Goal: Task Accomplishment & Management: Manage account settings

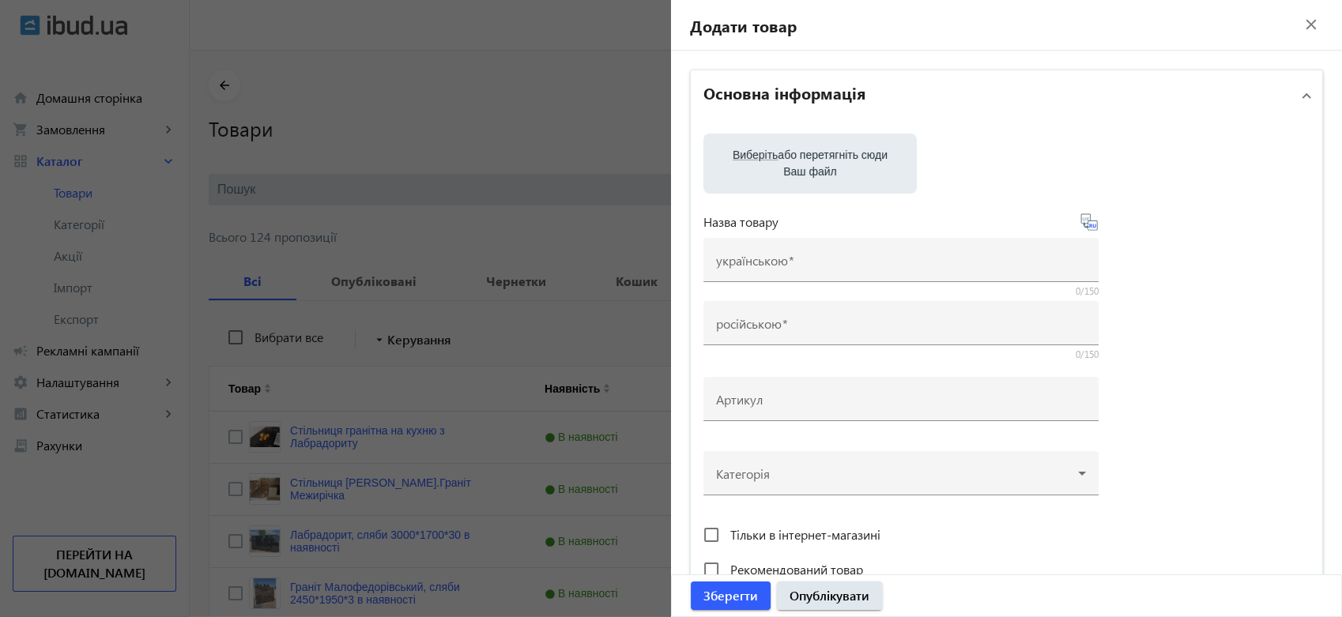
click at [847, 153] on label "Виберіть або перетягніть сюди Ваш файл" at bounding box center [810, 163] width 188 height 44
click at [847, 156] on input "Виберіть або перетягніть сюди Ваш файл" at bounding box center [810, 165] width 188 height 19
click at [591, 147] on div at bounding box center [671, 308] width 1342 height 617
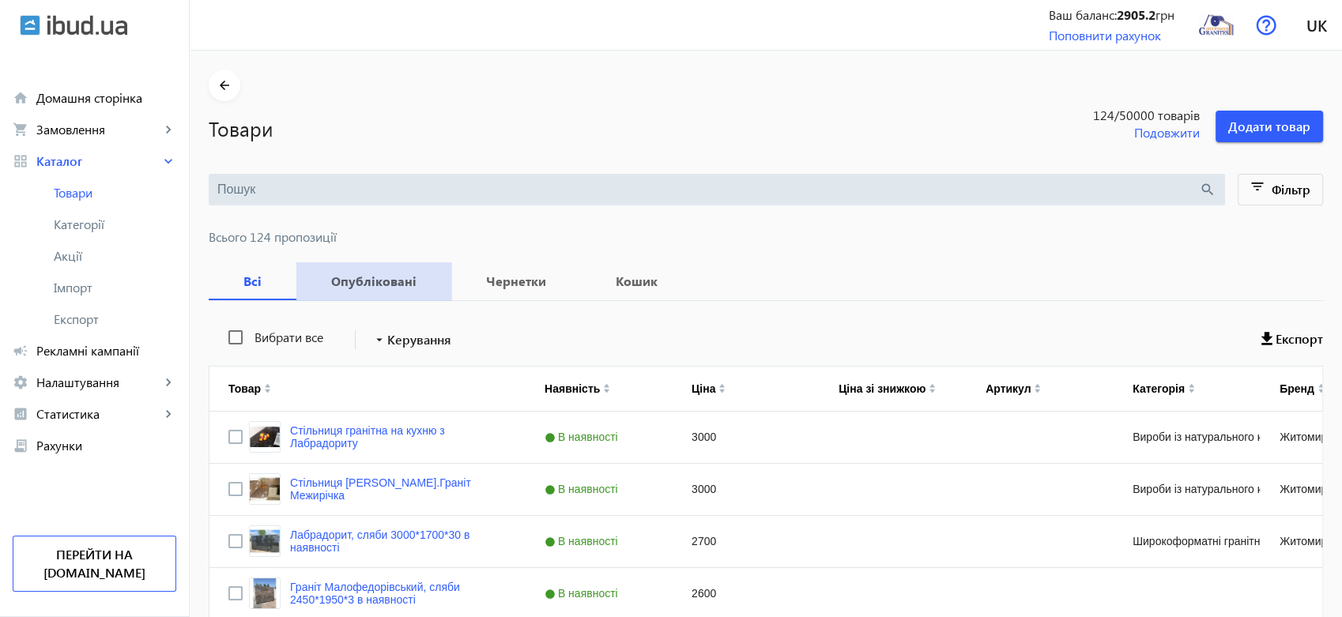
click at [380, 282] on b "Опубліковані" at bounding box center [373, 281] width 117 height 13
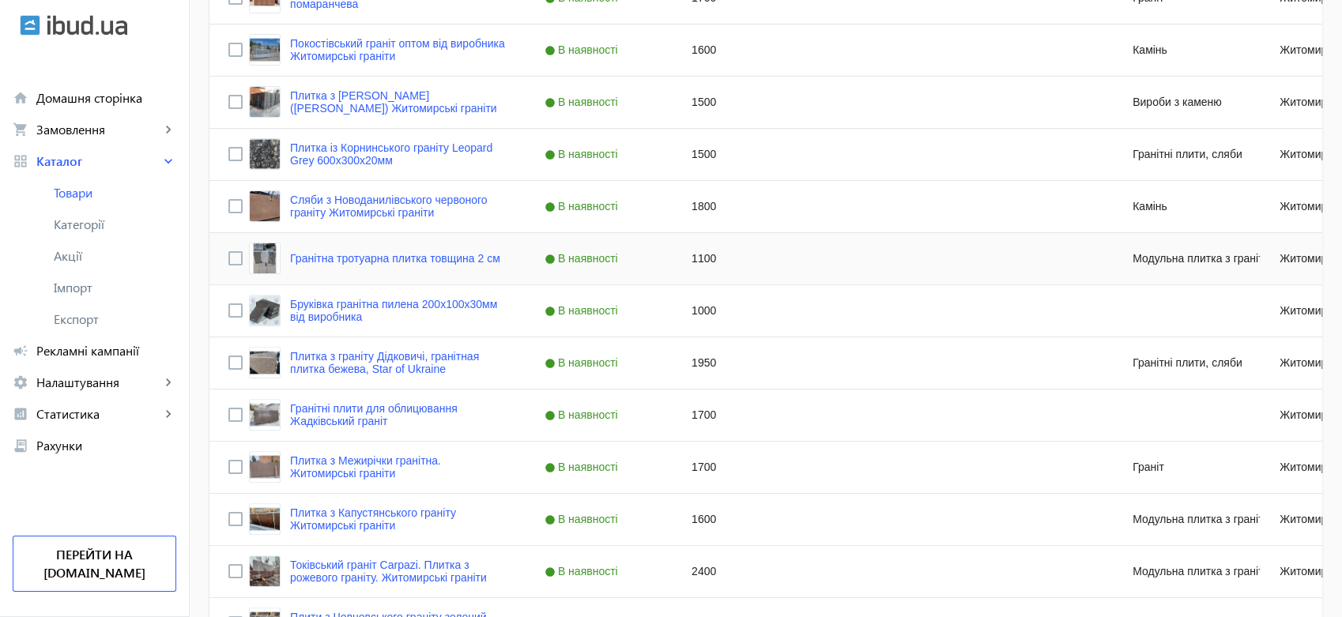
scroll to position [614, 0]
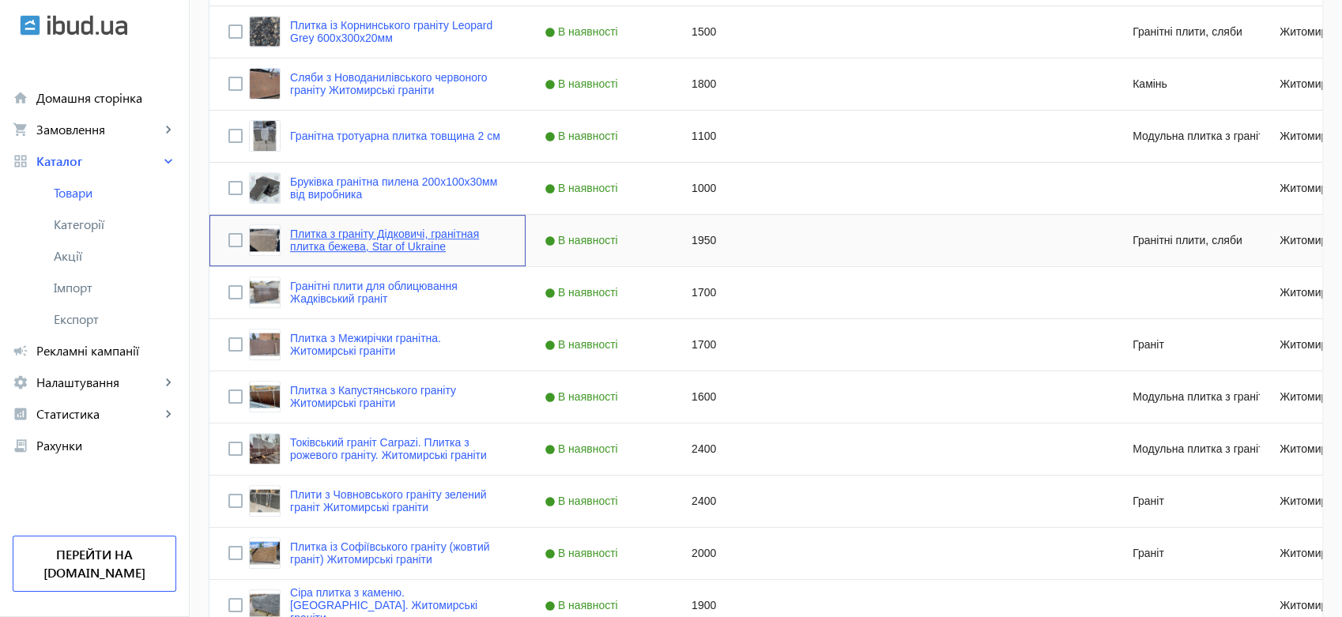
drag, startPoint x: 432, startPoint y: 232, endPoint x: 325, endPoint y: 232, distance: 106.7
click at [325, 232] on link "Плитка з граніту Дідковичі, гранітная плитка бежева, Star of Ukraine" at bounding box center [398, 240] width 217 height 25
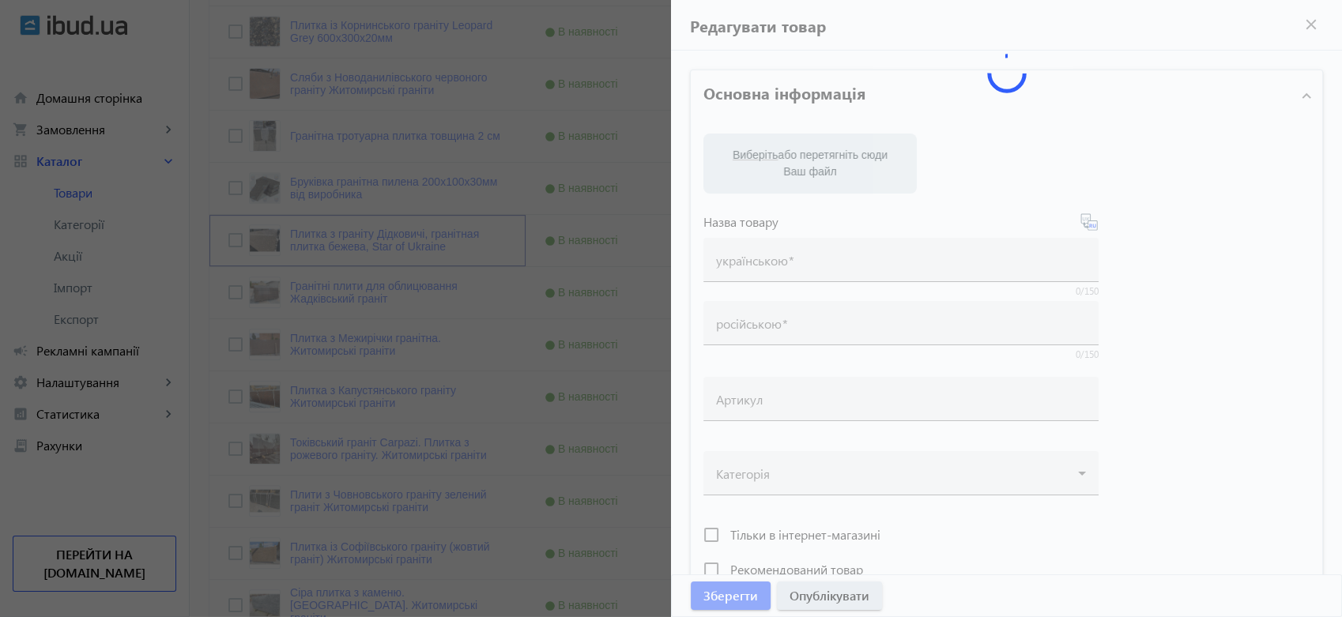
type input "Плитка з граніту Дідковичі, гранітная плитка бежева, Star of Ukraine"
type input "Плитка из гранита Дидковычи, гранитная плитка бежевая, Star of [GEOGRAPHIC_DATA]"
type input "1950"
type input "5"
type input "5000"
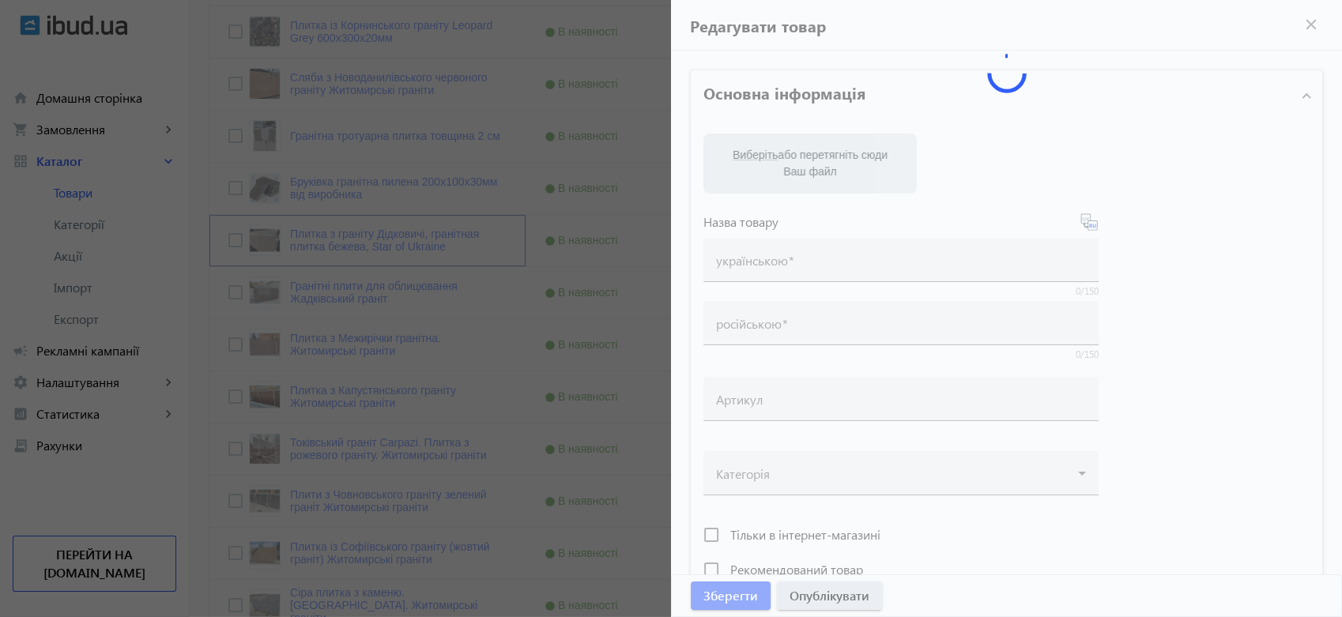
type input "Дідковицький граніт. Вироби із натурального каміння, бежева плитка для облицюва…"
type input "Дидковичский гранит. Изделия из натурального камня, бежевая плитка для облицовк…"
type textarea "Плитка із Дідковицького граніту від виробника. Вироби із натурального каменю на…"
type textarea "Плитка из Дидковичского гранита от производителя. Изделия из натурального камня…"
type input "бежевий граніт, гранітна плитка, купити плитку з натурального каміння, дідкович…"
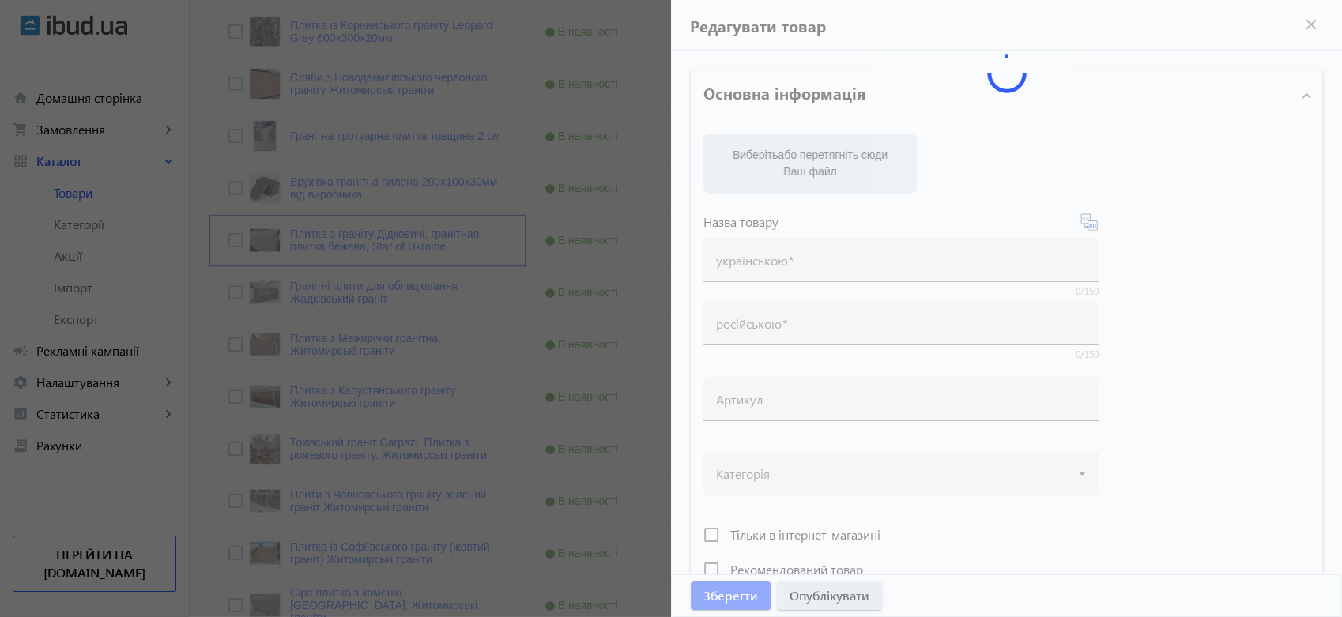
type input "бежевый гранит, гранитная плитка, купить плитку из натурального камня, дидкович…"
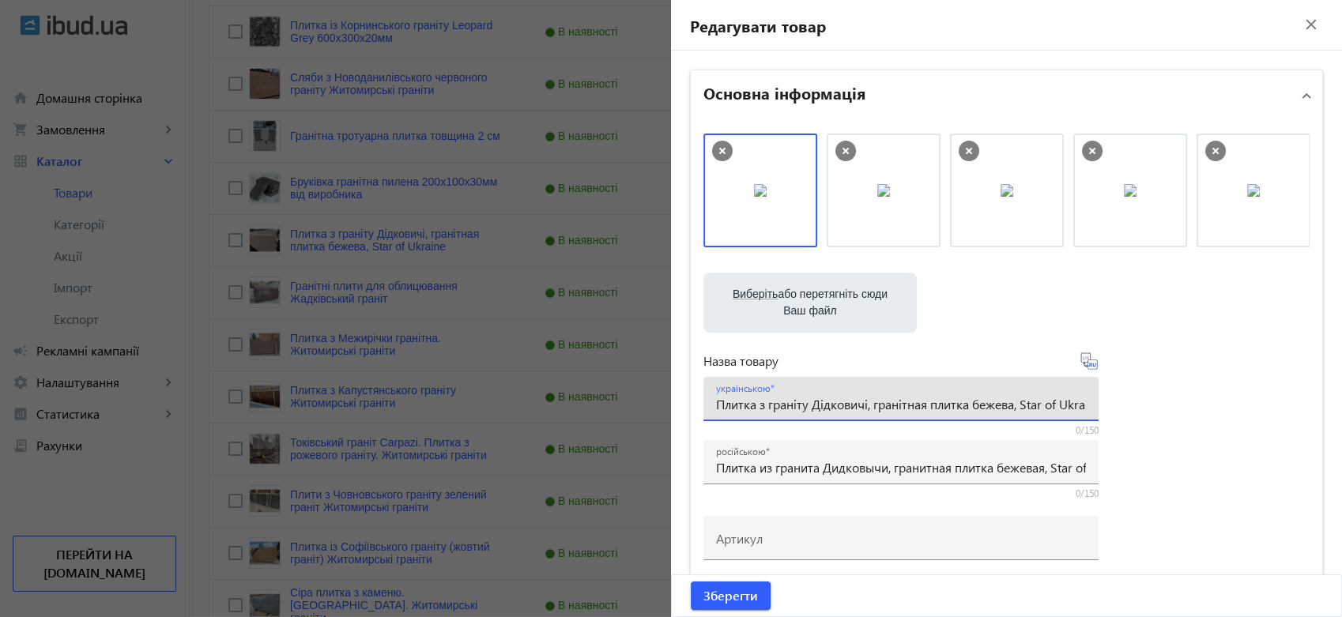
drag, startPoint x: 1015, startPoint y: 407, endPoint x: 974, endPoint y: 406, distance: 41.1
click at [974, 406] on input "Плитка з граніту Дідковичі, гранітная плитка бежева, Star of Ukraine" at bounding box center [901, 404] width 370 height 17
type input "Плитка з граніту Дідковичі, гранітная плитка коричнева, Star of [GEOGRAPHIC_DAT…"
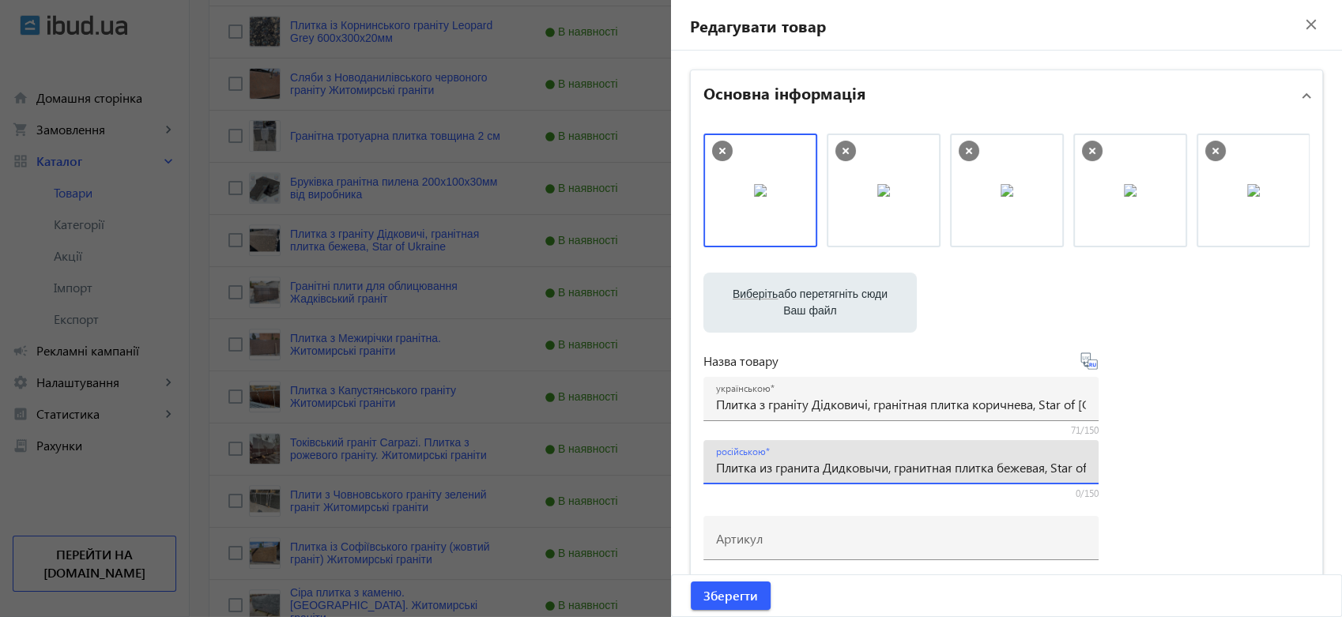
drag, startPoint x: 1043, startPoint y: 469, endPoint x: 999, endPoint y: 472, distance: 44.4
click at [999, 472] on input "Плитка из гранита Дидковычи, гранитная плитка бежевая, Star of [GEOGRAPHIC_DATA]" at bounding box center [901, 467] width 370 height 17
drag, startPoint x: 1239, startPoint y: 184, endPoint x: 708, endPoint y: 179, distance: 530.4
drag, startPoint x: 1012, startPoint y: 200, endPoint x: 782, endPoint y: 194, distance: 229.3
type input "Плитка из гранита Дидковычи, гранитная плитка коричневая, Star of [GEOGRAPHIC_D…"
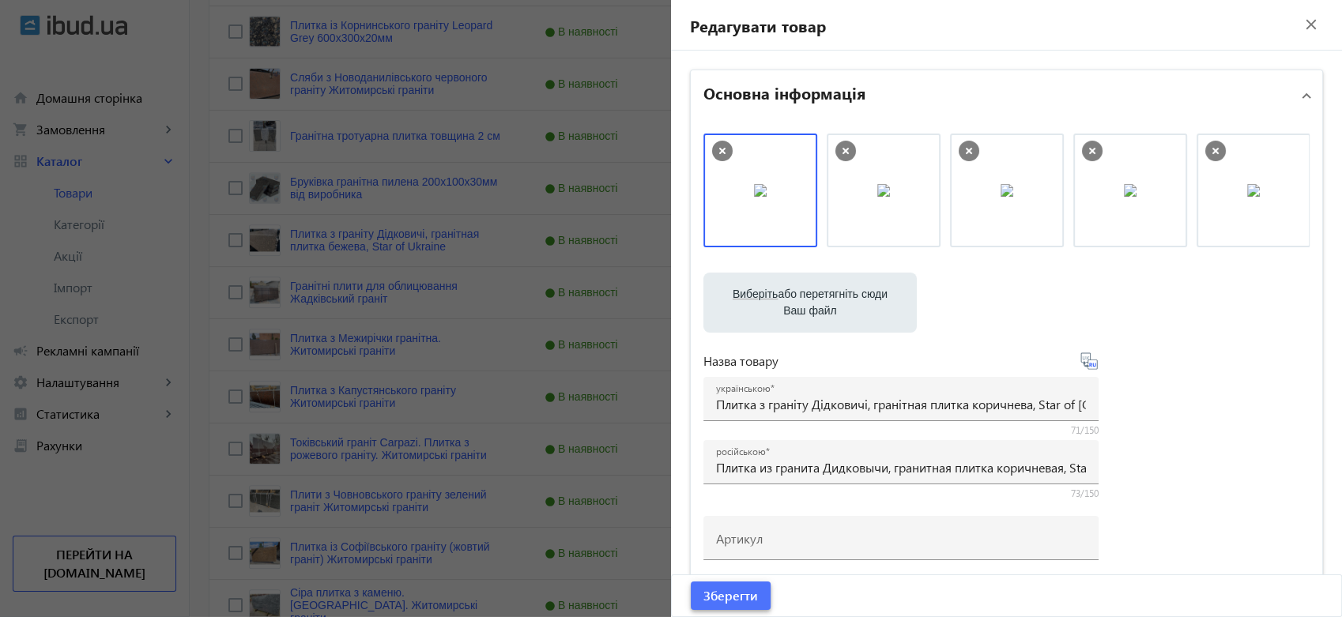
click at [729, 593] on span "Зберегти" at bounding box center [730, 595] width 55 height 17
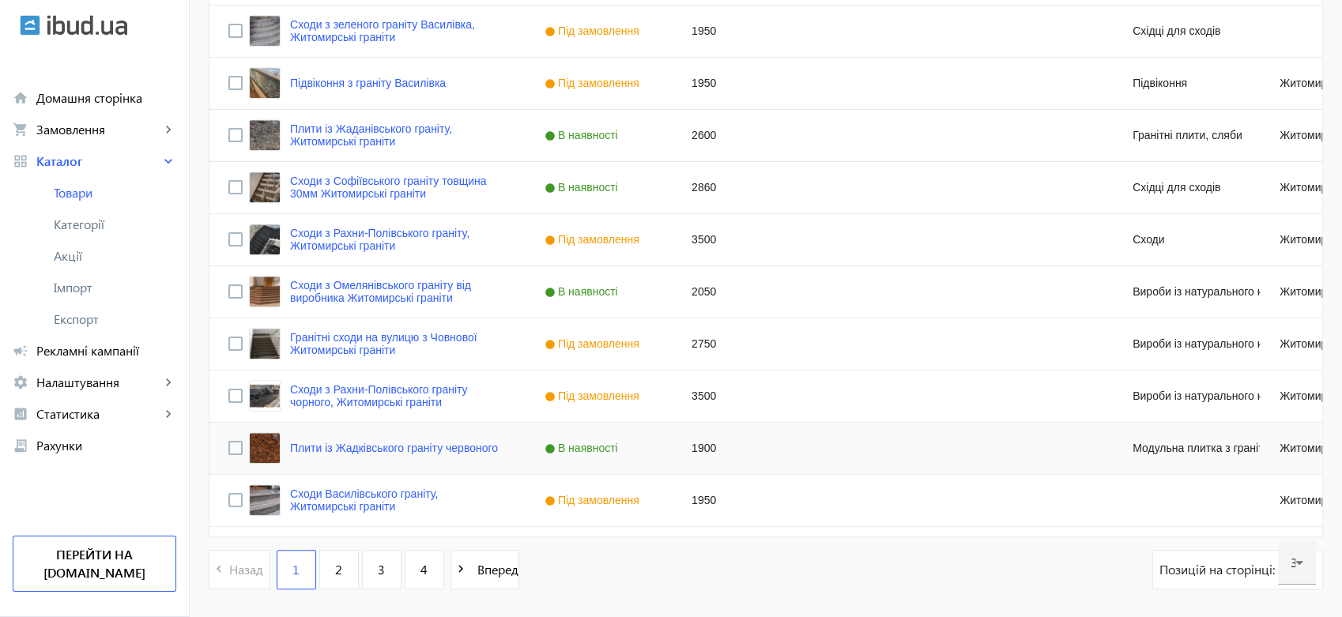
scroll to position [1509, 0]
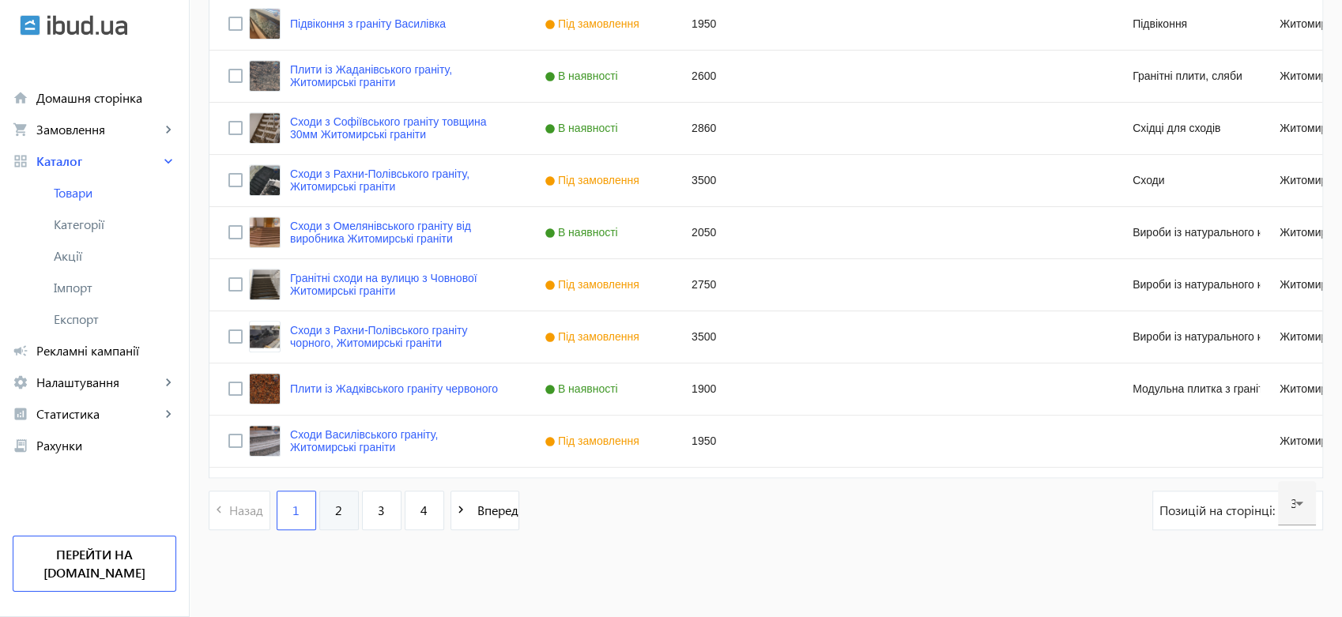
click at [335, 509] on span "2" at bounding box center [338, 510] width 7 height 17
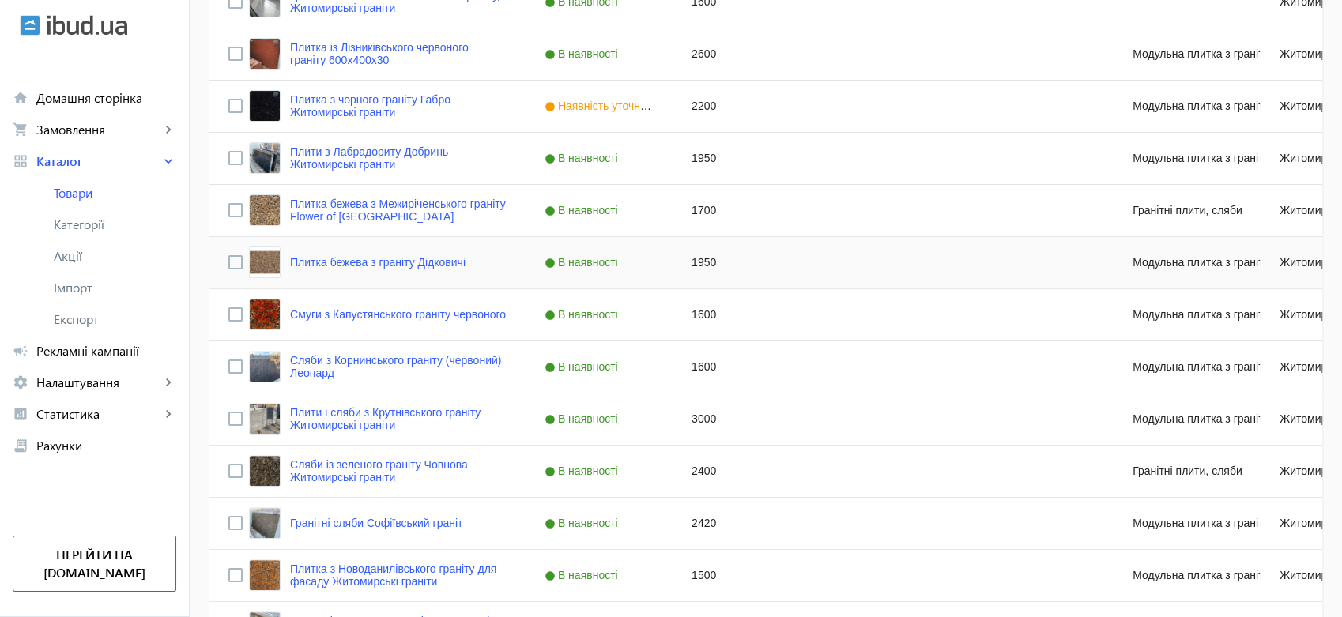
scroll to position [439, 0]
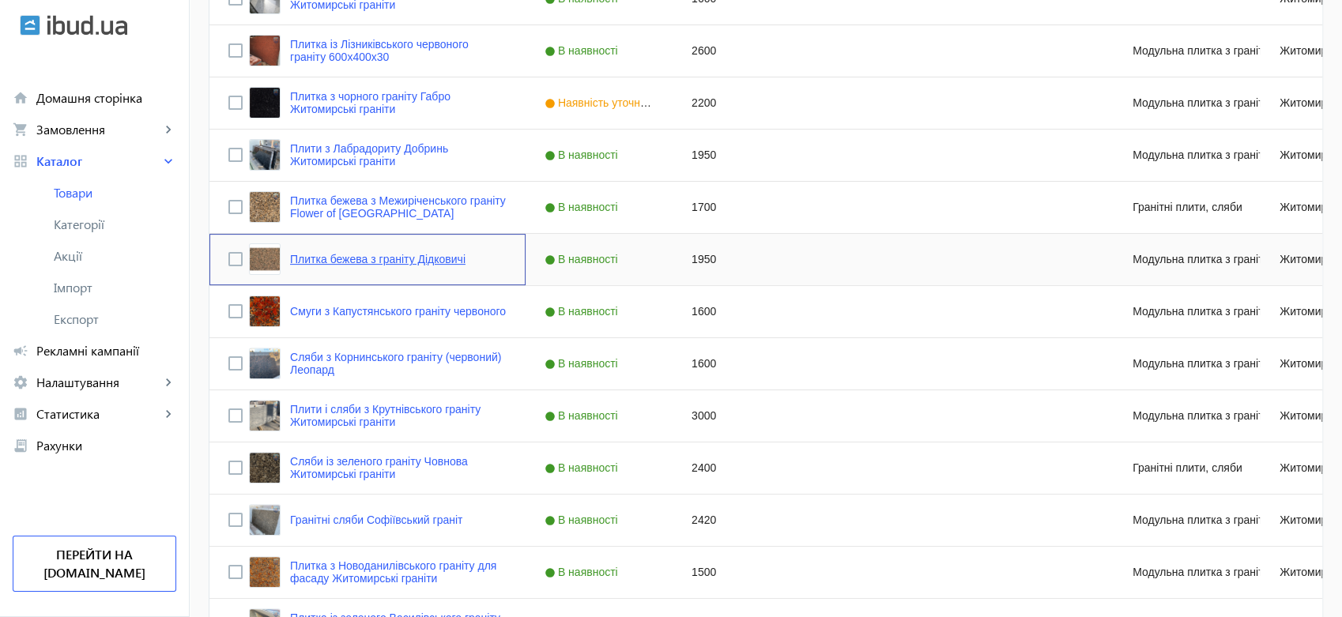
click at [402, 258] on link "Плитка бежева з граніту Дідковичі" at bounding box center [377, 259] width 175 height 13
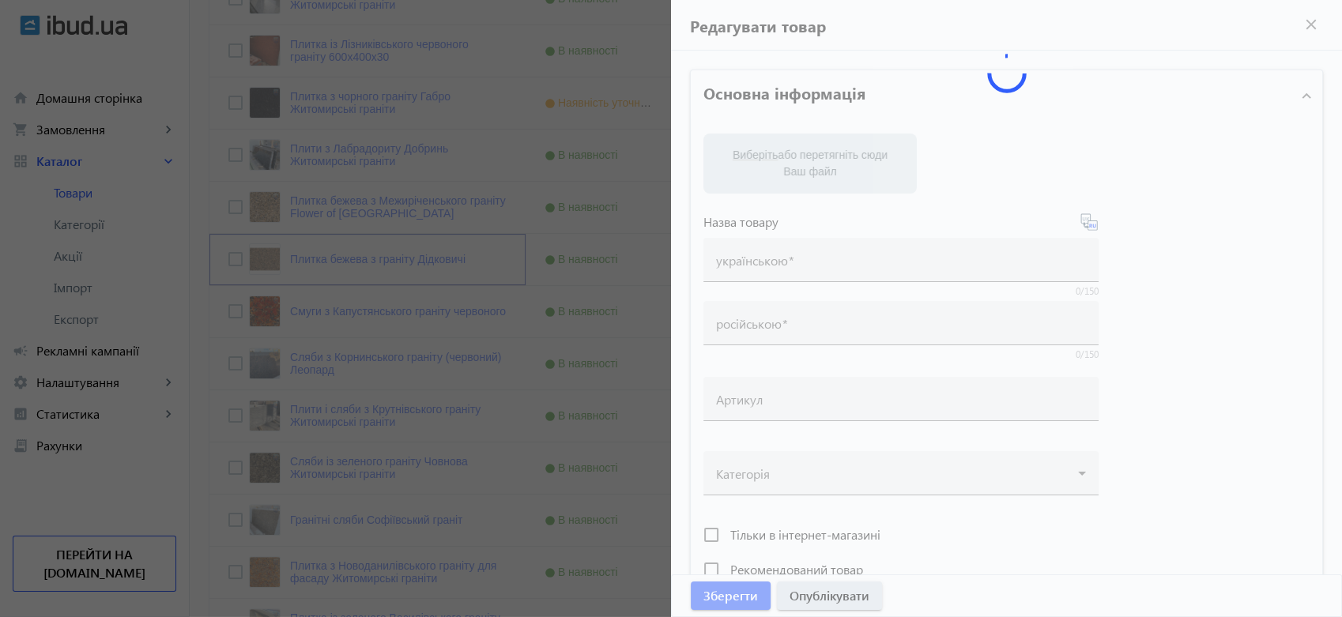
type input "Плитка бежева з граніту Дідковичі"
type input "Плитка бежевая из гранита Дидковичи"
type input "1950"
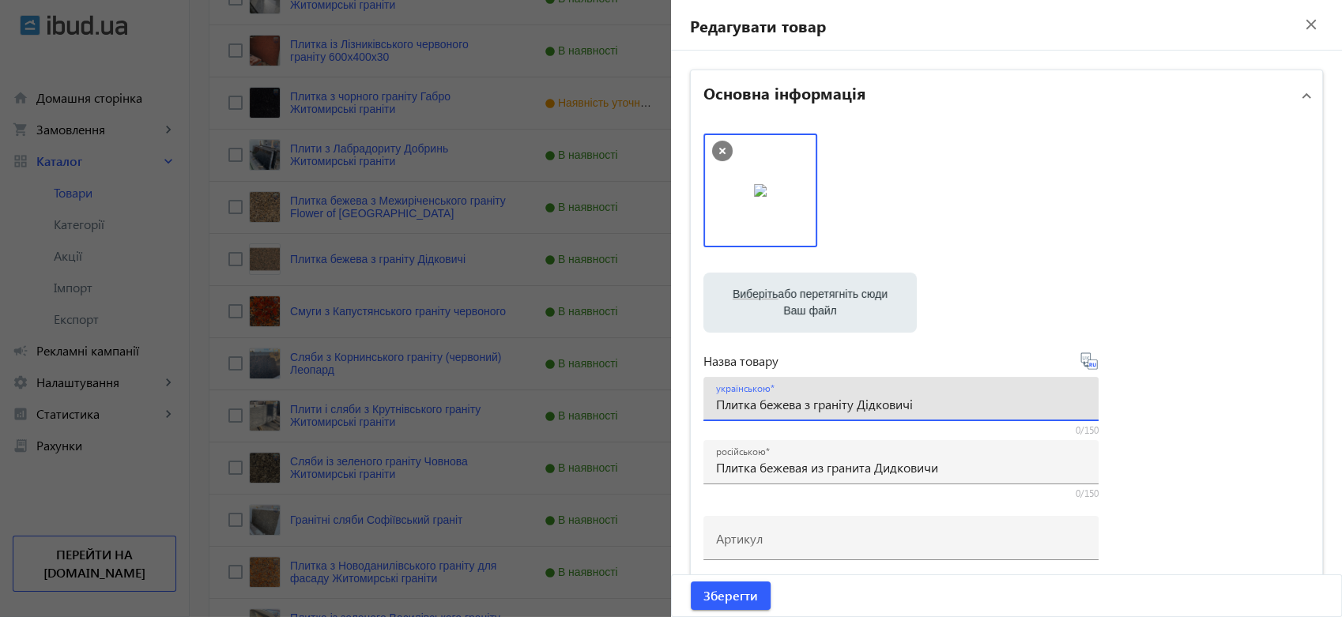
drag, startPoint x: 799, startPoint y: 266, endPoint x: 769, endPoint y: 264, distance: 30.1
click at [769, 264] on div "Виберіть або перетягніть сюди Ваш файл 1297162f66c62836e10799952663362-268e6454…" at bounding box center [1006, 429] width 606 height 591
click at [784, 417] on div "українською Плитка бежева з граніту Дідковичі" at bounding box center [901, 399] width 370 height 44
click at [798, 403] on input "Плитка бежева з граніту Дідковичі" at bounding box center [901, 404] width 370 height 17
drag, startPoint x: 798, startPoint y: 405, endPoint x: 757, endPoint y: 404, distance: 40.3
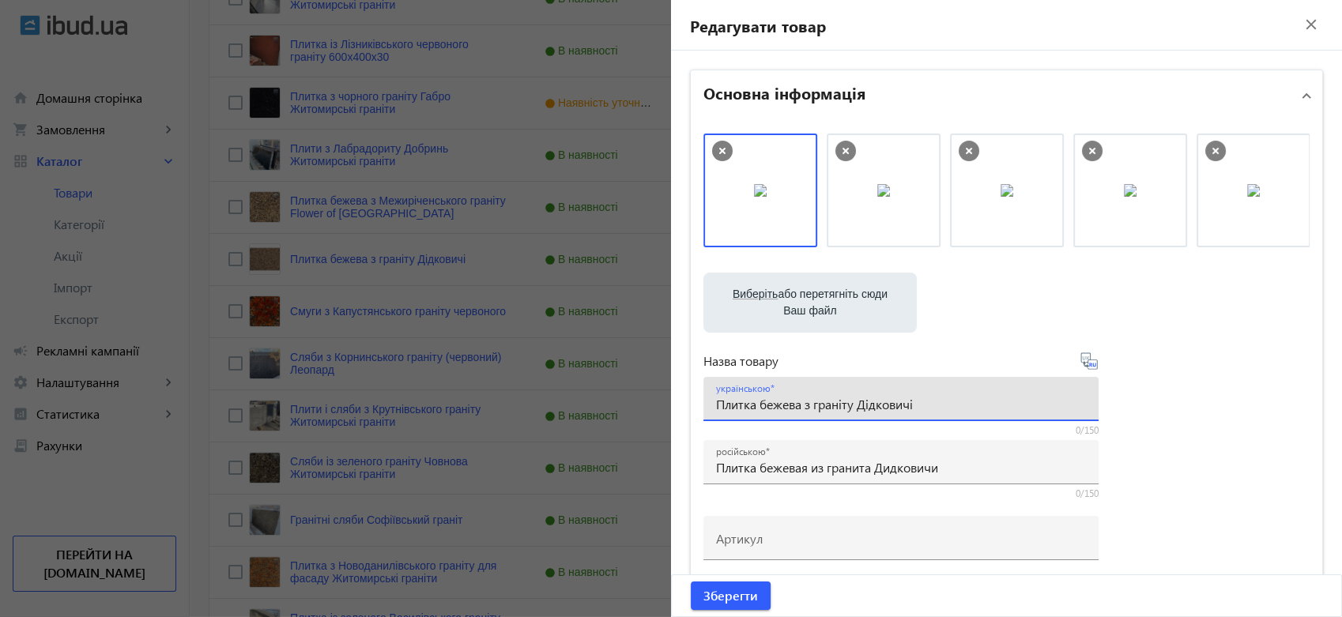
click at [757, 404] on input "Плитка бежева з граніту Дідковичі" at bounding box center [901, 404] width 370 height 17
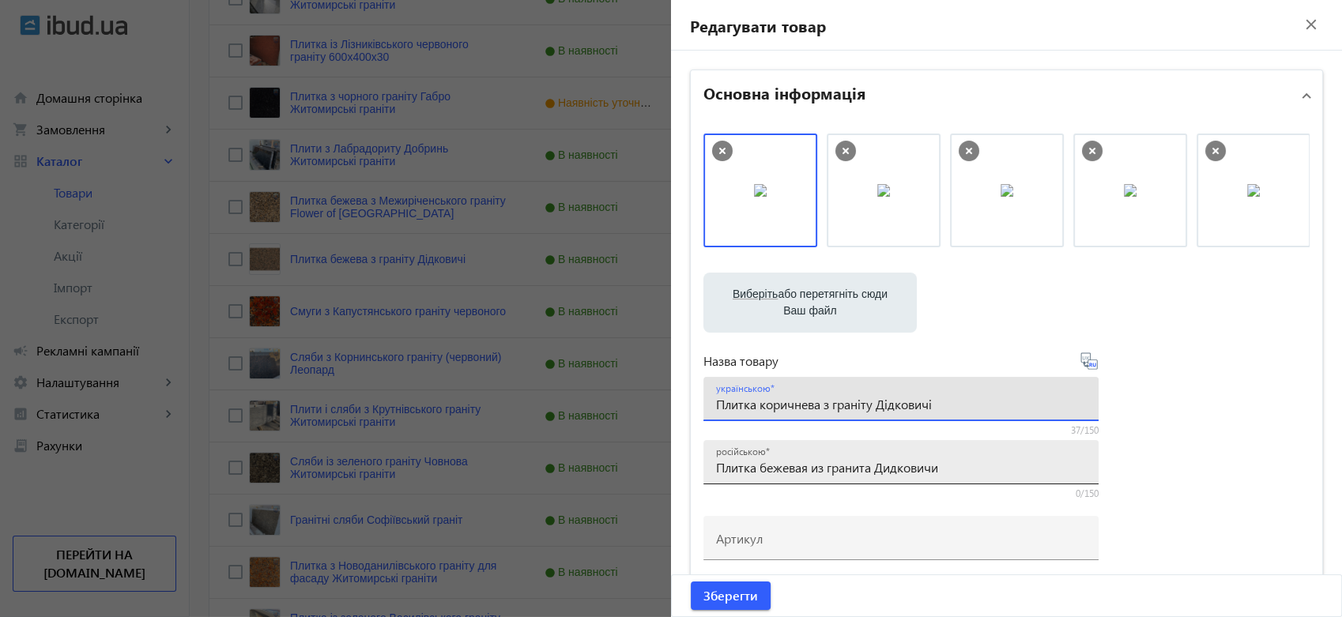
type input "Плитка коричнева з граніту Дідковичі"
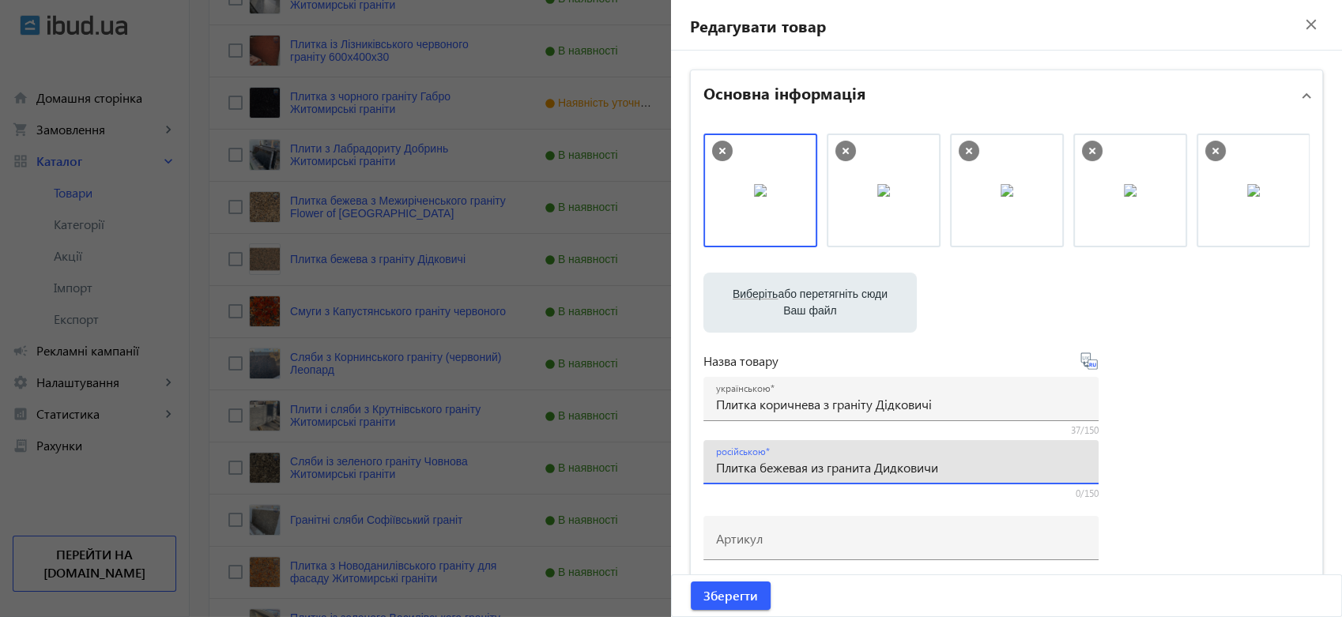
drag, startPoint x: 808, startPoint y: 469, endPoint x: 756, endPoint y: 469, distance: 51.4
click at [756, 469] on input "Плитка бежевая из гранита Дидковичи" at bounding box center [901, 467] width 370 height 17
type input "Плитка коричневая из гранита Дидковичи"
click at [730, 596] on span "Зберегти" at bounding box center [730, 595] width 55 height 17
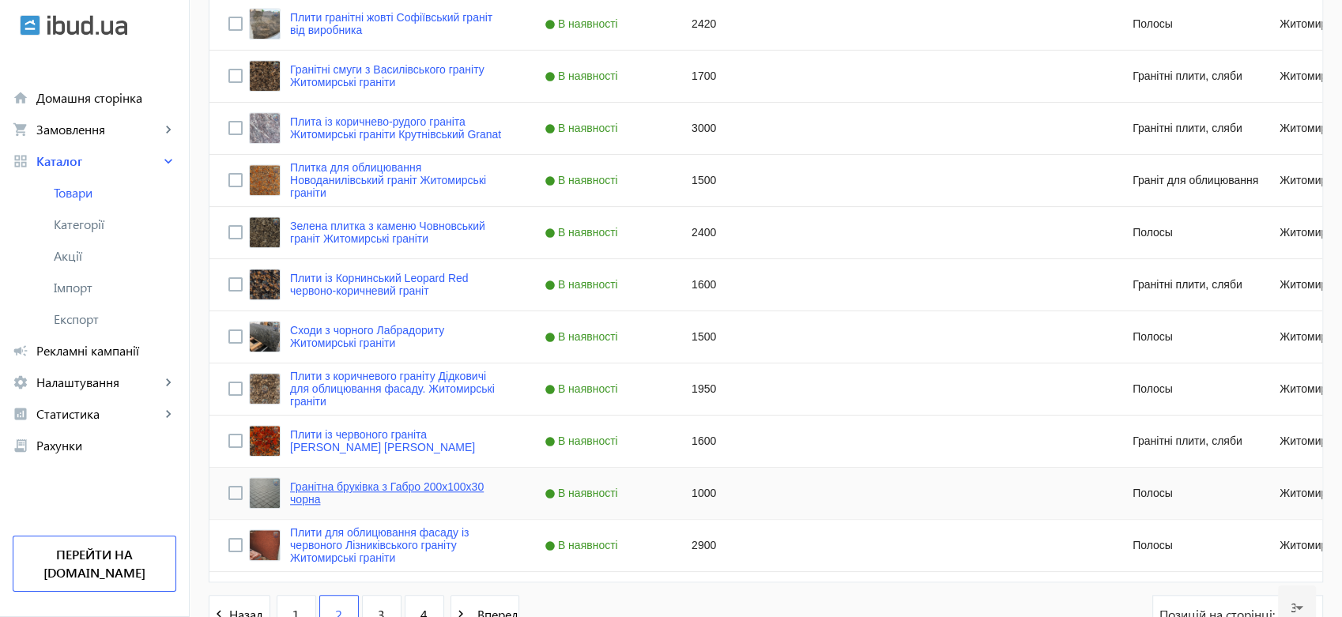
scroll to position [1492, 0]
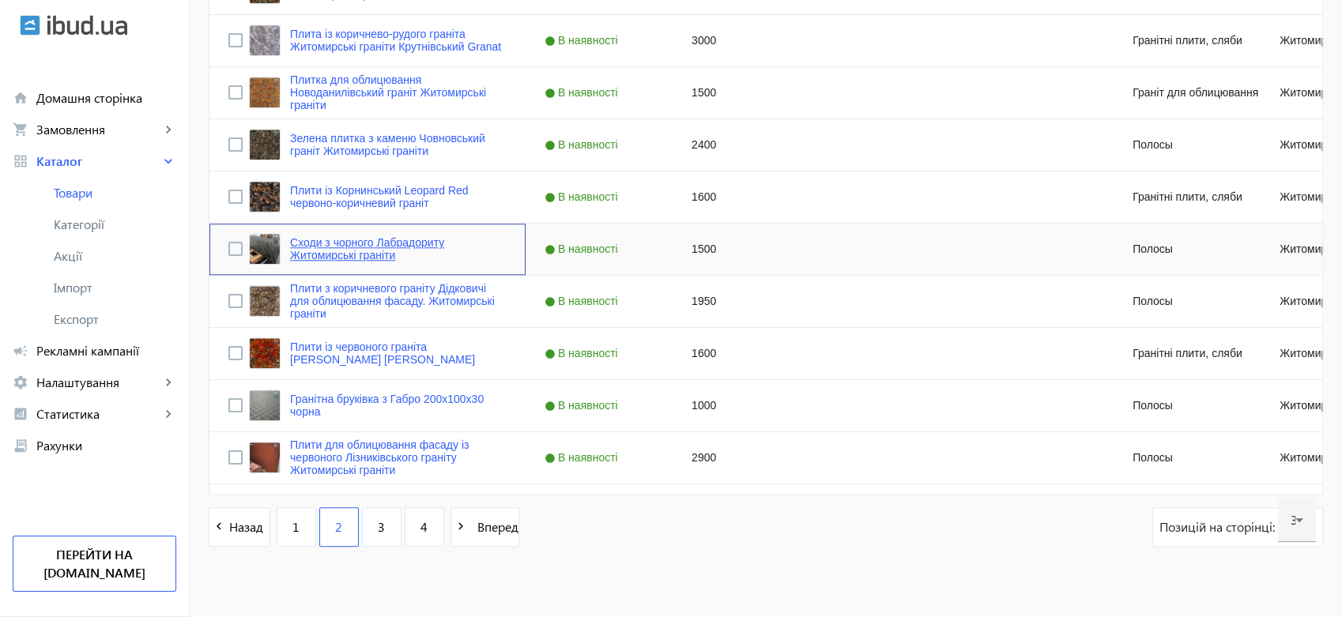
click at [318, 251] on link "Сходи з чорного Лабрадориту Житомирські граніти" at bounding box center [398, 248] width 217 height 25
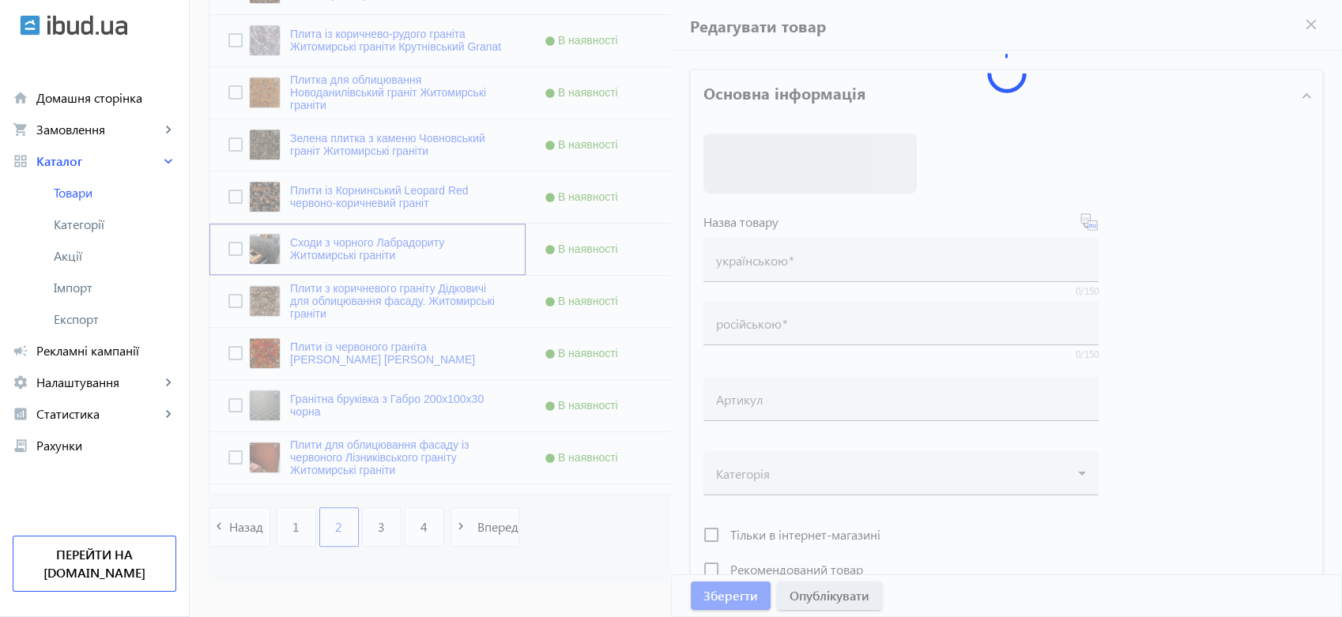
type input "Сходи з чорного Лабрадориту Житомирські граніти"
type input "Ступени из черного Лабрадорита Житомирские граниты"
type input "1500"
type input "Сходи з лабрадориту на замовлення. В наявності Широкоформатні плити Детальніше …"
type input "Ступени из лабрадорита под заказ. В наличии широкоформатные плиты, порезка по р…"
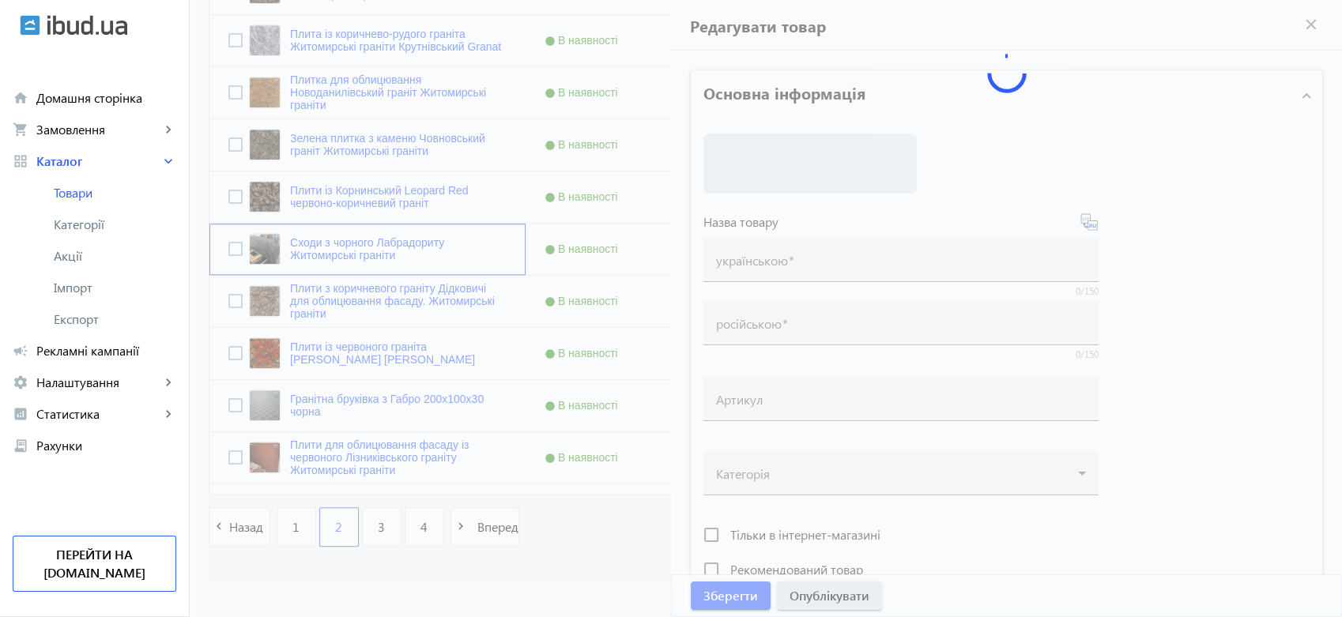
type textarea "✔️ Сходи гранітні (лабрадорит Україна) від виробника "Житомирські граніти" з до…"
type textarea "✔️ Ступени гранитные (лабрадорит Украина) от производителя "Житомирские граниты…"
type input "сходи з граніту, лабрадорит купити Україна, лабрадорит граніт, лабрадорит ціна …"
type input "ступени из гранита, лабрадорит купить Украина, лабрадорит гранит, лабрадорит це…"
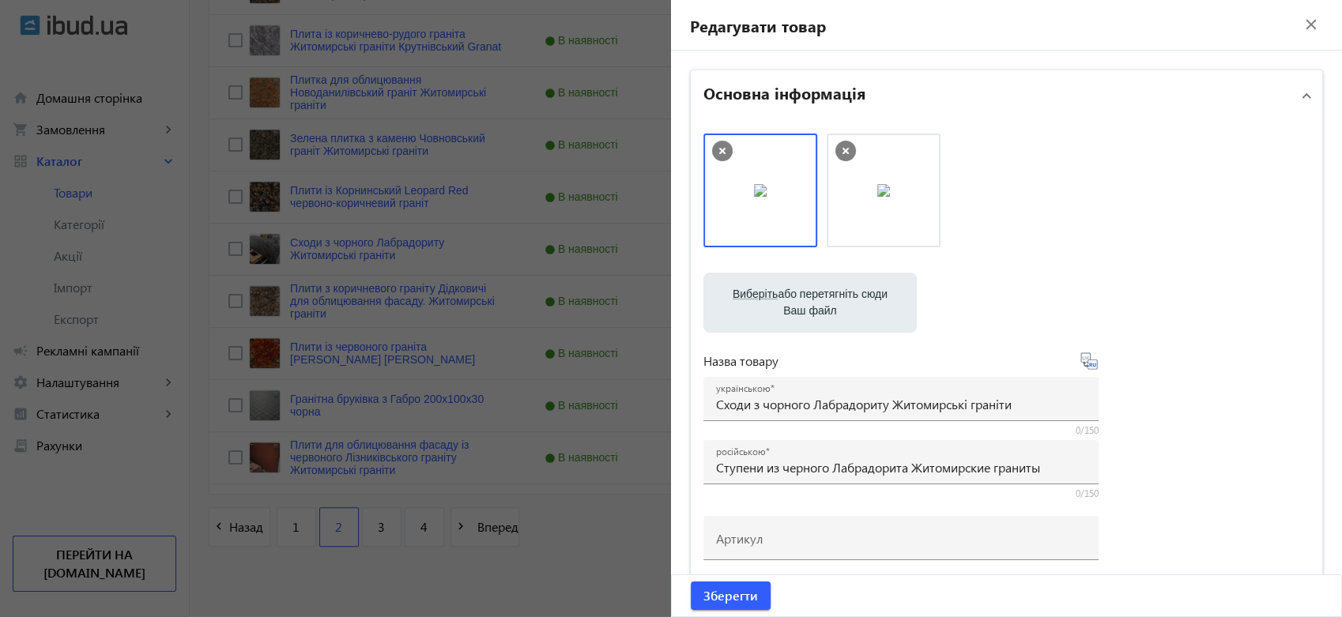
click at [766, 313] on label "Виберіть або перетягніть сюди Ваш файл" at bounding box center [810, 303] width 188 height 44
click at [766, 313] on input "Виберіть або перетягніть сюди Ваш файл" at bounding box center [810, 304] width 188 height 19
type input "C:\fakepath\photo_2024-05-16_10-37-43.jpg"
click at [823, 302] on label "Виберіть або перетягніть сюди Ваш файл" at bounding box center [810, 303] width 188 height 44
click at [823, 302] on input "Виберіть або перетягніть сюди Ваш файл" at bounding box center [810, 304] width 188 height 19
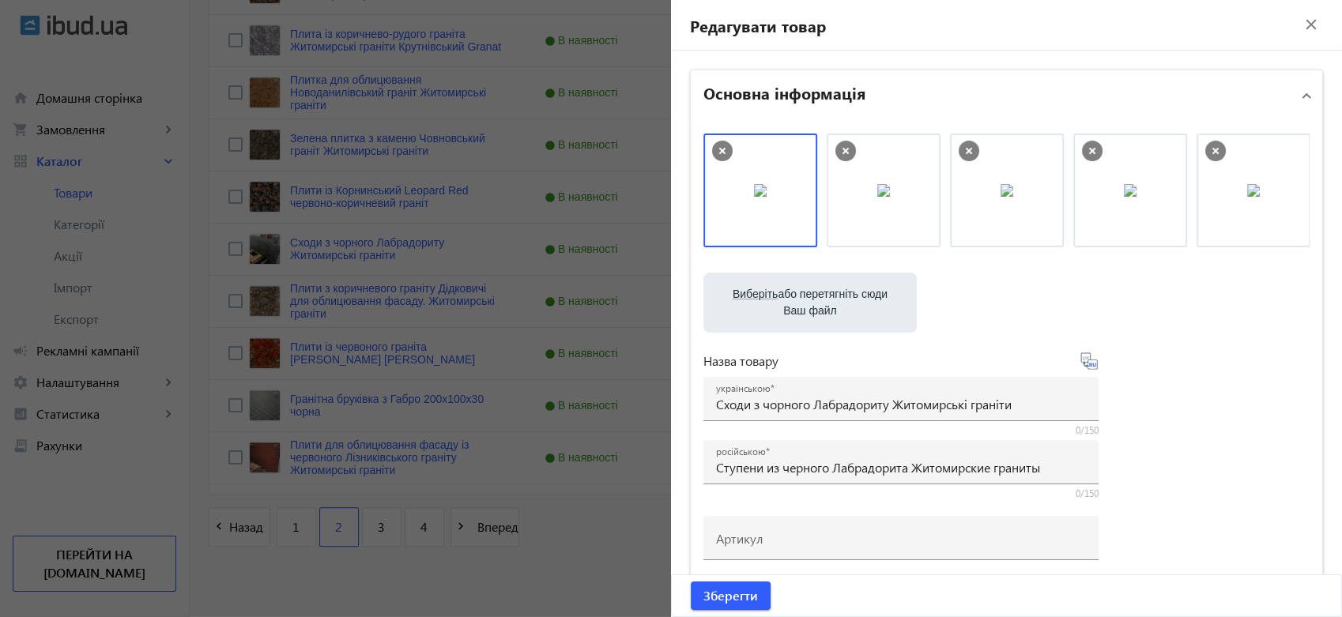
type input "C:\fakepath\photo_2024-02-07_18-19-10.jpg"
click at [714, 149] on icon at bounding box center [722, 151] width 21 height 21
click at [966, 150] on icon at bounding box center [969, 151] width 21 height 21
drag, startPoint x: 1117, startPoint y: 190, endPoint x: 729, endPoint y: 184, distance: 388.1
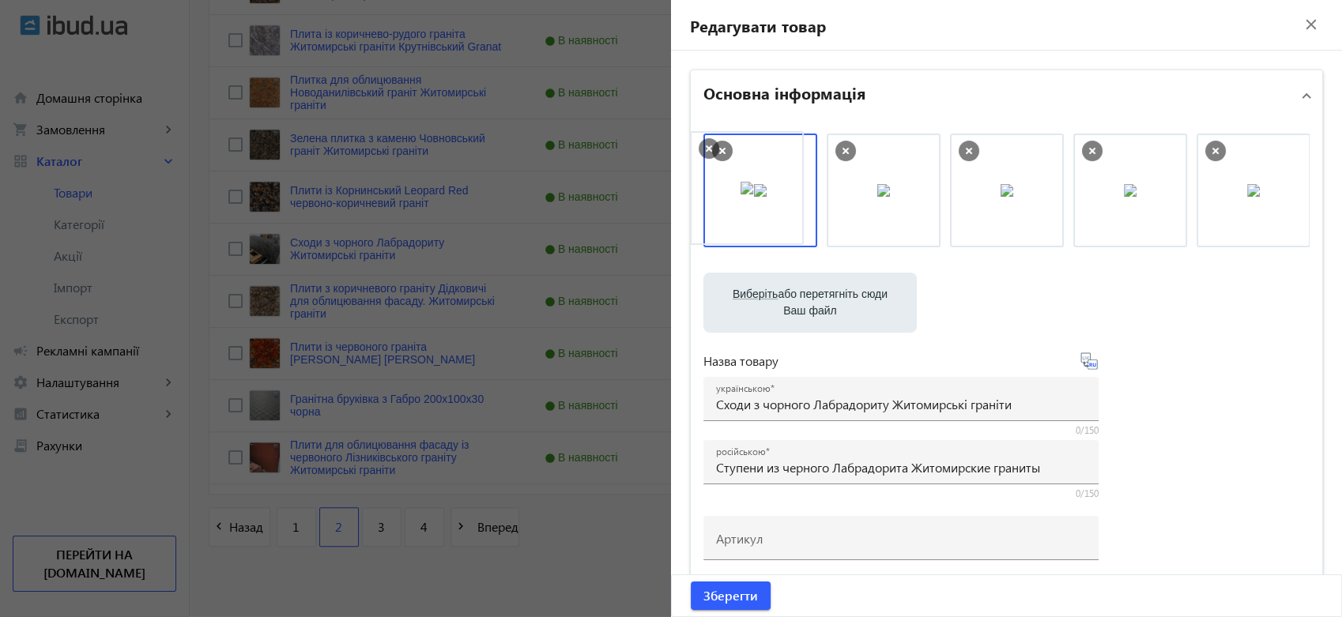
drag, startPoint x: 994, startPoint y: 207, endPoint x: 738, endPoint y: 206, distance: 255.3
click at [713, 590] on span "Зберегти" at bounding box center [730, 595] width 55 height 17
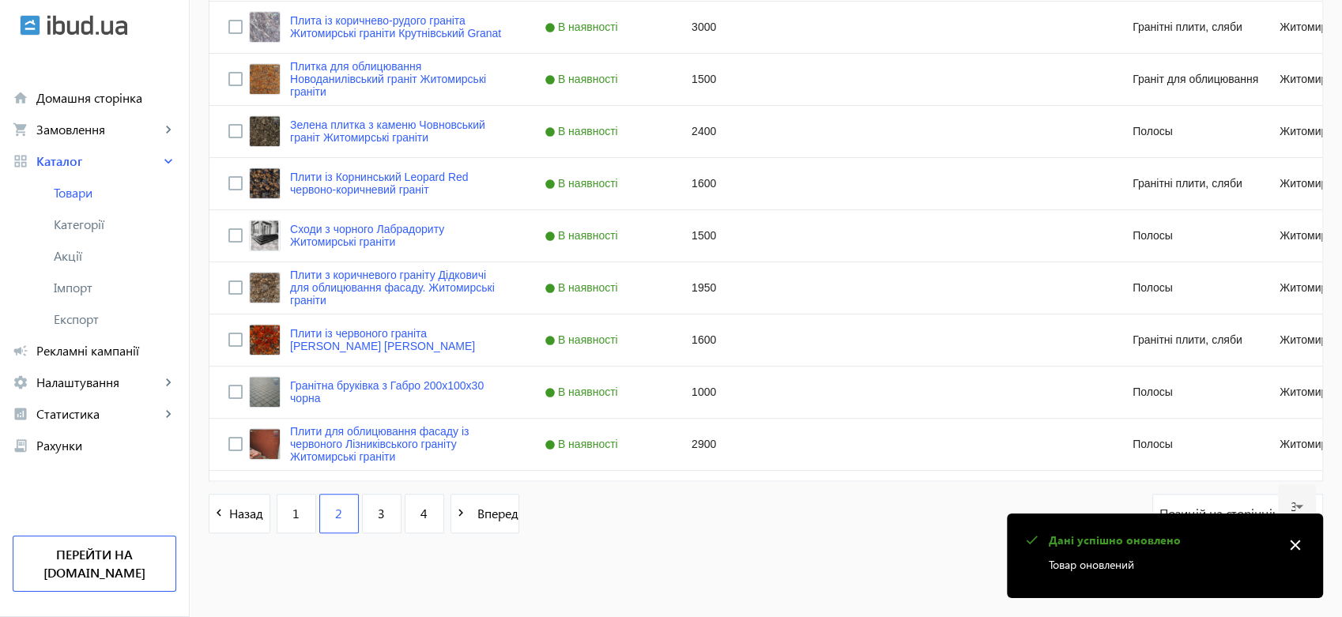
scroll to position [1509, 0]
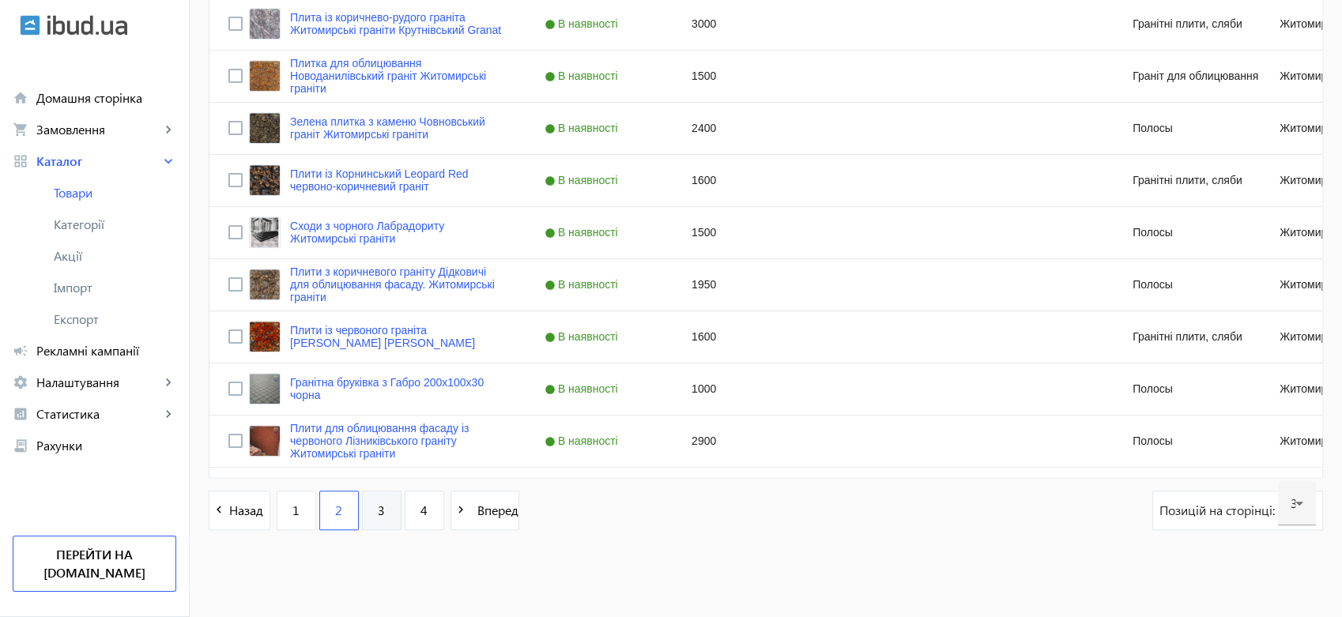
click at [378, 507] on span "3" at bounding box center [381, 510] width 7 height 17
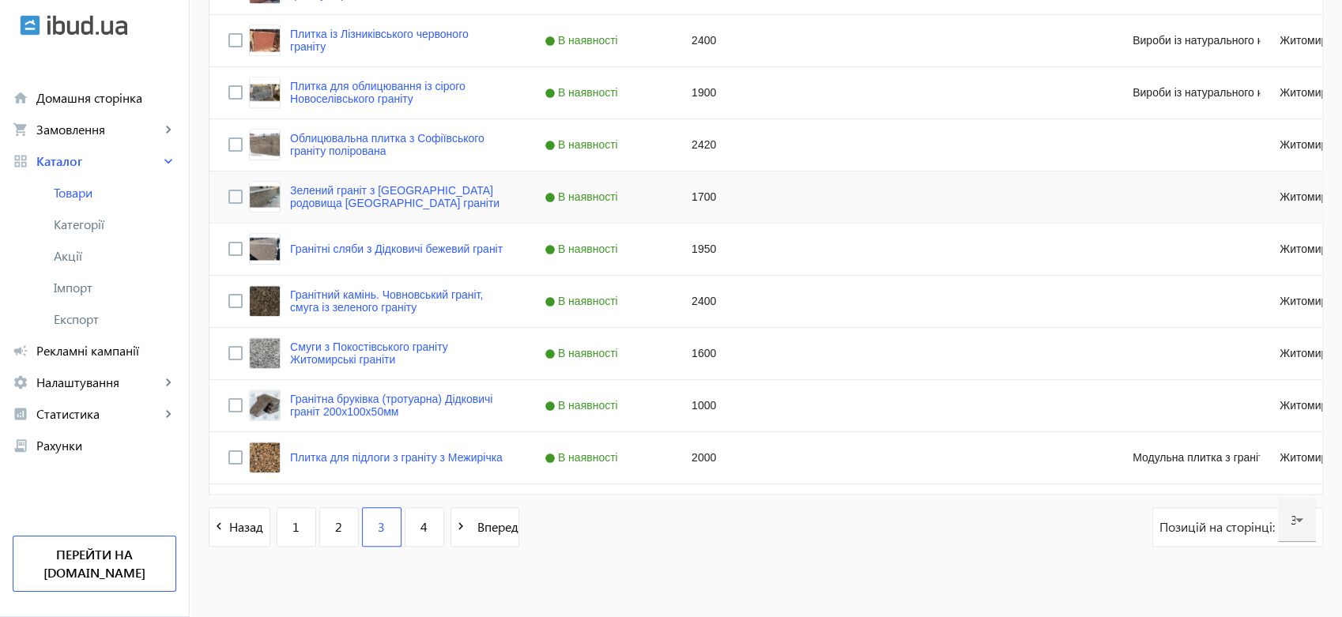
scroll to position [1492, 0]
click at [420, 522] on span "4" at bounding box center [423, 527] width 7 height 17
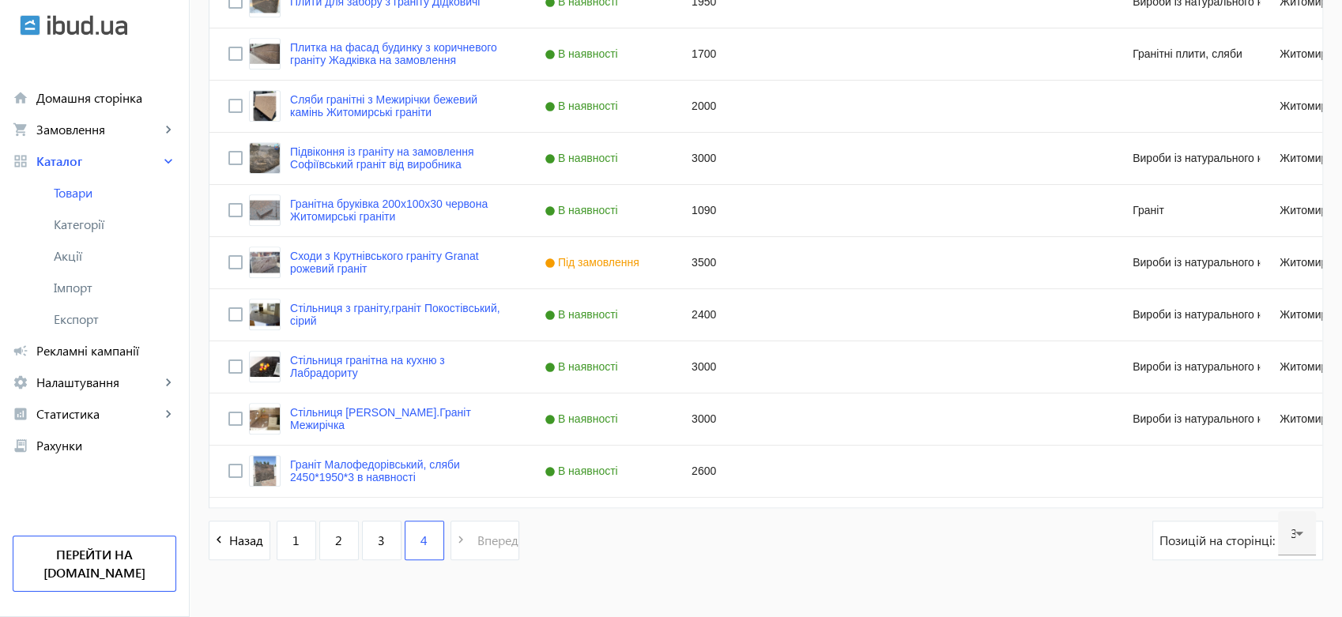
scroll to position [1405, 0]
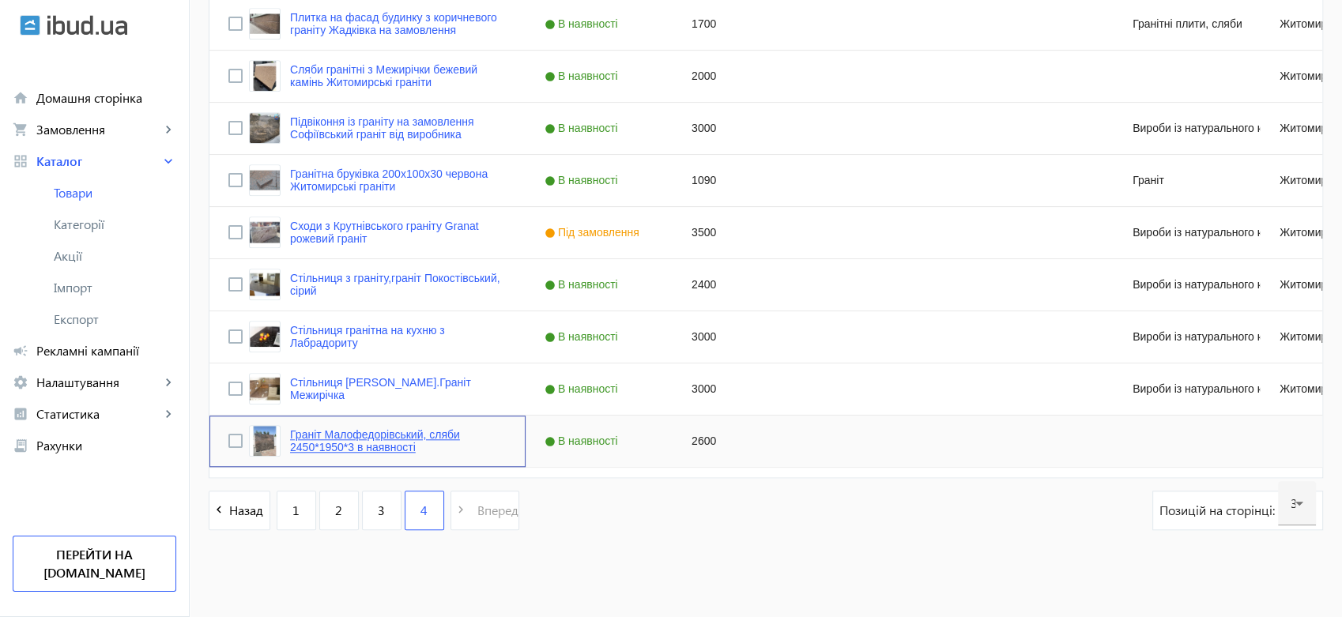
click at [338, 437] on link "Граніт Малофедорівський, сляби 2450*1950*3 в наявності" at bounding box center [398, 440] width 217 height 25
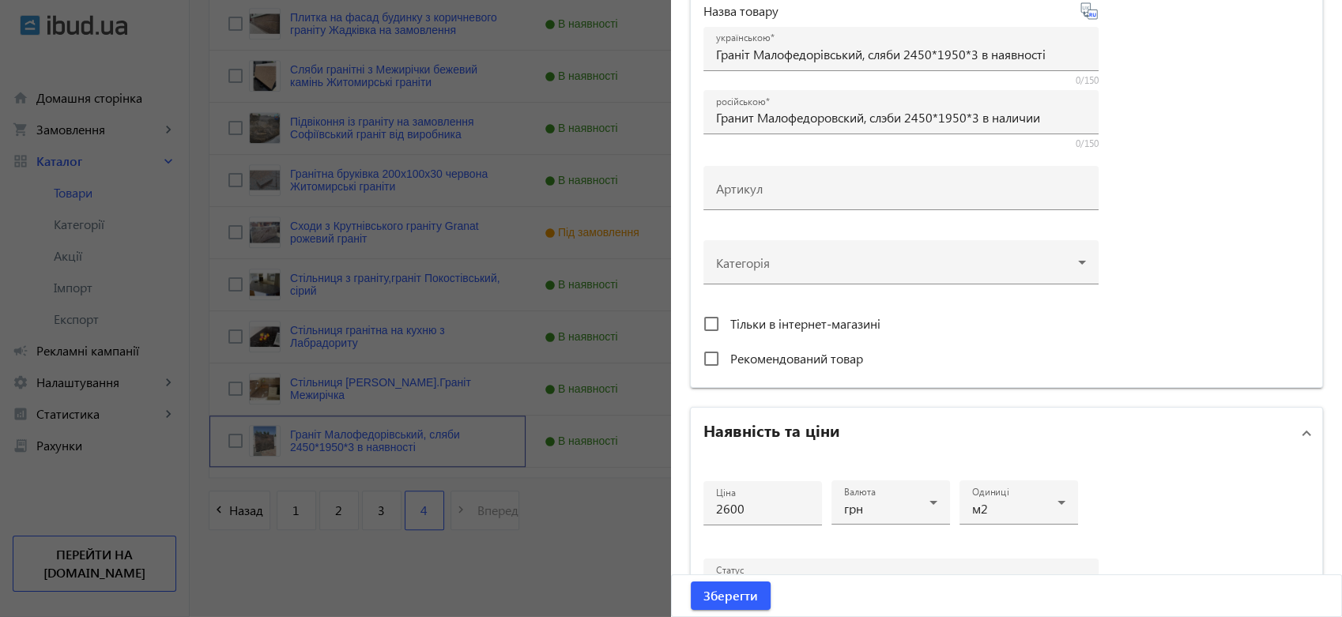
scroll to position [351, 0]
click at [1036, 267] on div at bounding box center [901, 255] width 370 height 57
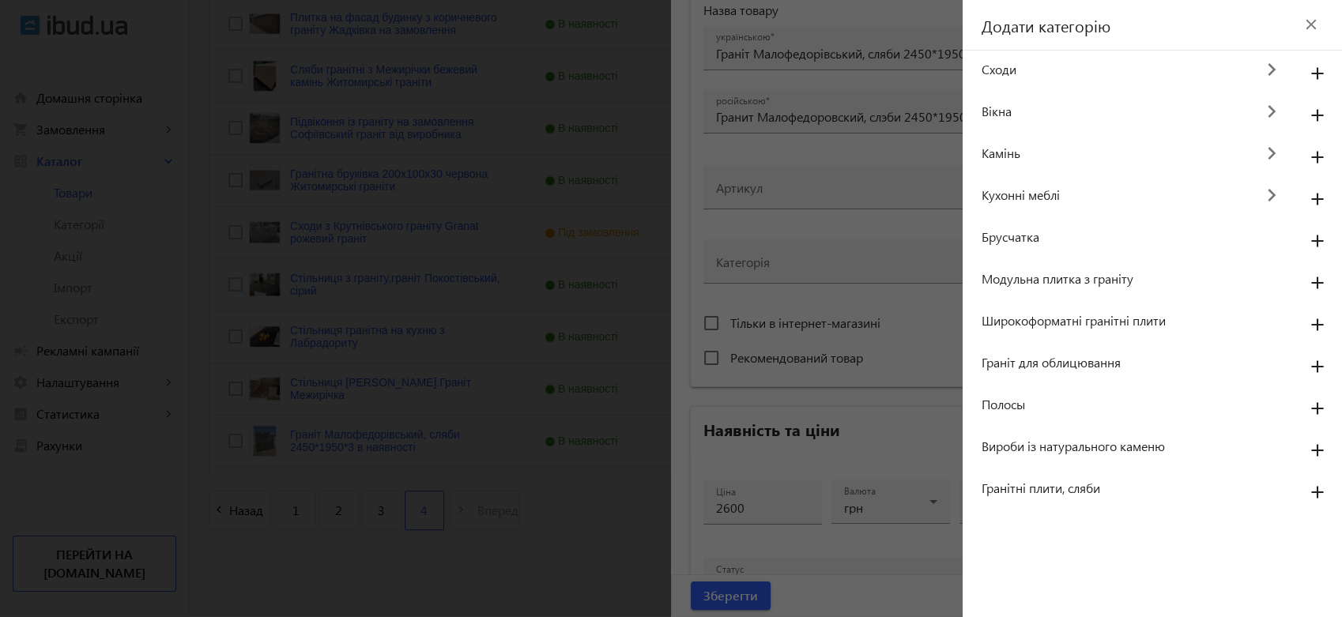
click at [1099, 325] on span "Широкоформатні гранітні плити" at bounding box center [1135, 320] width 307 height 17
click at [1318, 323] on mat-icon "add" at bounding box center [1318, 325] width 38 height 28
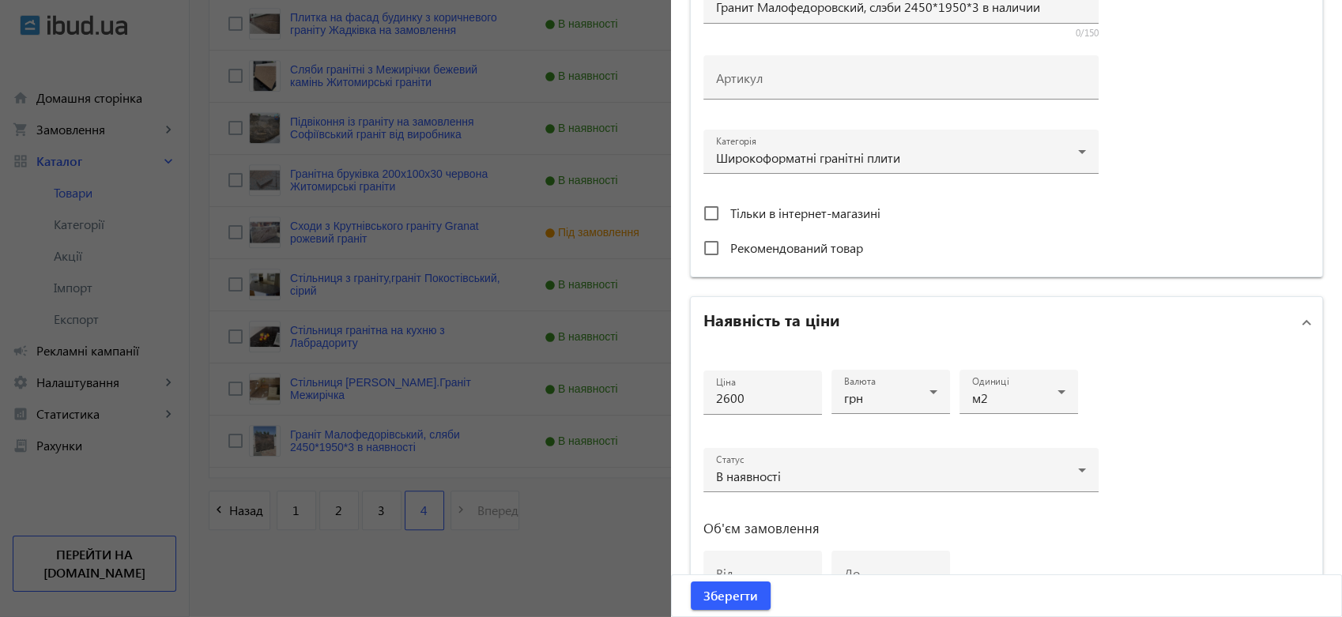
scroll to position [700, 0]
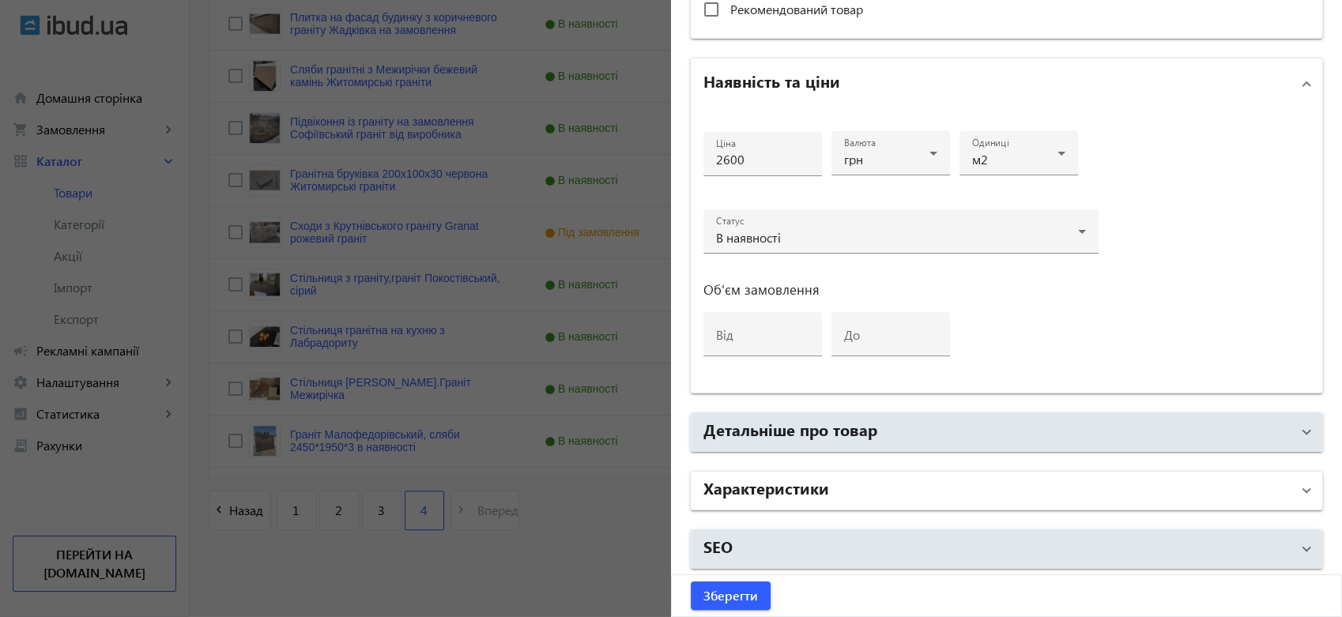
click at [813, 479] on h2 "Характеристики" at bounding box center [766, 488] width 126 height 22
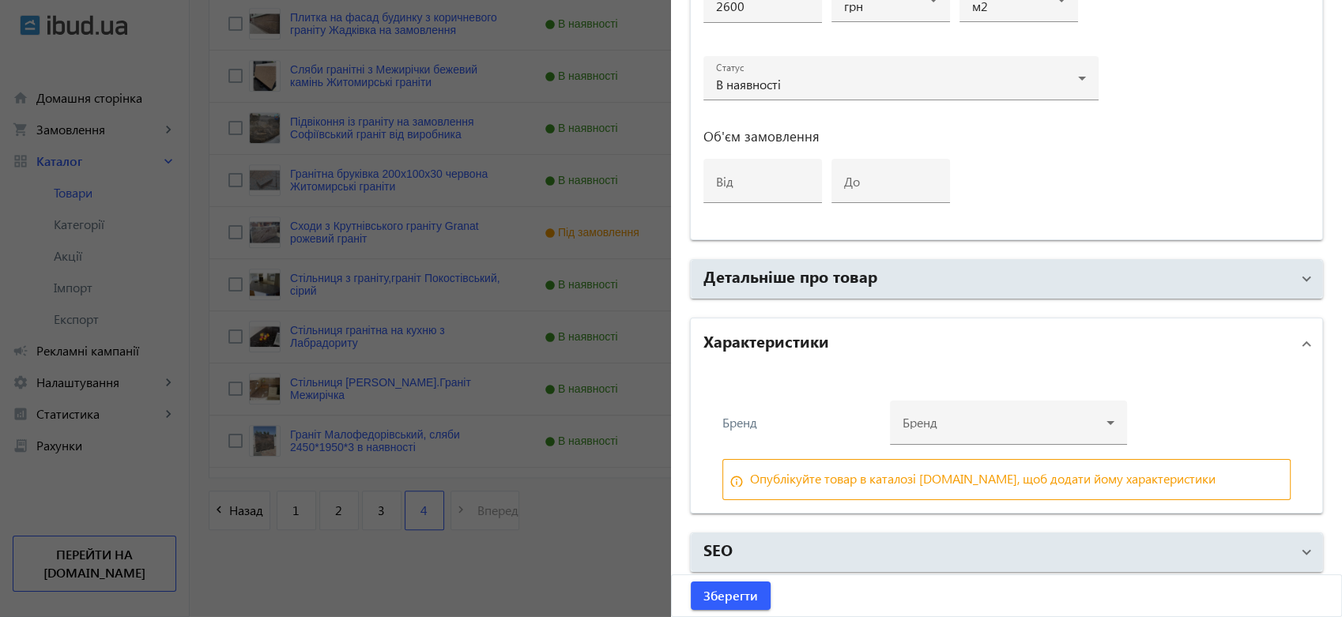
scroll to position [855, 0]
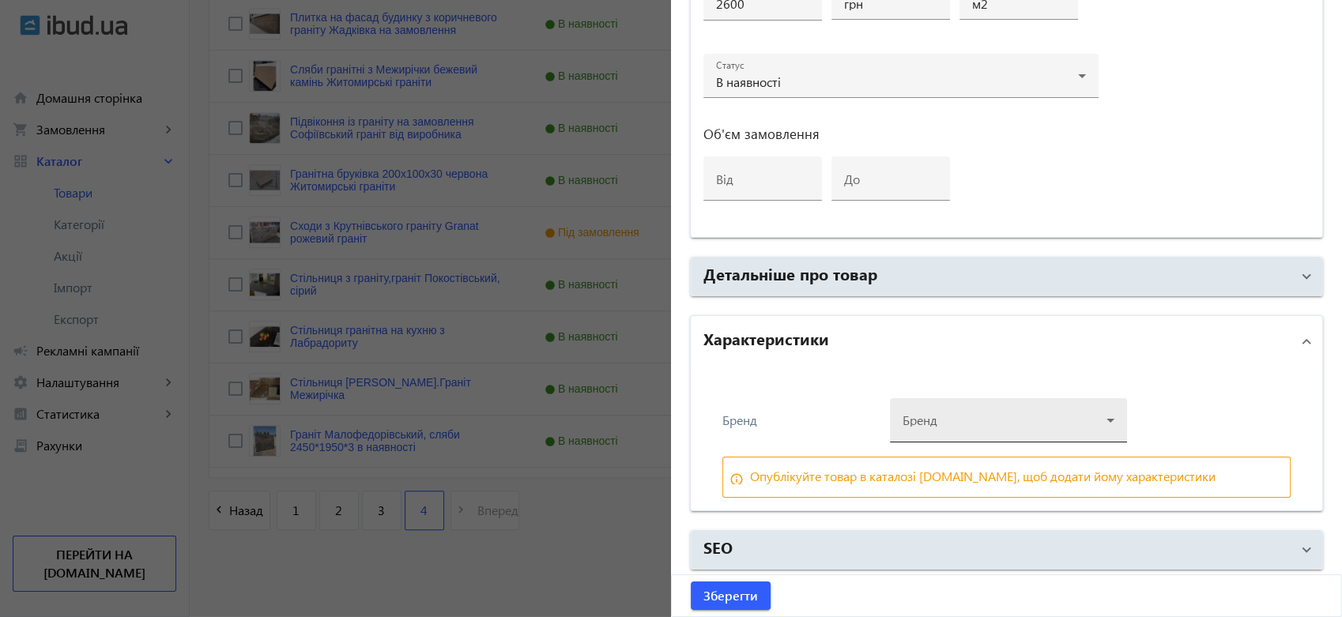
click at [968, 422] on div at bounding box center [1009, 414] width 212 height 57
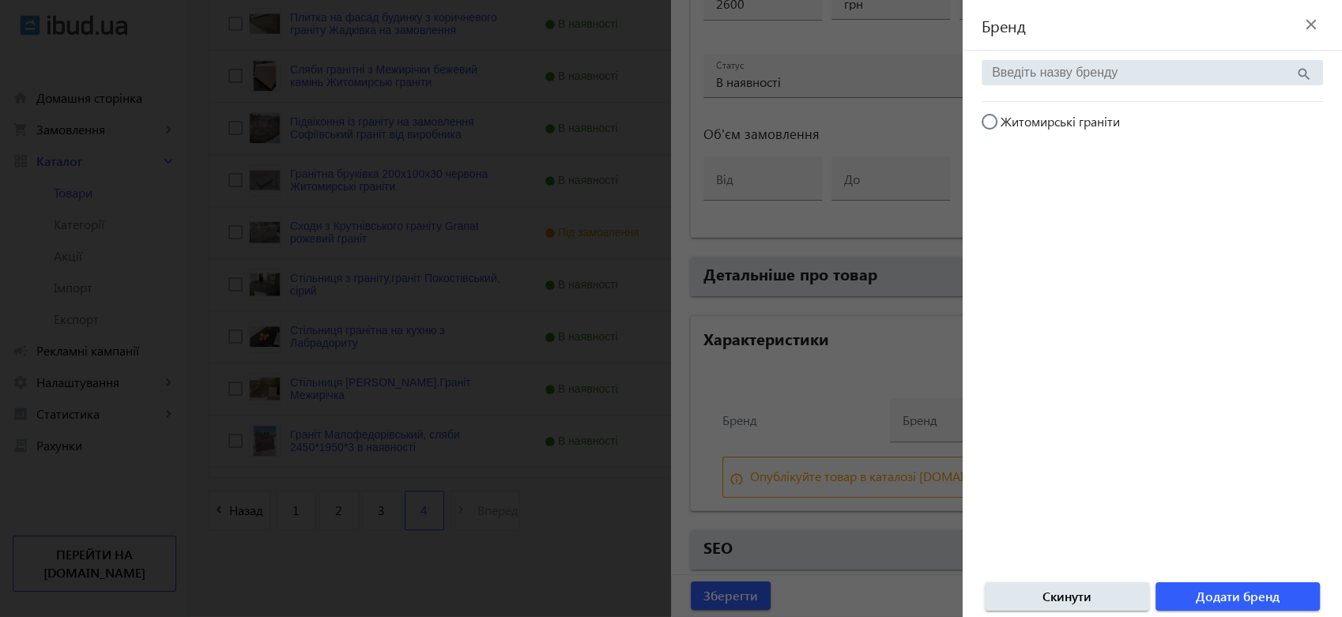
click at [1095, 124] on span "Житомирські граніти" at bounding box center [1060, 121] width 119 height 17
click at [1013, 124] on input "Житомирські граніти" at bounding box center [998, 130] width 32 height 32
radio input "true"
click at [1275, 594] on span "Додати бренд" at bounding box center [1238, 596] width 84 height 17
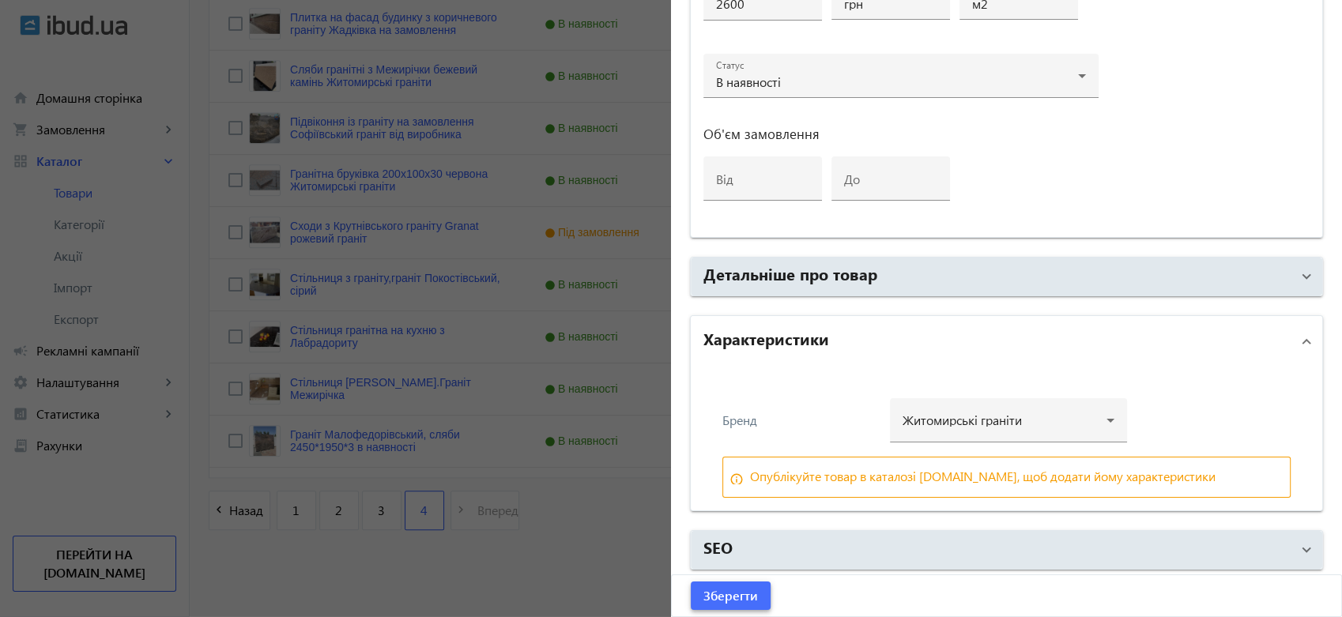
drag, startPoint x: 733, startPoint y: 597, endPoint x: 759, endPoint y: 605, distance: 26.5
click at [734, 599] on span "Зберегти" at bounding box center [730, 595] width 55 height 17
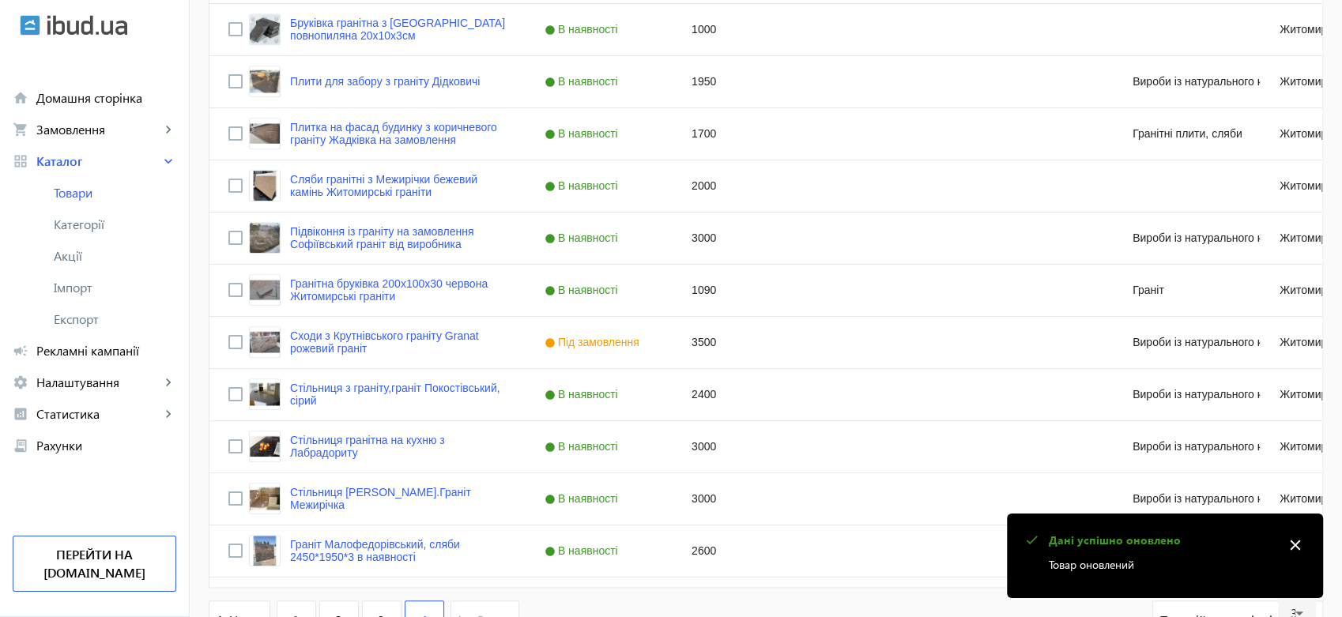
scroll to position [1405, 0]
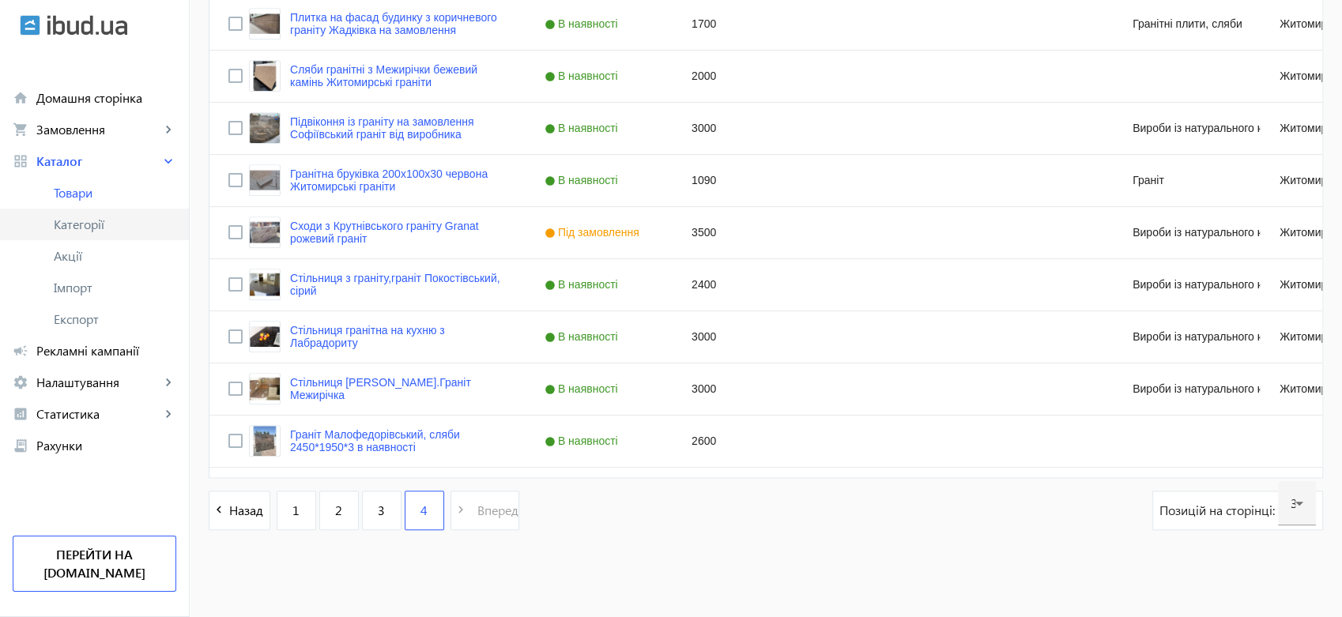
click at [85, 222] on span "Категорії" at bounding box center [115, 225] width 123 height 16
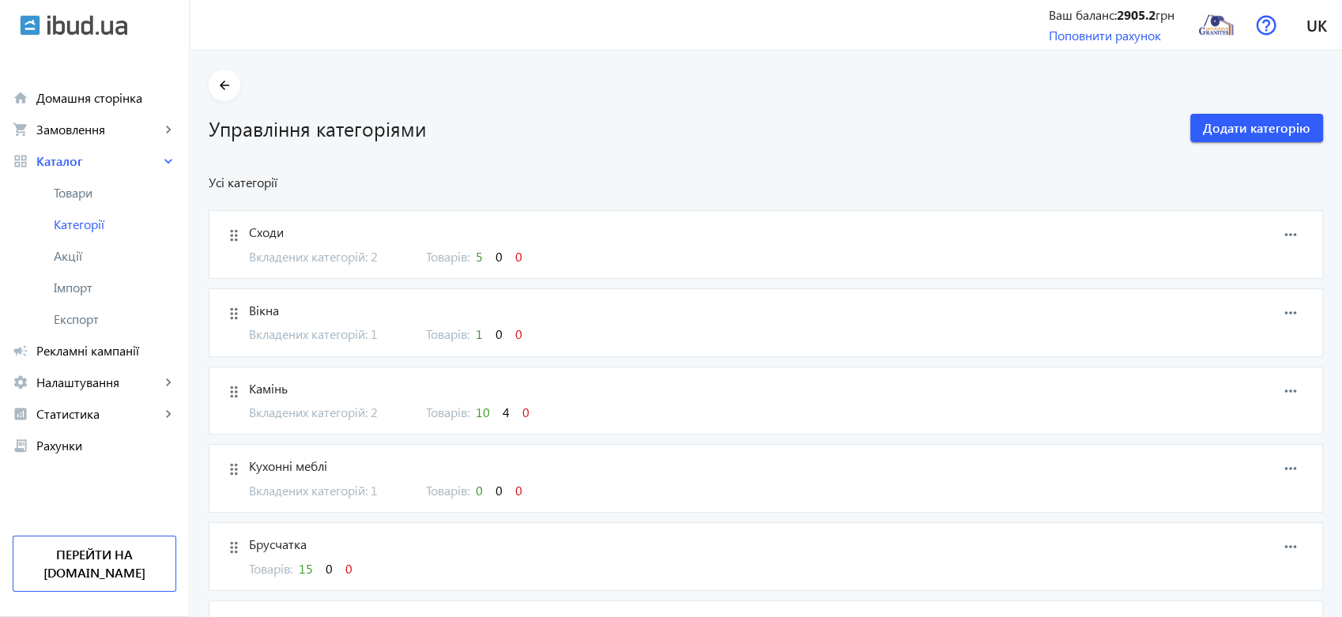
click at [258, 232] on span "Сходи" at bounding box center [682, 232] width 867 height 17
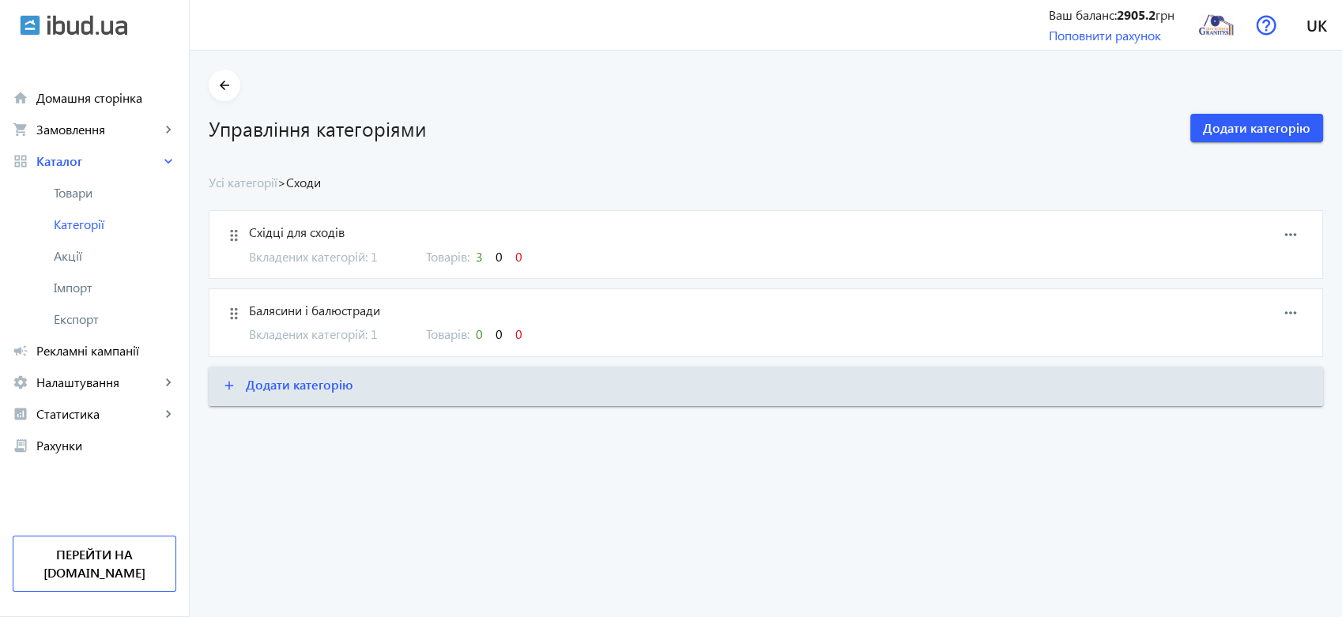
click at [310, 230] on span "Східці для сходів" at bounding box center [682, 232] width 867 height 17
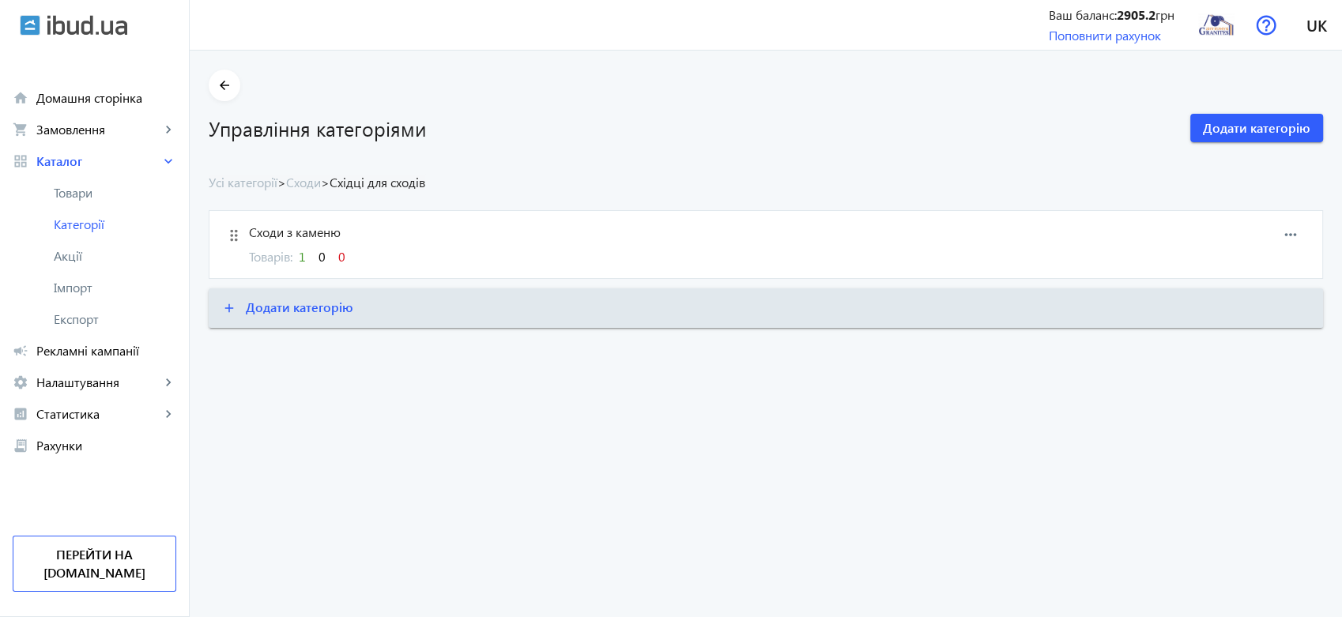
click at [299, 239] on span "Сходи з каменю" at bounding box center [682, 232] width 867 height 17
click at [79, 189] on span "Товари" at bounding box center [115, 193] width 123 height 16
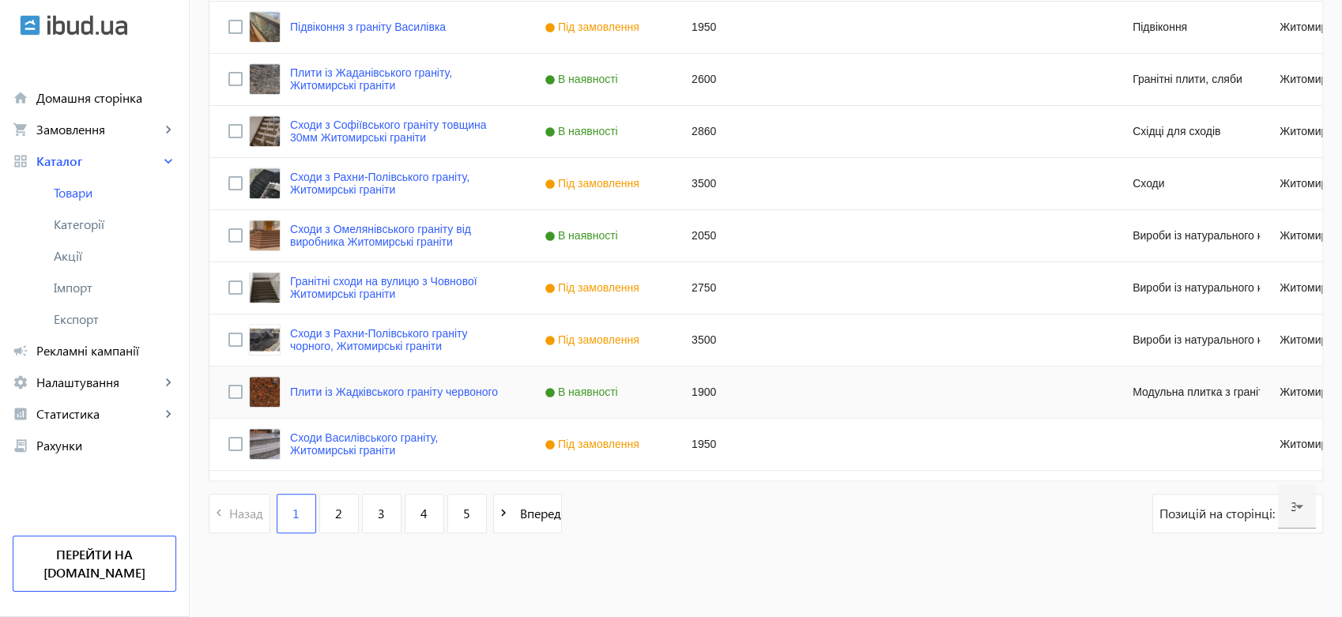
scroll to position [1509, 0]
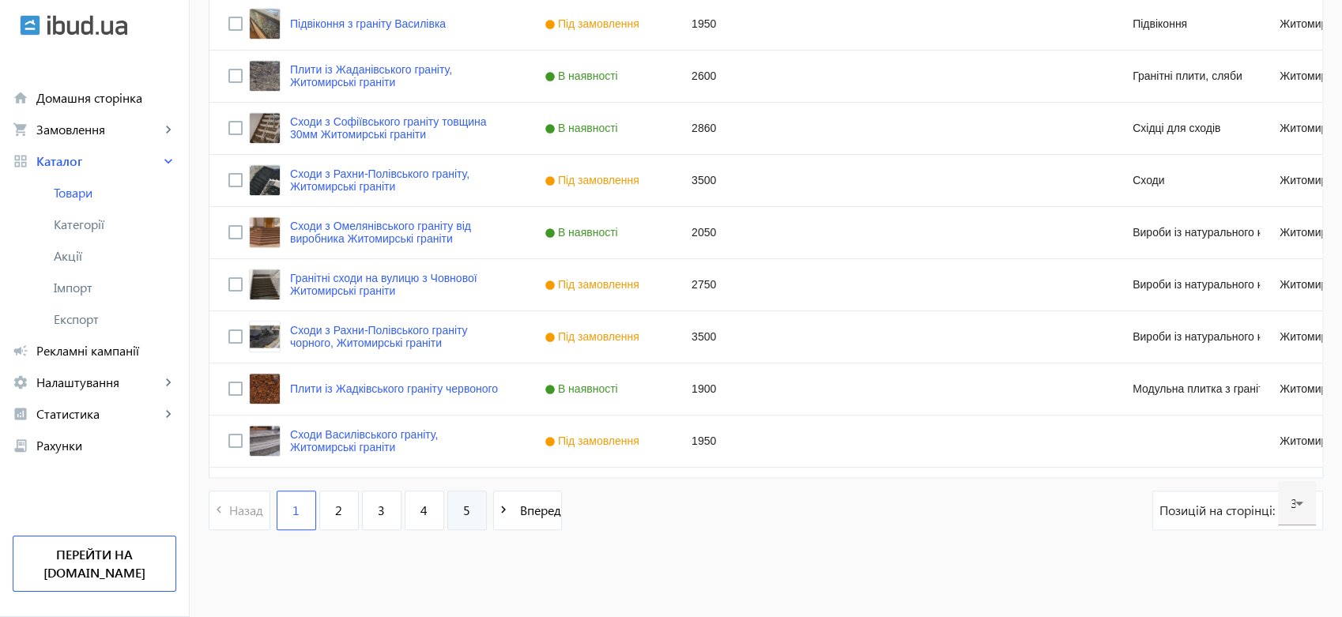
click at [462, 504] on link "5" at bounding box center [467, 511] width 40 height 40
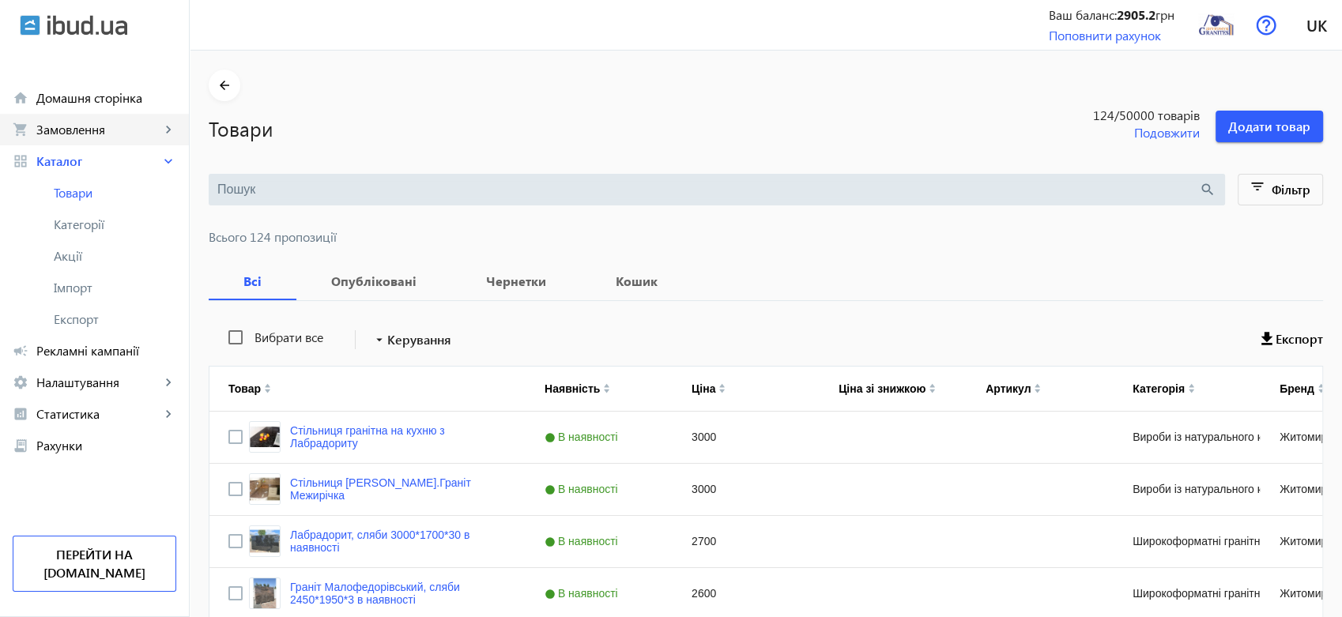
click at [77, 131] on span "Замовлення" at bounding box center [98, 130] width 124 height 16
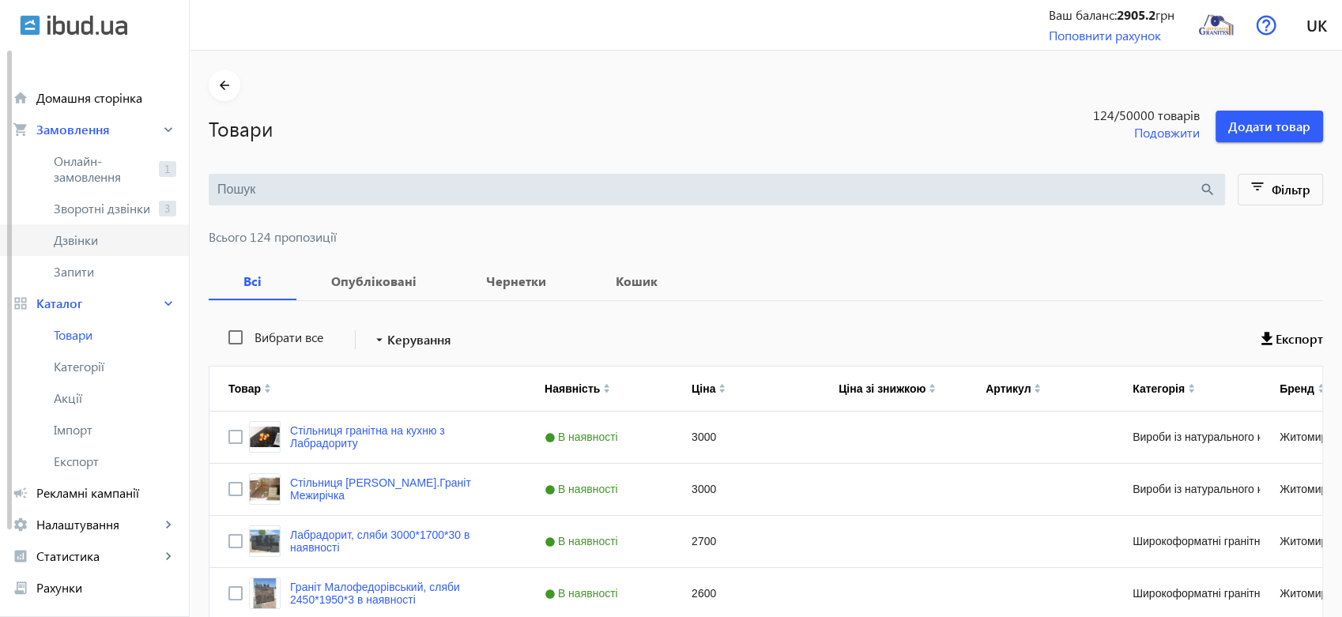
click at [100, 233] on span "Дзвінки" at bounding box center [115, 240] width 123 height 16
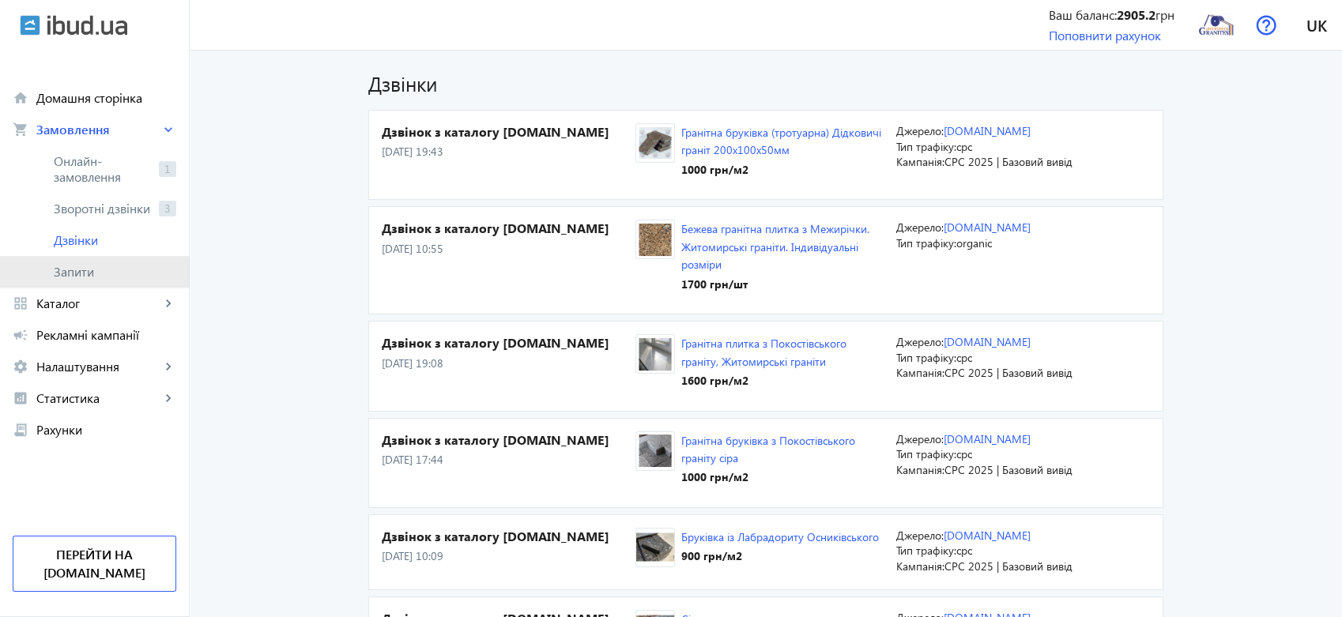
click at [89, 276] on span "Запити" at bounding box center [115, 272] width 123 height 16
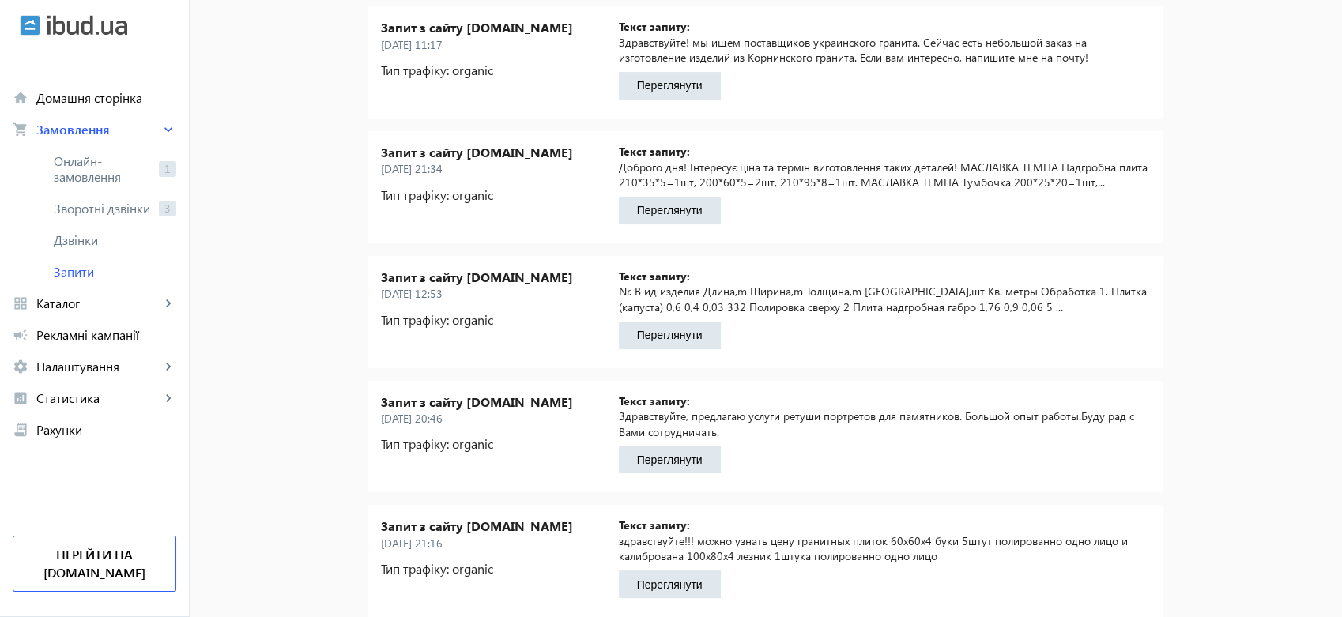
scroll to position [175, 0]
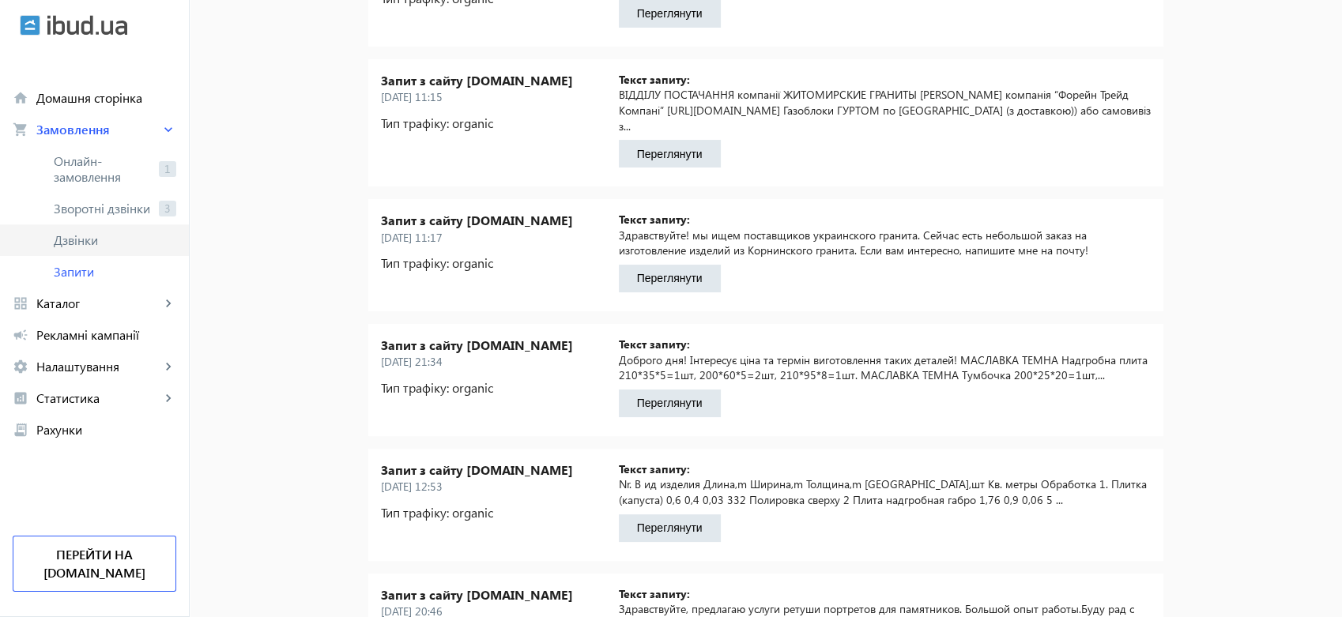
click at [74, 236] on span "Дзвінки" at bounding box center [115, 240] width 123 height 16
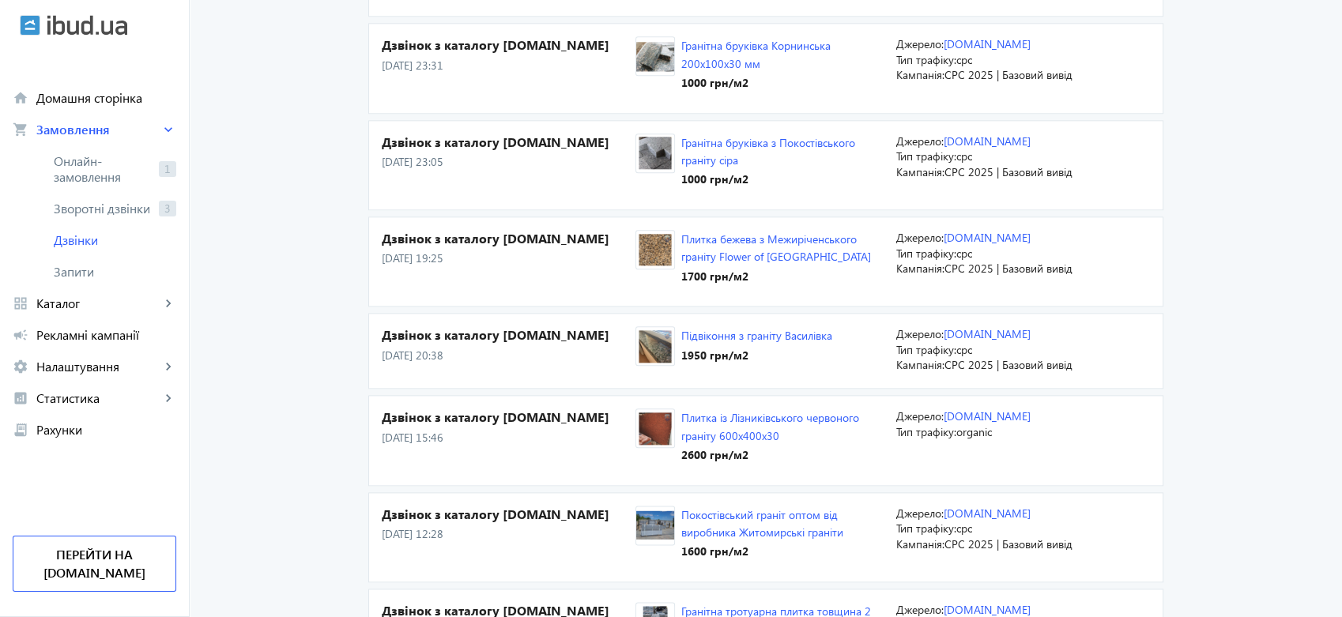
scroll to position [1844, 0]
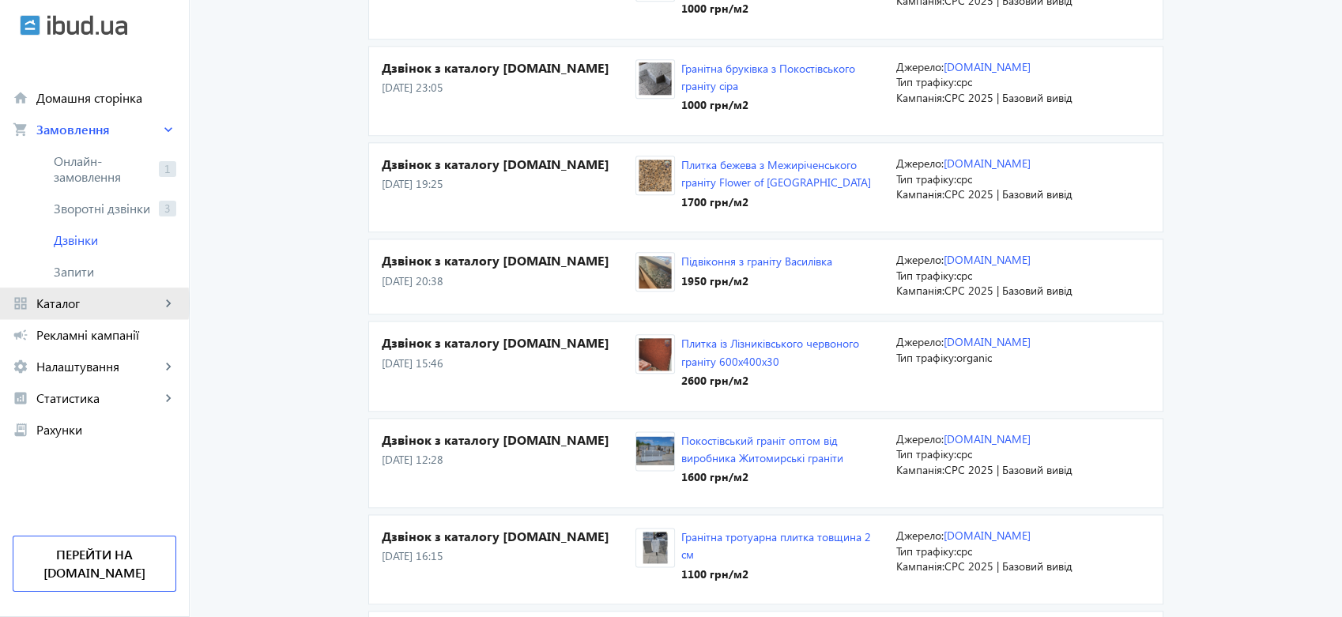
click at [74, 304] on span "Каталог" at bounding box center [98, 304] width 124 height 16
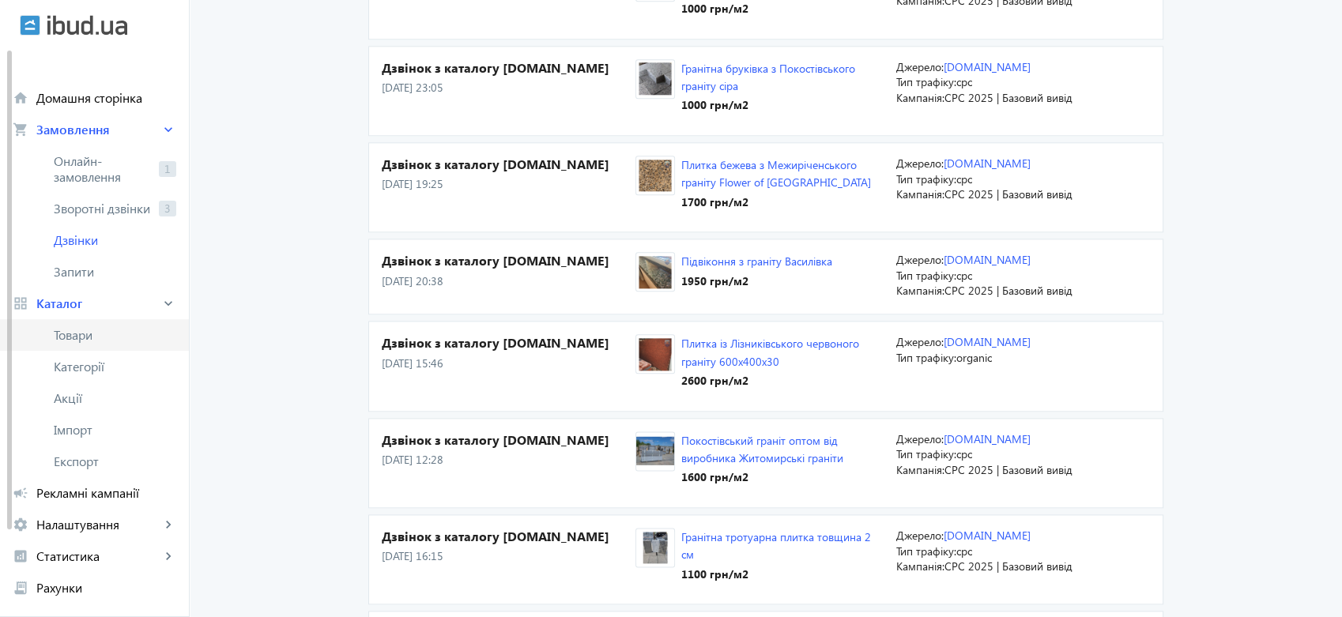
click at [84, 337] on span "Товари" at bounding box center [115, 335] width 123 height 16
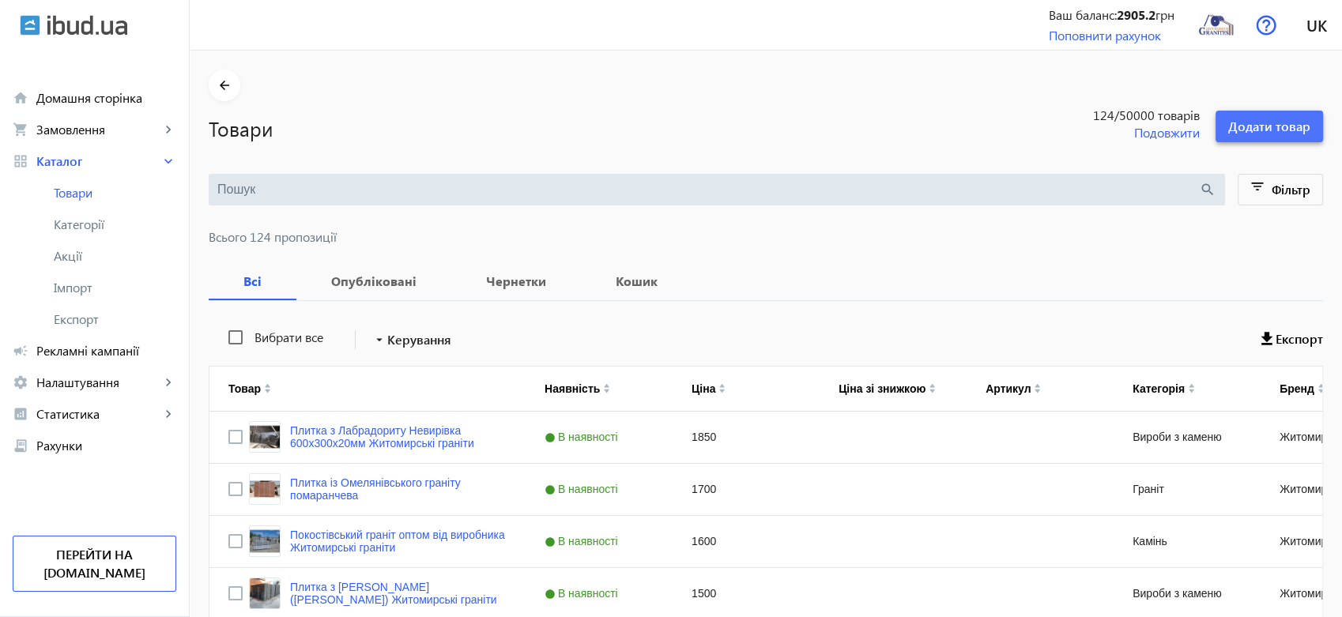
click at [1271, 119] on span "Додати товар" at bounding box center [1269, 126] width 82 height 17
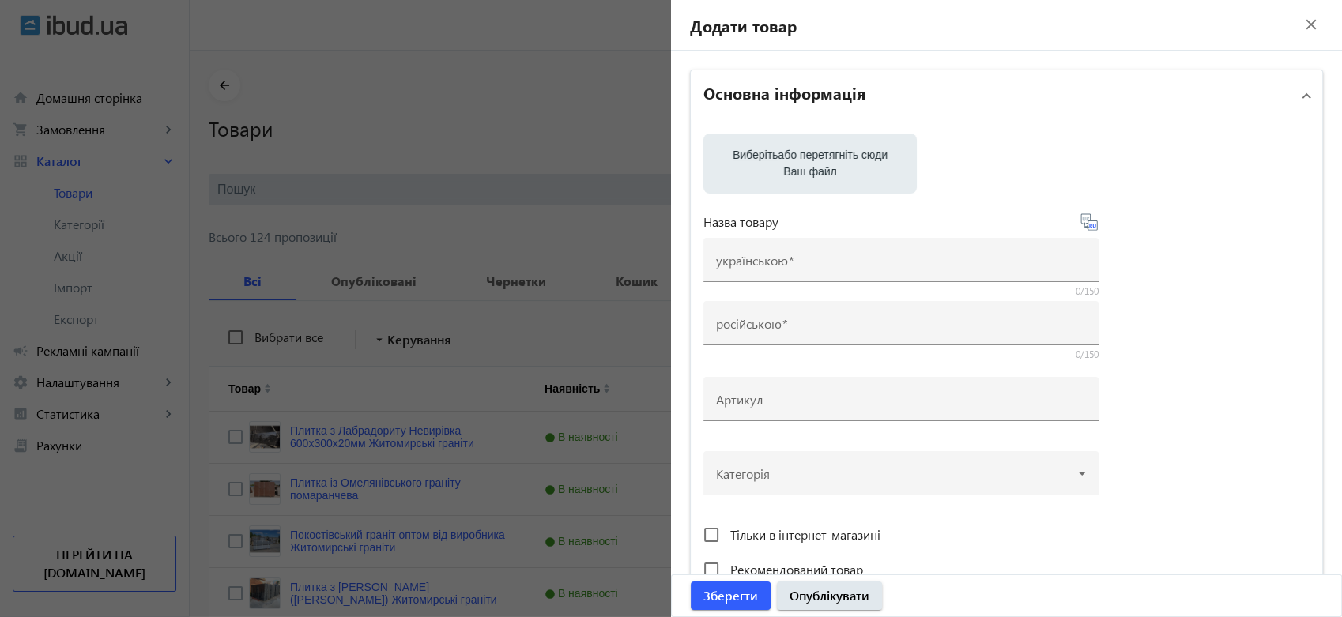
click at [813, 162] on label "Виберіть або перетягніть сюди Ваш файл" at bounding box center [810, 163] width 188 height 44
click at [813, 162] on input "Виберіть або перетягніть сюди Ваш файл" at bounding box center [810, 165] width 188 height 19
type input "C:\fakepath\зображення_viber_2025-03-24_[PHONE_NUMBER].jpg"
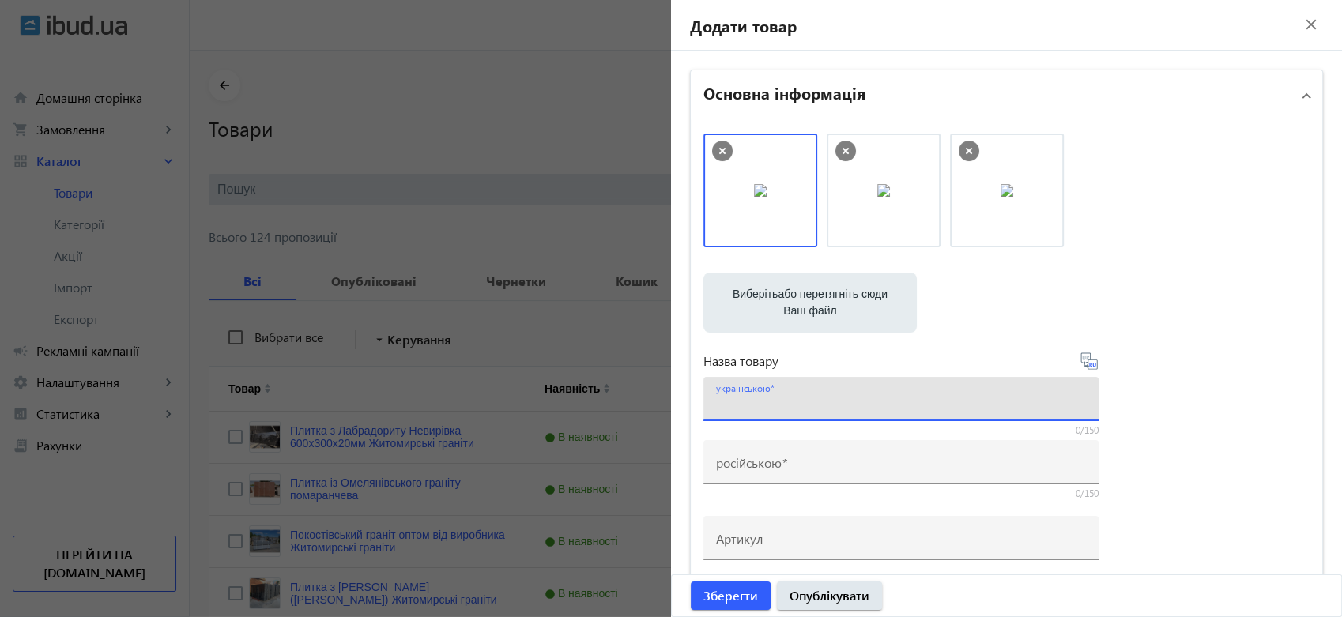
click at [850, 403] on input "українською" at bounding box center [901, 404] width 370 height 17
click at [854, 405] on input "Гранітні плити мощення, 400*400*30" at bounding box center [901, 404] width 370 height 17
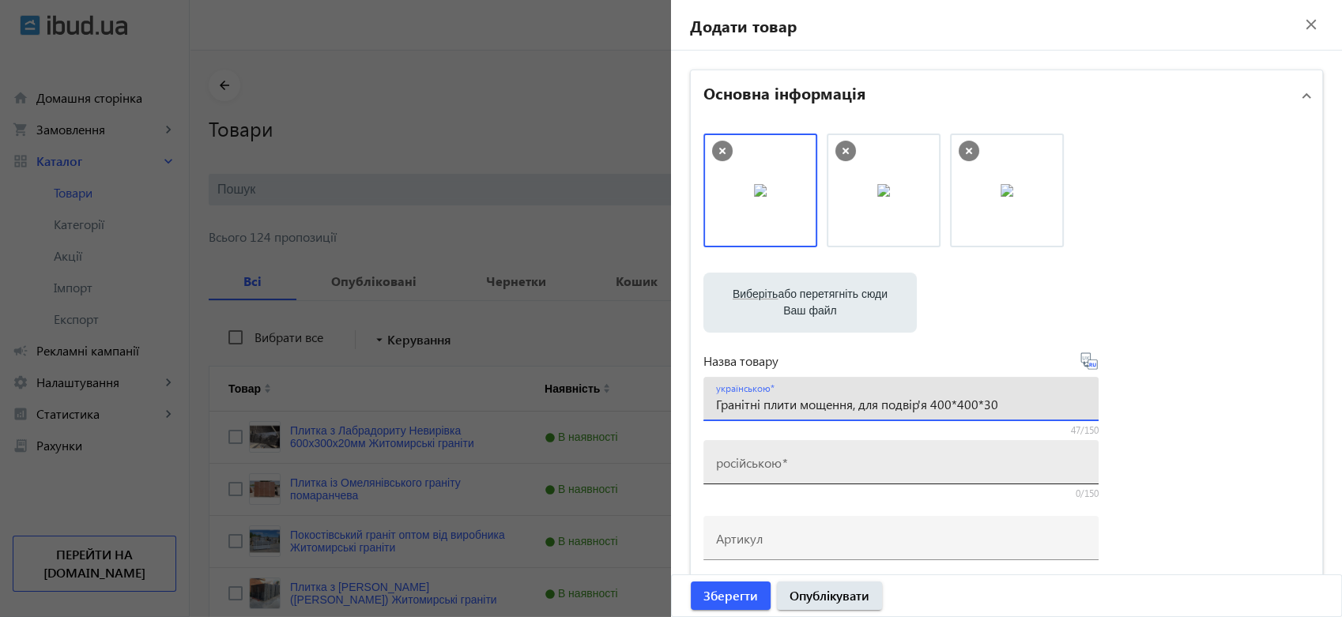
type input "Гранітні плити мощення, для подвір'я 400*400*30"
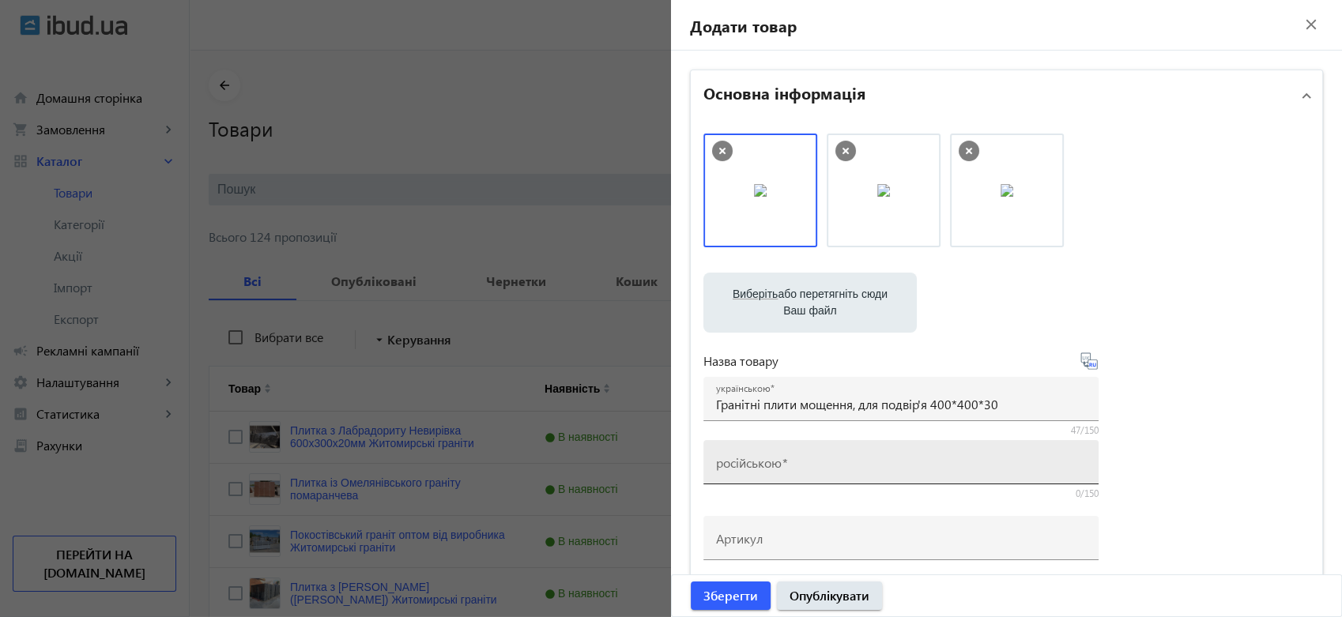
click at [770, 461] on mat-label "російською" at bounding box center [749, 462] width 66 height 17
click at [770, 461] on input "російською" at bounding box center [901, 467] width 370 height 17
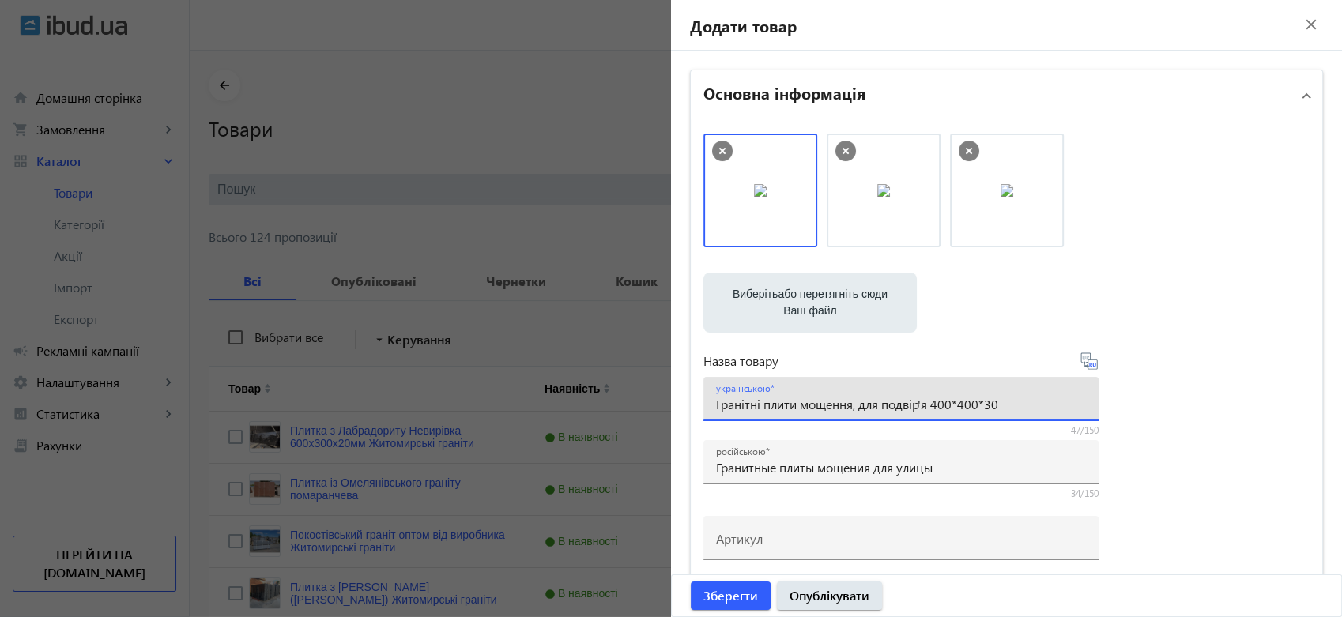
drag, startPoint x: 1001, startPoint y: 401, endPoint x: 932, endPoint y: 404, distance: 68.8
click at [932, 404] on input "Гранітні плити мощення, для подвір'я 400*400*30" at bounding box center [901, 404] width 370 height 17
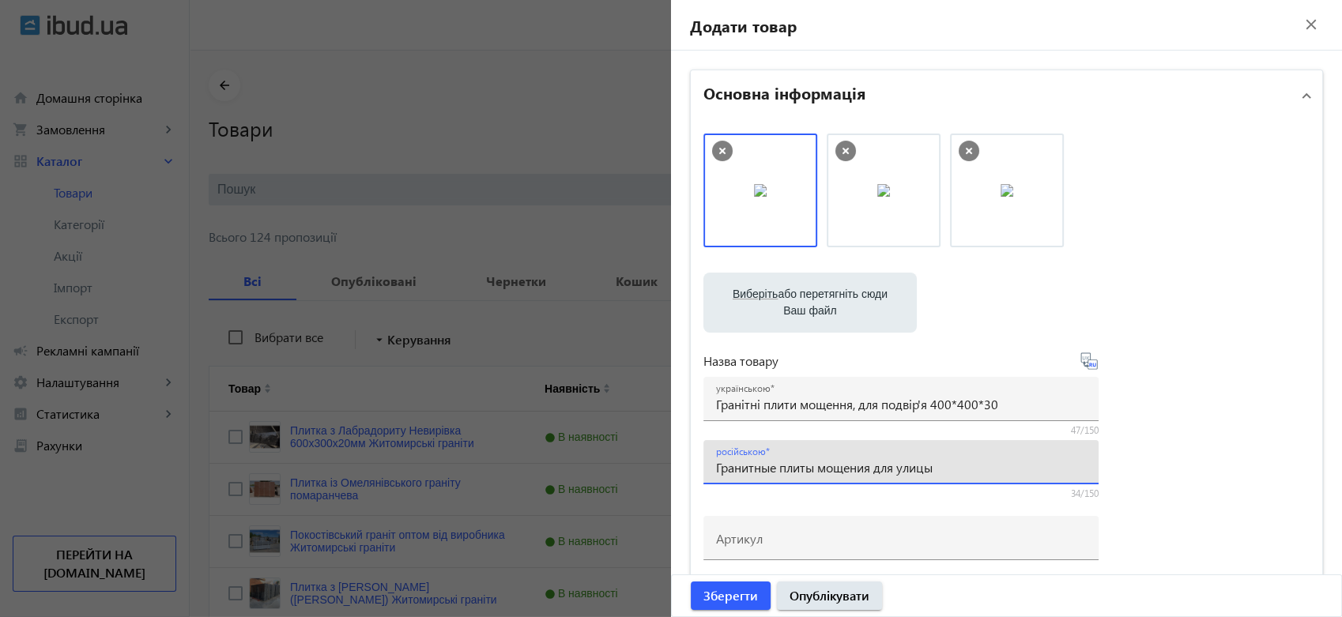
click at [956, 466] on input "Гранитные плиты мощения для улицы" at bounding box center [901, 467] width 370 height 17
paste input "400*400*30"
type input "Гранитные плиты мощения для улицы 400*400*30"
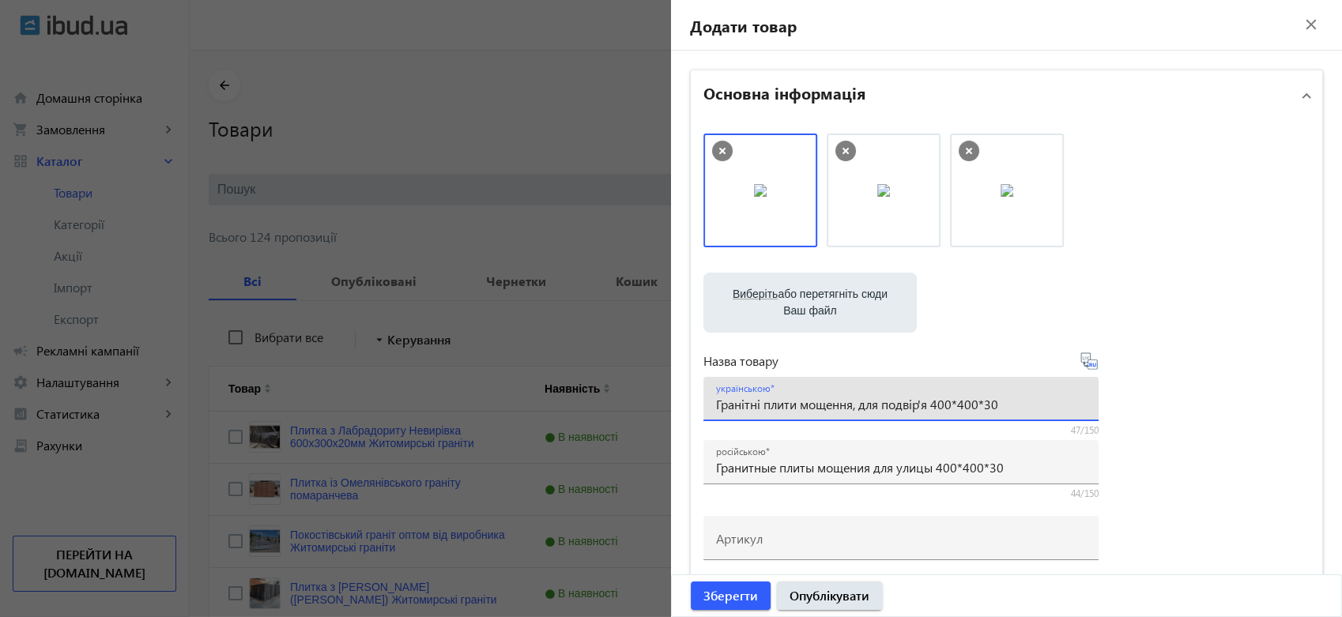
drag, startPoint x: 928, startPoint y: 404, endPoint x: 883, endPoint y: 405, distance: 45.1
click at [883, 405] on input "Гранітні плити мощення, для подвір'я 400*400*30" at bounding box center [901, 404] width 370 height 17
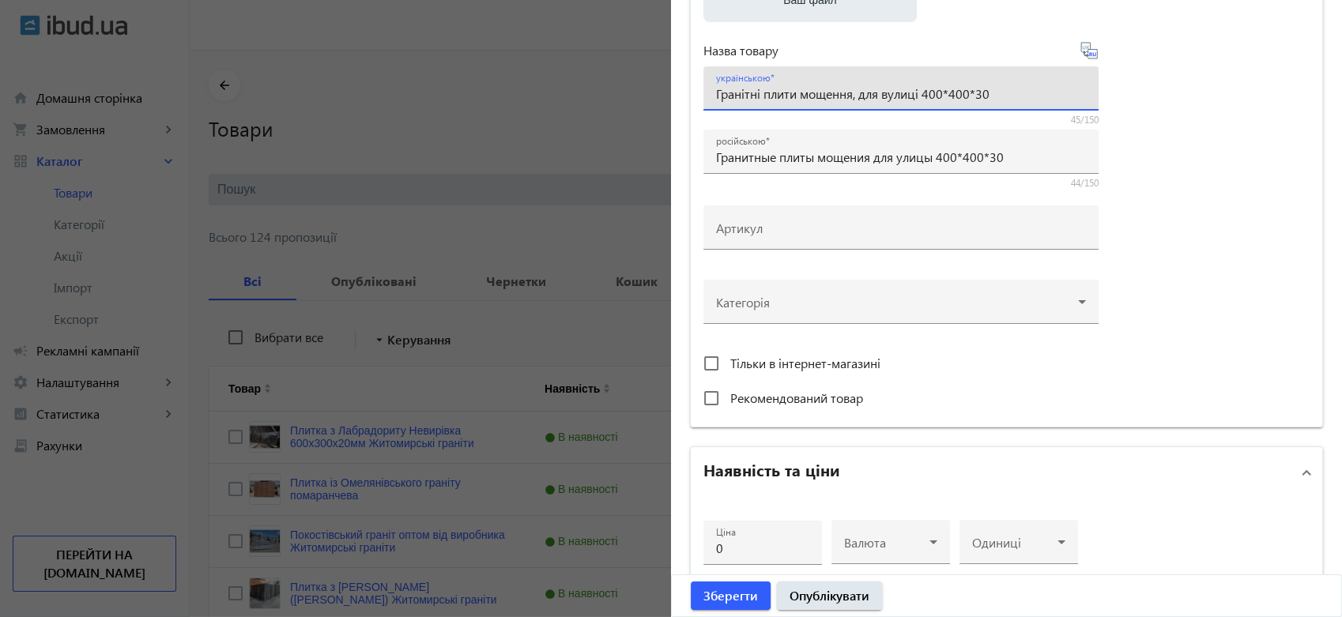
scroll to position [351, 0]
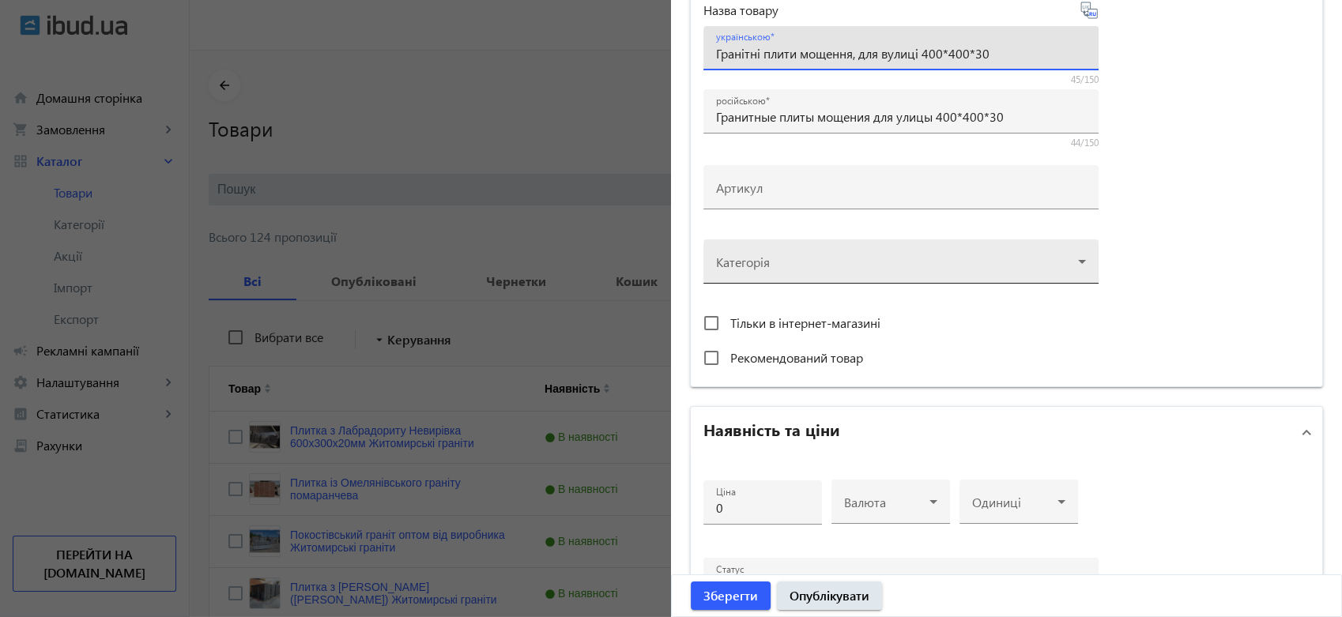
type input "Гранітні плити мощення, для вулиці 400*400*30"
click at [847, 242] on div at bounding box center [901, 255] width 370 height 57
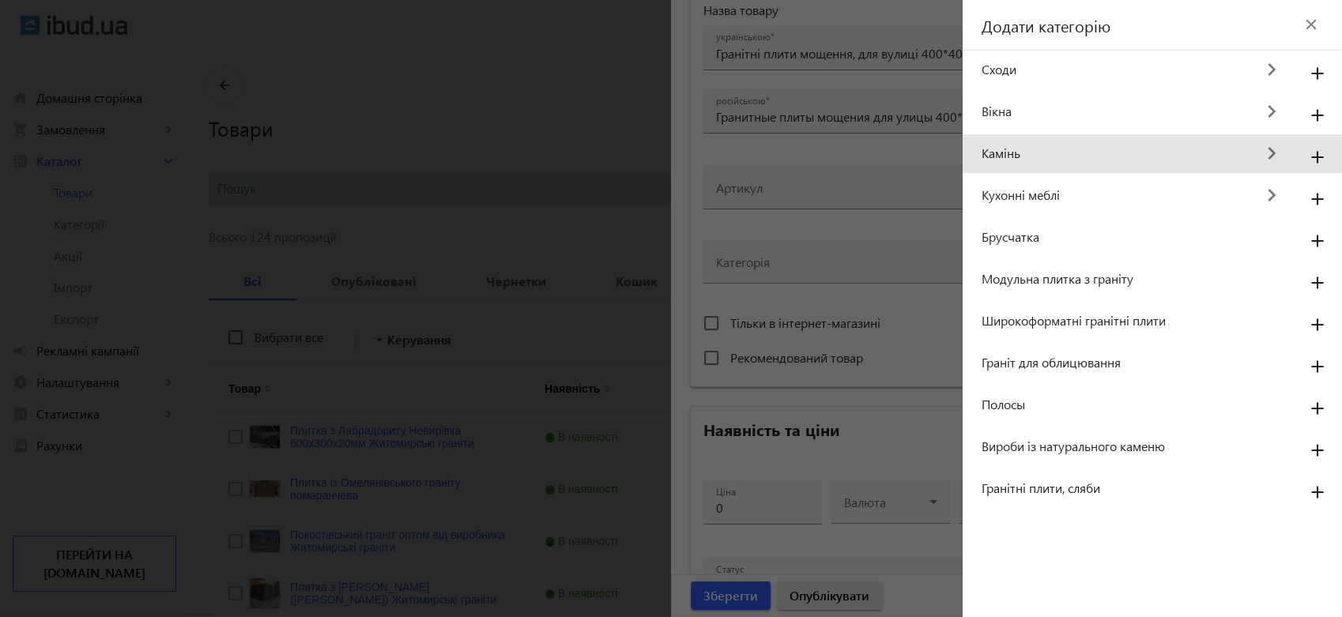
click at [1009, 152] on span "Камінь" at bounding box center [1118, 153] width 273 height 17
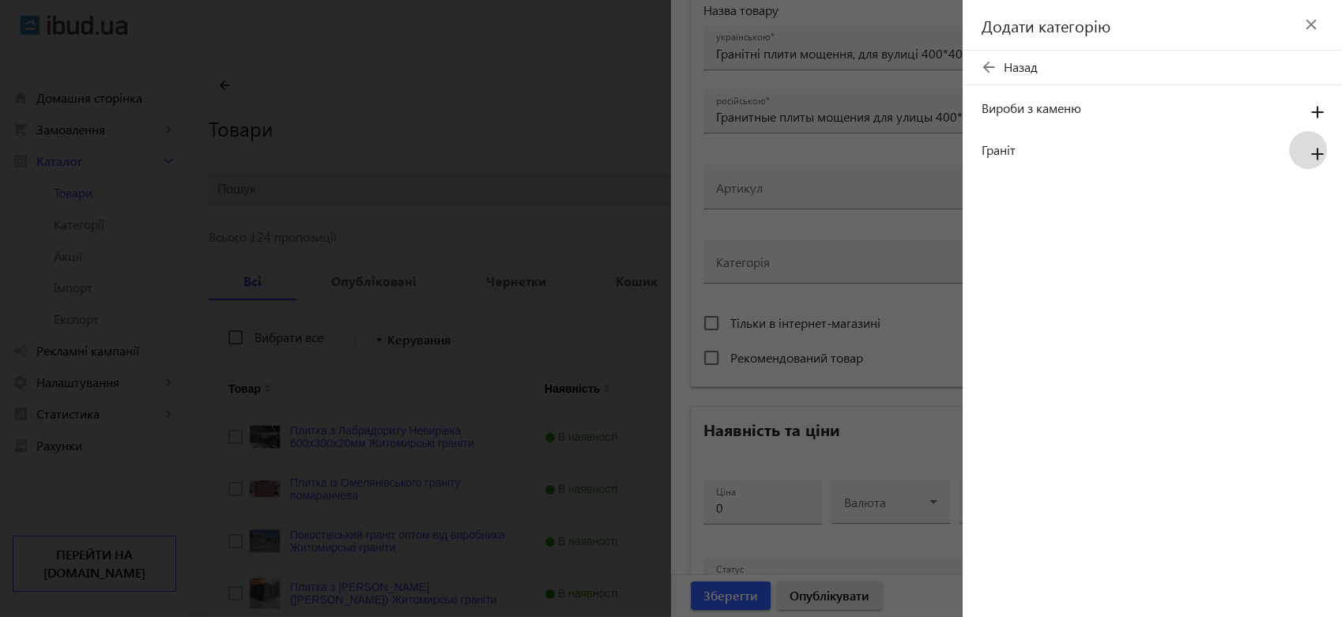
click at [1321, 154] on mat-icon "add" at bounding box center [1318, 155] width 38 height 28
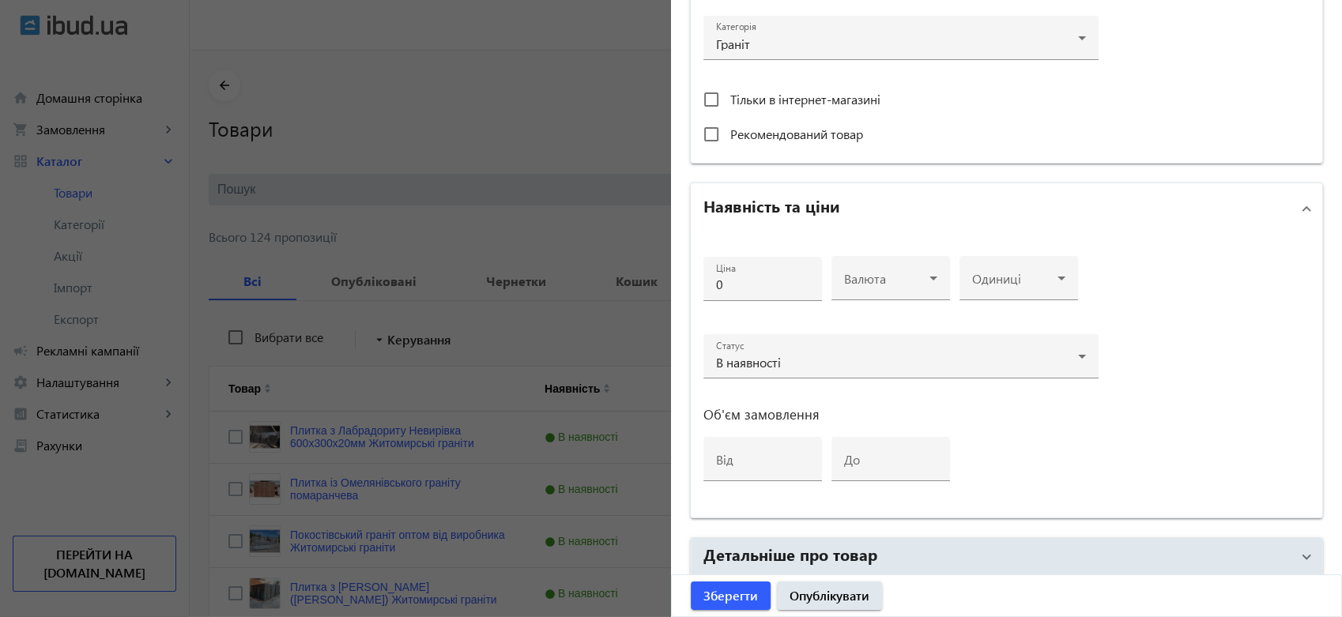
scroll to position [700, 0]
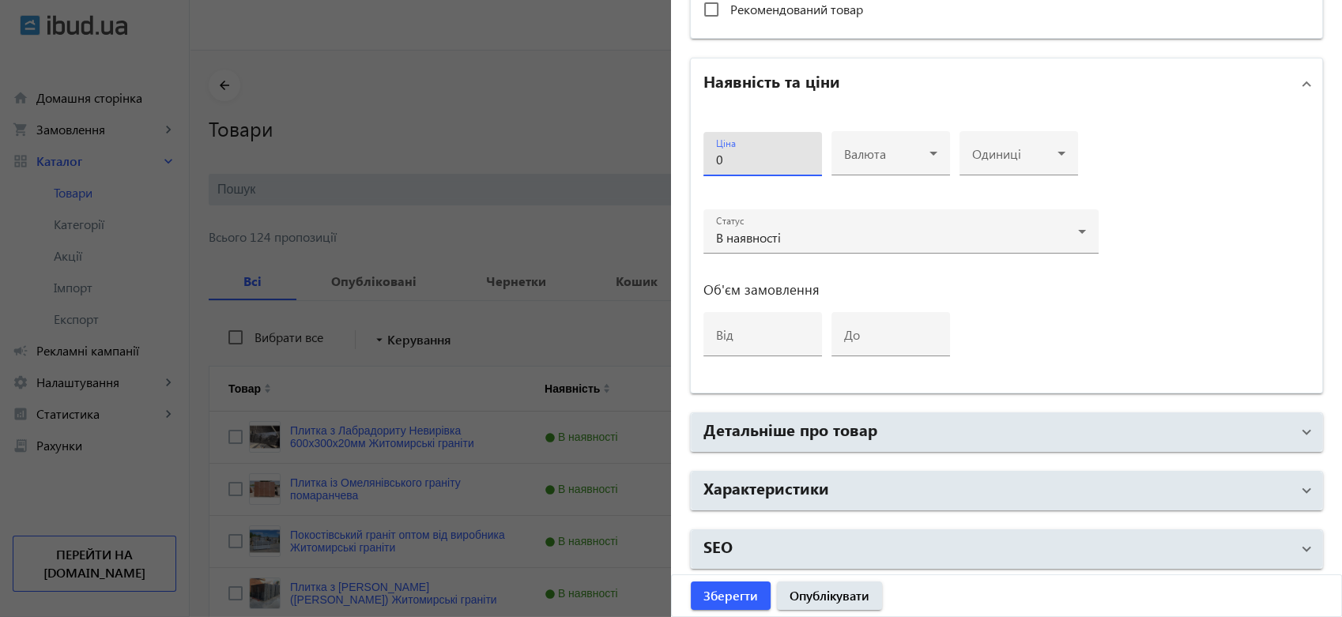
drag, startPoint x: 736, startPoint y: 162, endPoint x: 707, endPoint y: 157, distance: 29.6
click at [707, 157] on div "Ціна 0" at bounding box center [762, 154] width 119 height 44
type input "1500"
click at [963, 90] on mat-panel-title "Наявність та ціни" at bounding box center [996, 84] width 587 height 28
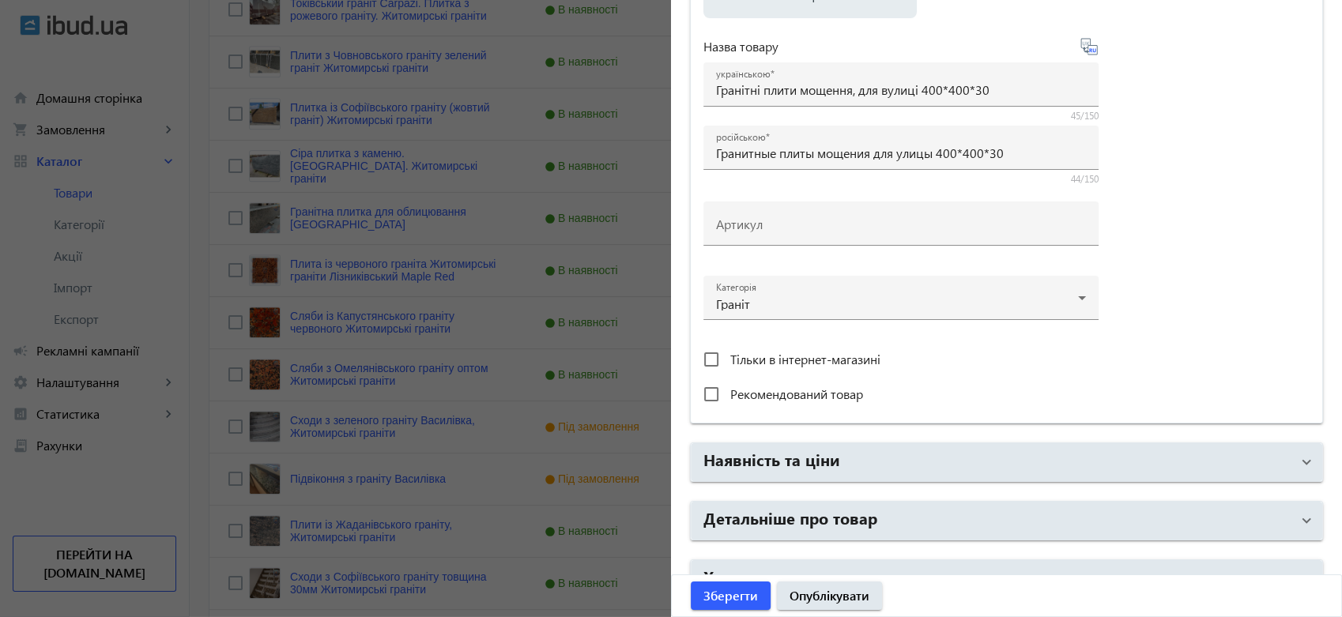
scroll to position [404, 0]
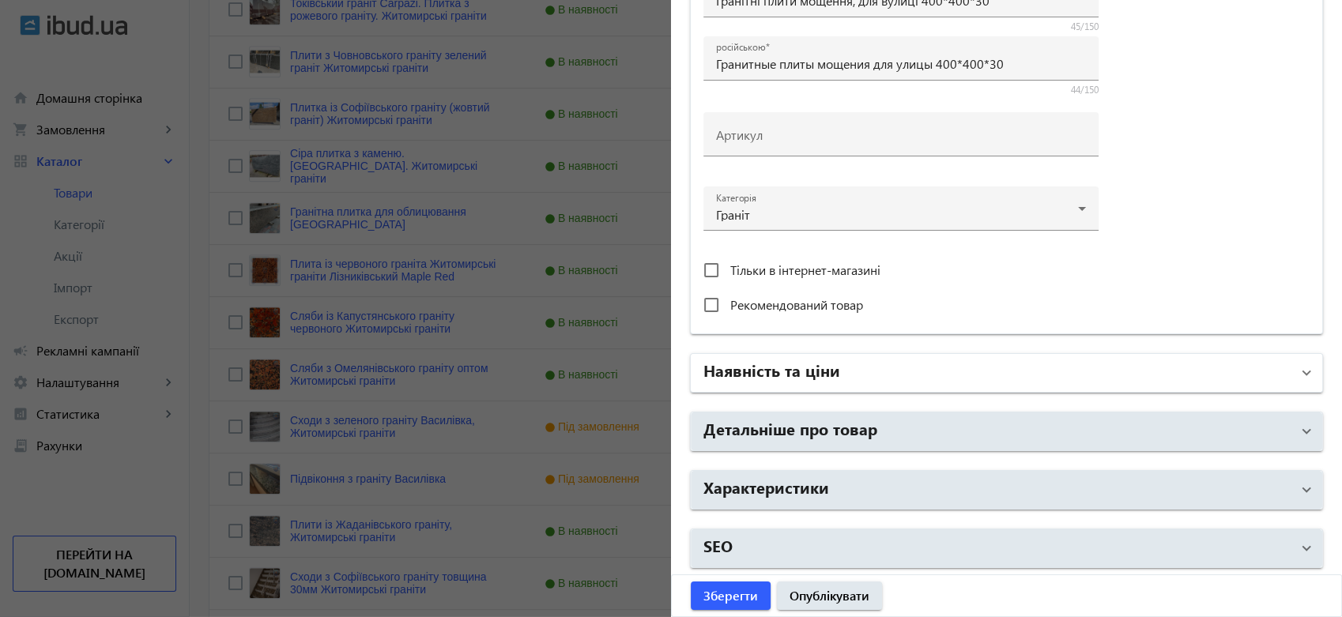
click at [866, 373] on mat-panel-title "Наявність та ціни" at bounding box center [996, 373] width 587 height 28
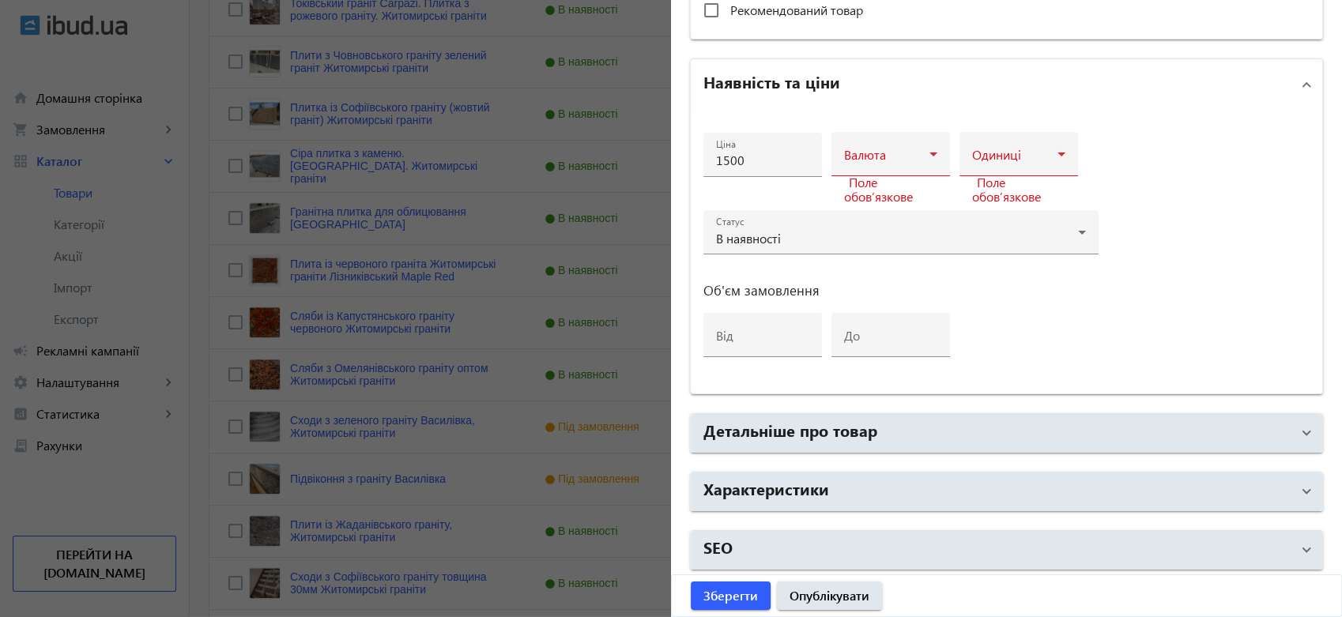
scroll to position [700, 0]
click at [892, 160] on span at bounding box center [886, 159] width 85 height 13
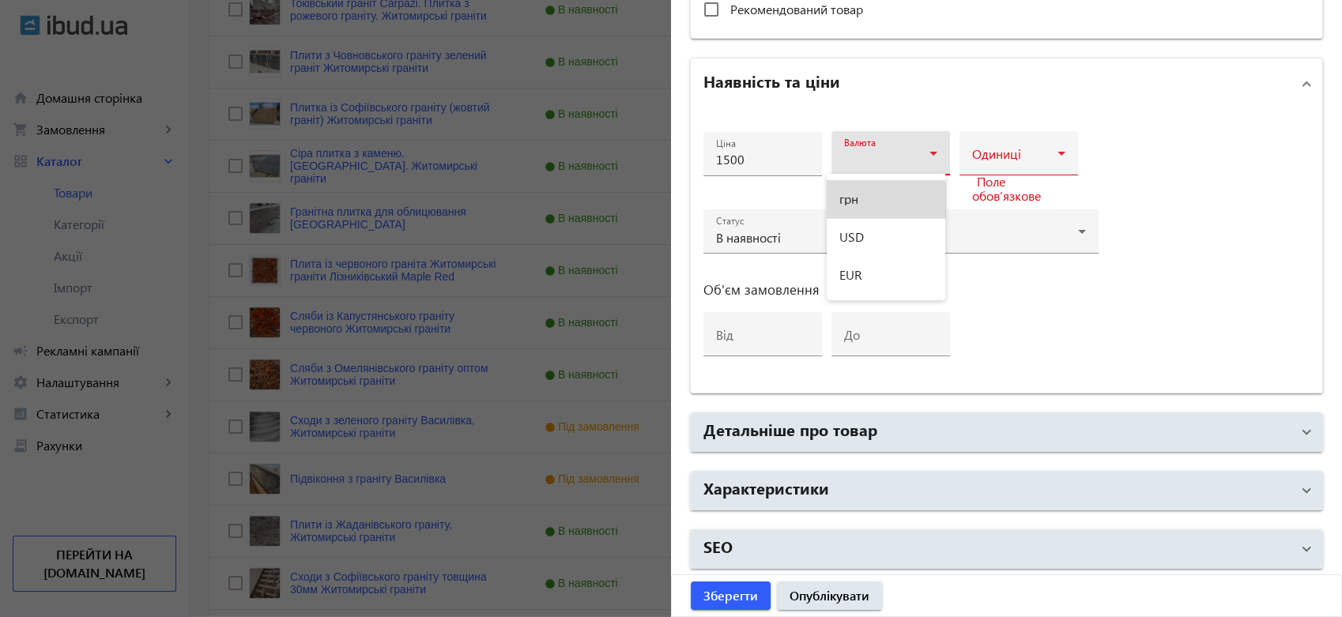
click at [884, 204] on mat-option "грн" at bounding box center [886, 199] width 119 height 38
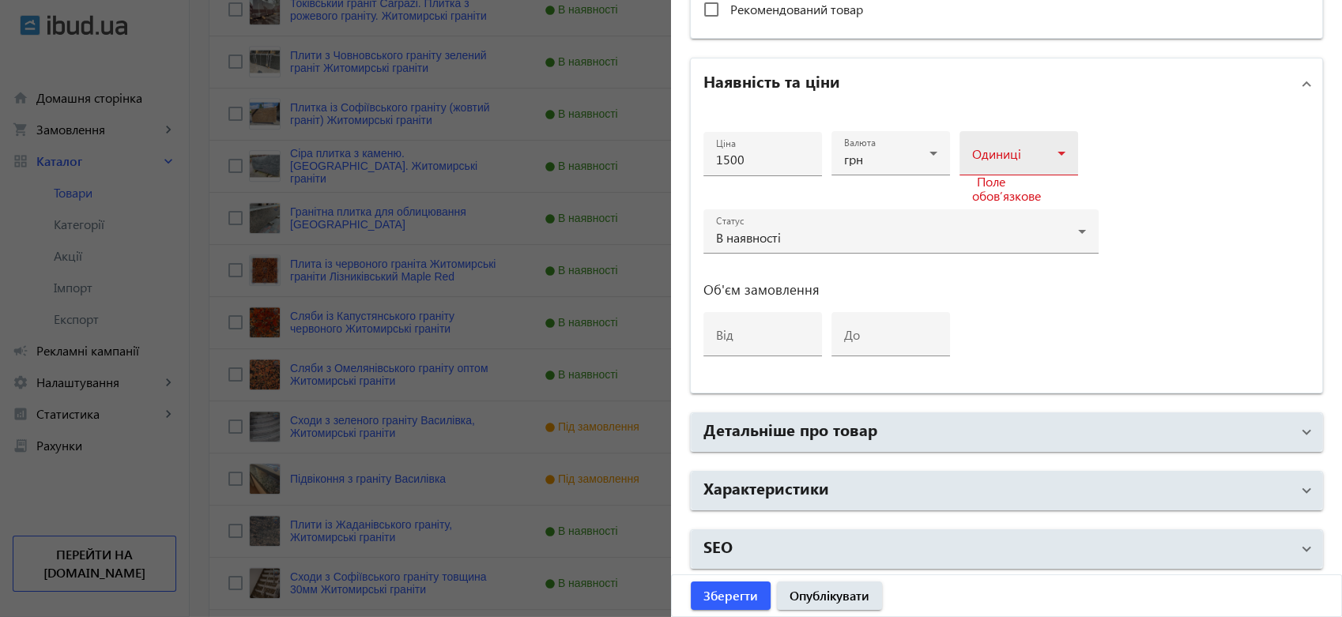
click at [980, 145] on mat-label "Одиниці" at bounding box center [996, 153] width 49 height 17
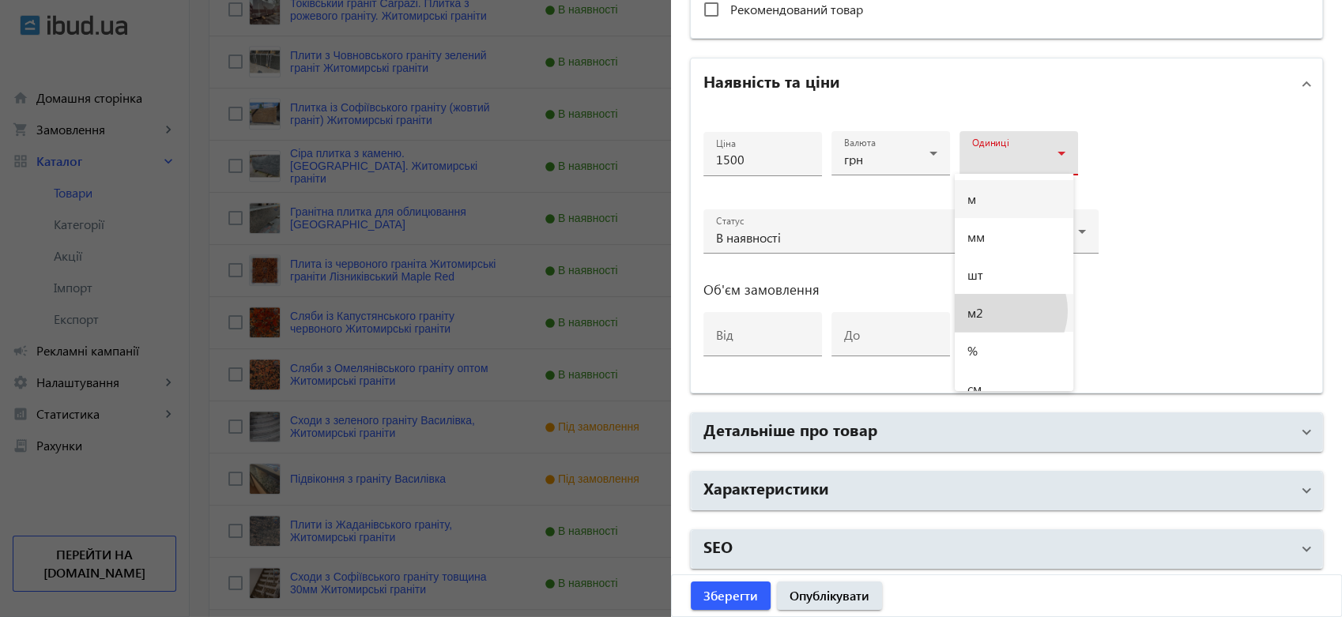
click at [998, 311] on mat-option "м2" at bounding box center [1014, 313] width 119 height 38
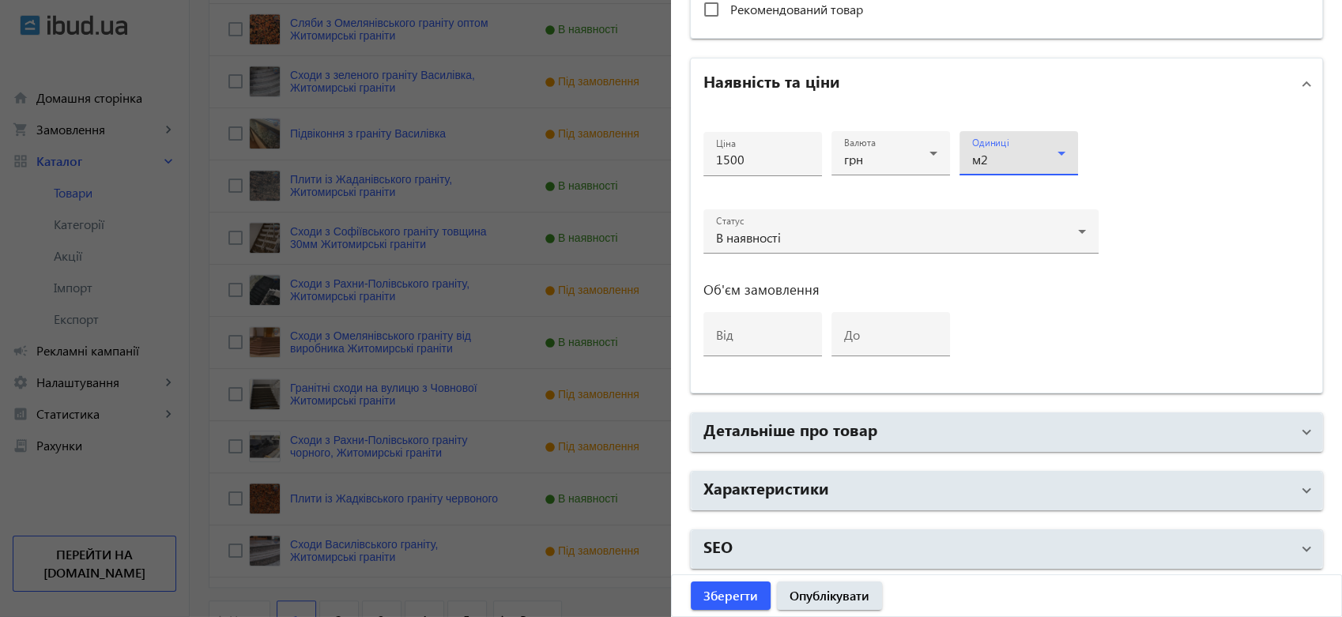
scroll to position [1405, 0]
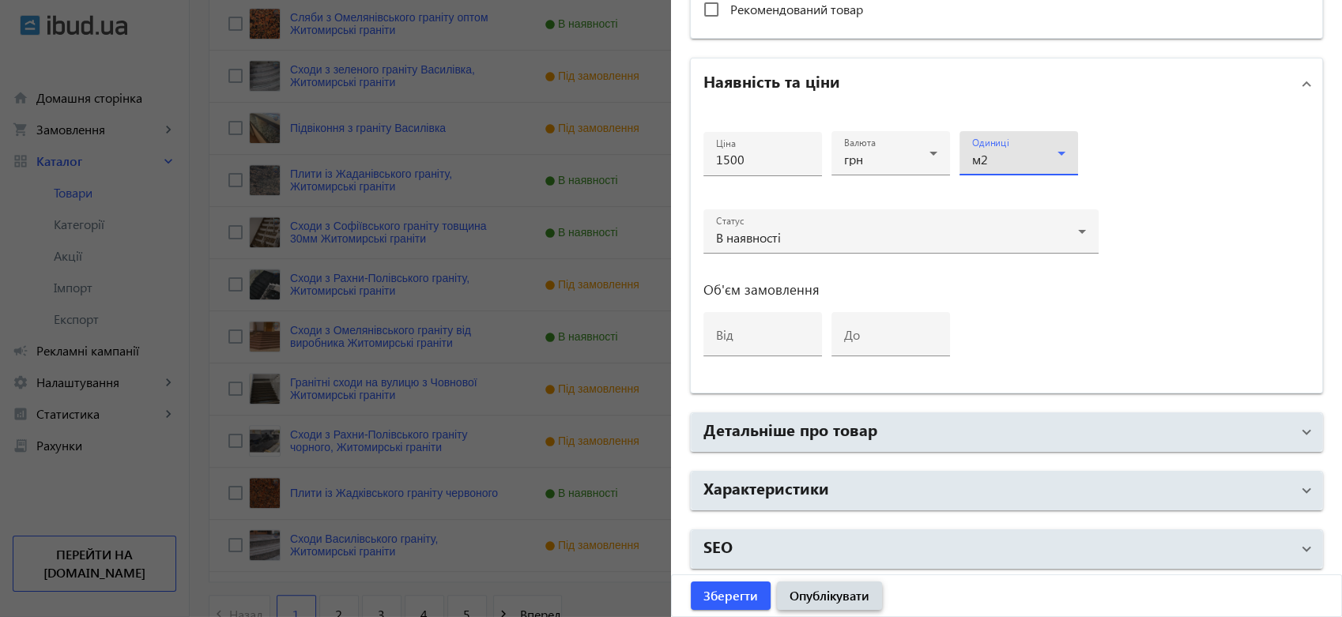
drag, startPoint x: 828, startPoint y: 595, endPoint x: 858, endPoint y: 595, distance: 30.0
click at [827, 595] on span "Опублікувати" at bounding box center [830, 595] width 80 height 17
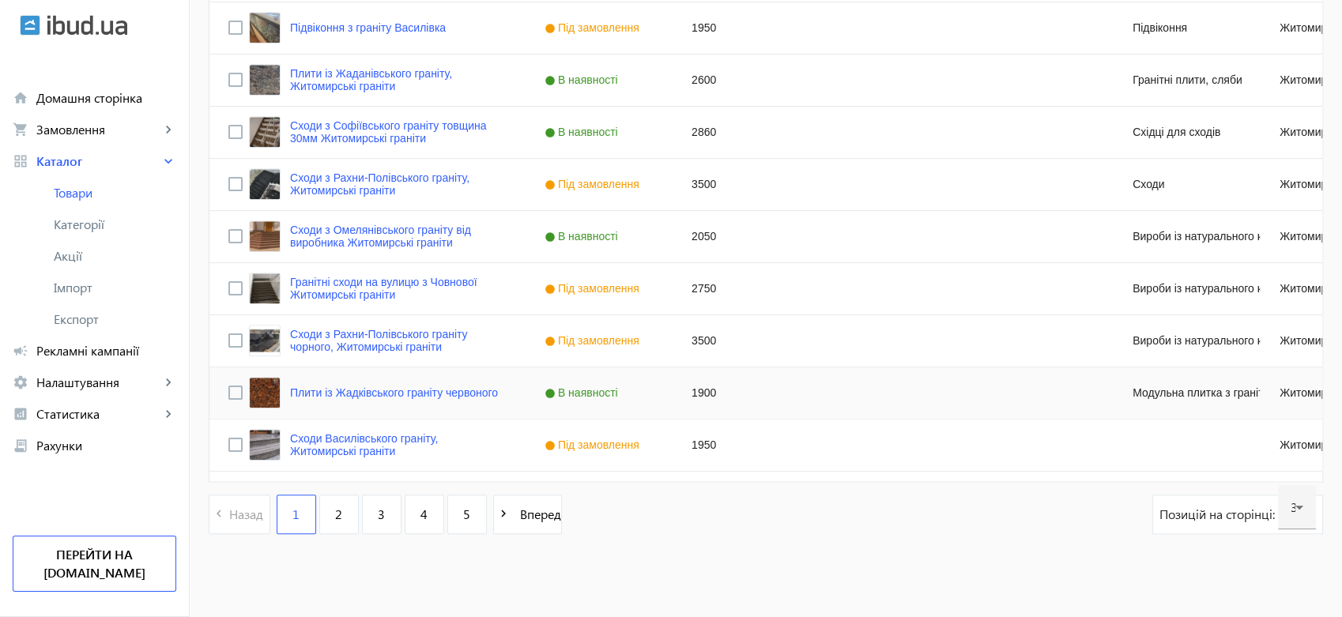
scroll to position [1509, 0]
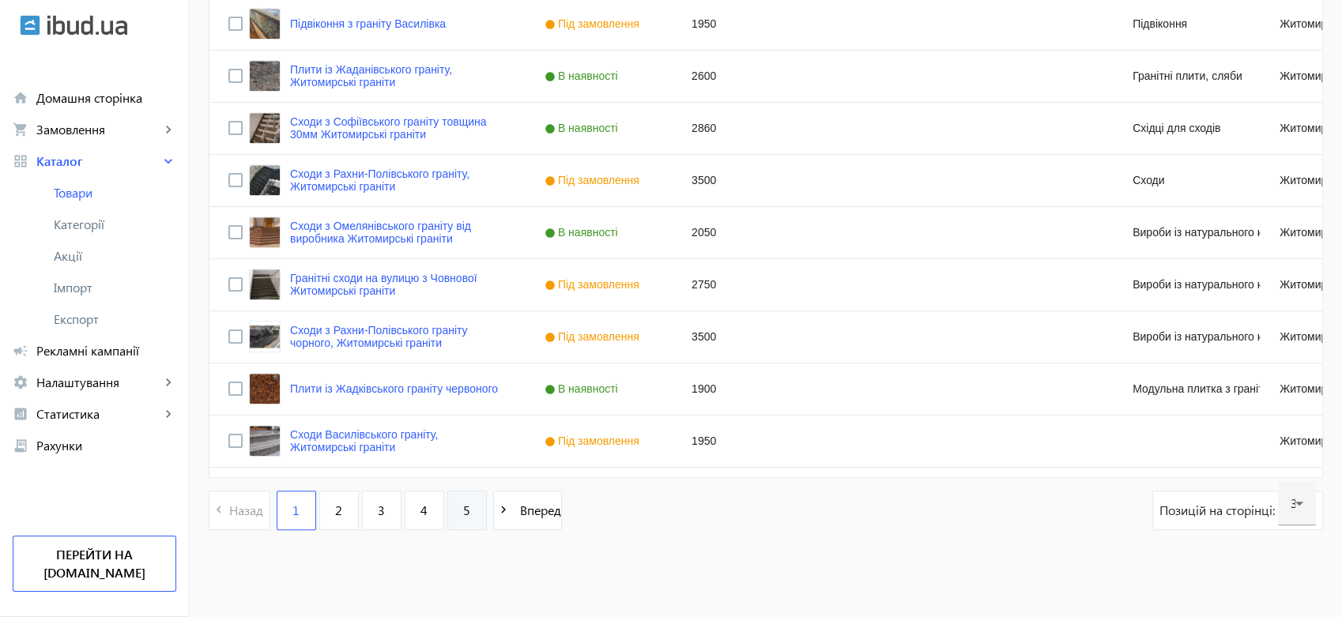
click at [450, 509] on link "5" at bounding box center [467, 511] width 40 height 40
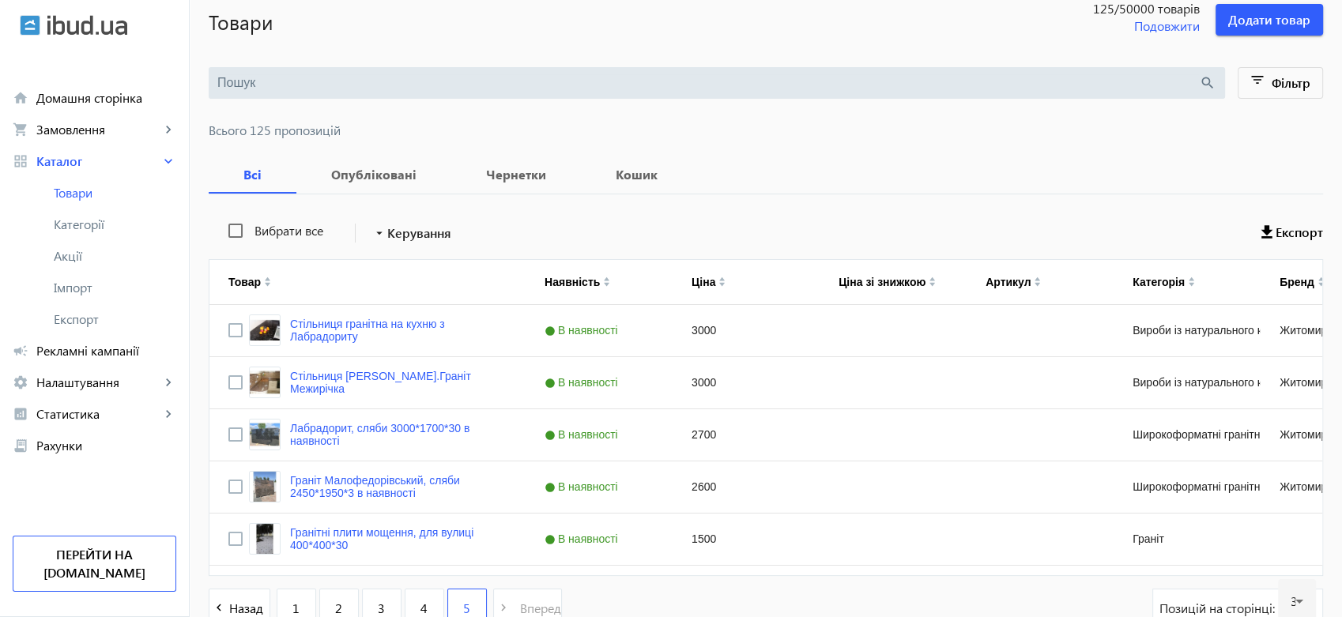
scroll to position [205, 0]
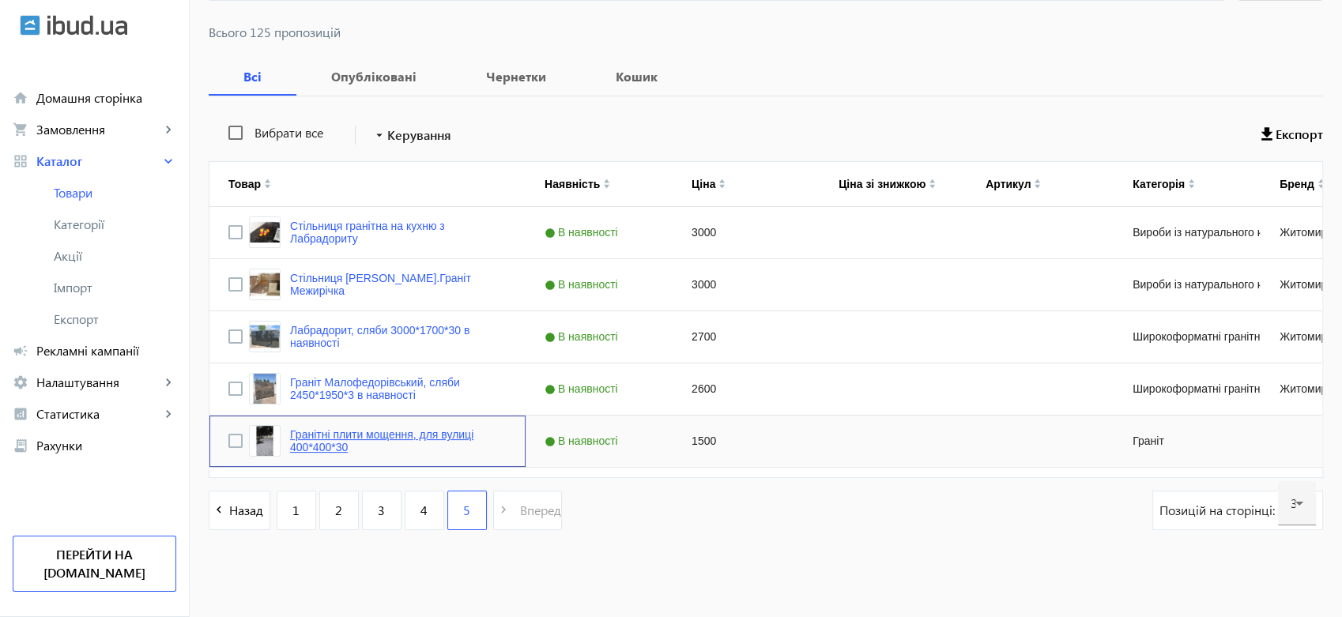
click at [434, 432] on link "Гранітні плити мощення, для вулиці 400*400*30" at bounding box center [398, 440] width 217 height 25
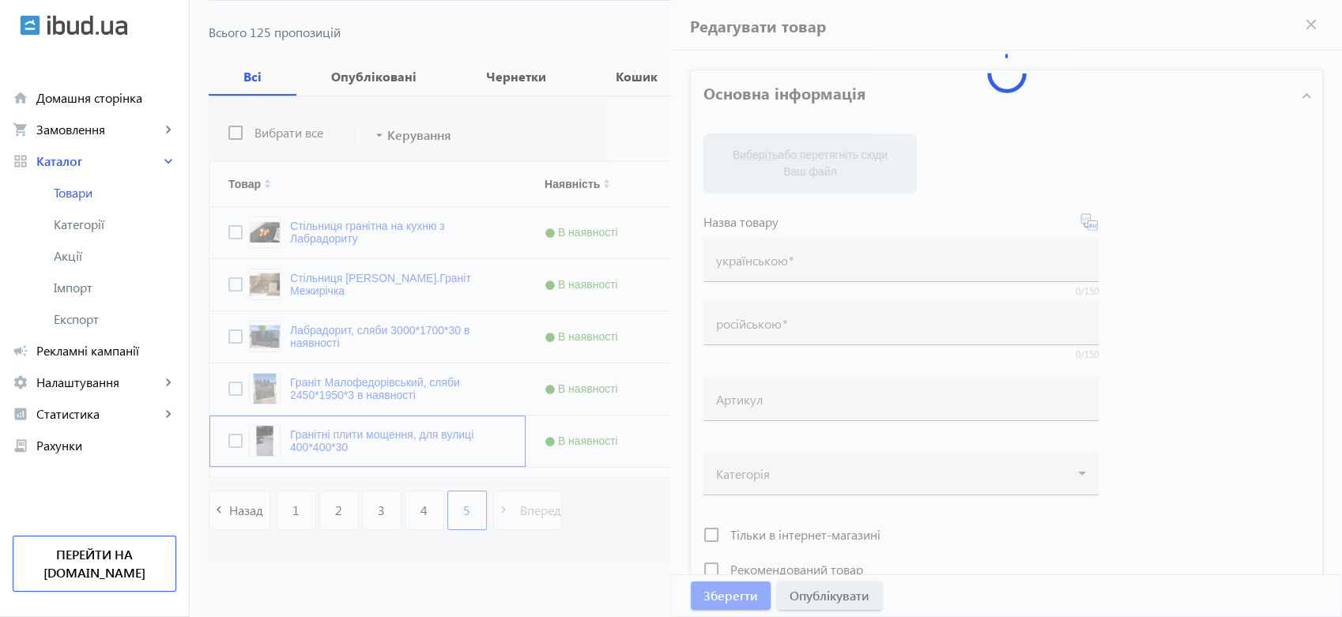
type input "Гранітні плити мощення, для вулиці 400*400*30"
type input "Гранитные плиты мощения для улицы 400*400*30"
type input "1500"
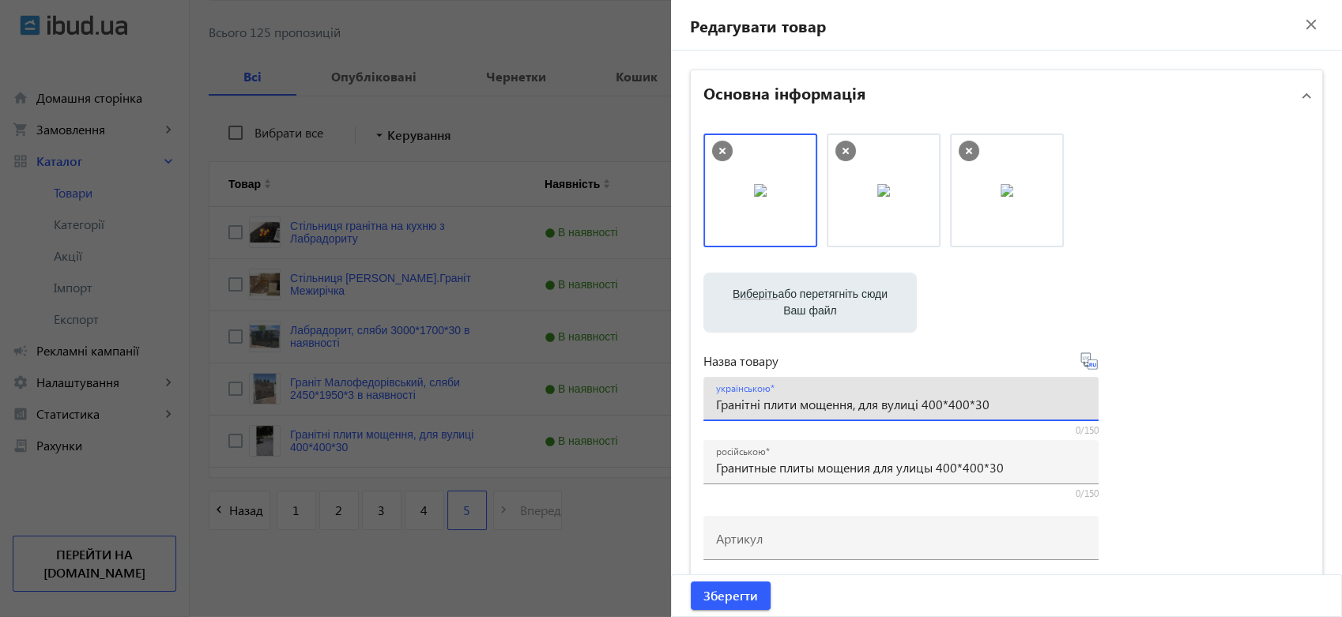
click at [860, 402] on input "Гранітні плити мощення, для вулиці 400*400*30" at bounding box center [901, 404] width 370 height 17
click at [857, 406] on input "Гранітні плити мощення, для вулиці 400*400*30" at bounding box center [901, 404] width 370 height 17
type input "Гранітні плити мощення, граніт для вулиці 400*400*30"
click at [866, 469] on input "Гранитные плиты мощения для улицы 400*400*30" at bounding box center [901, 467] width 370 height 17
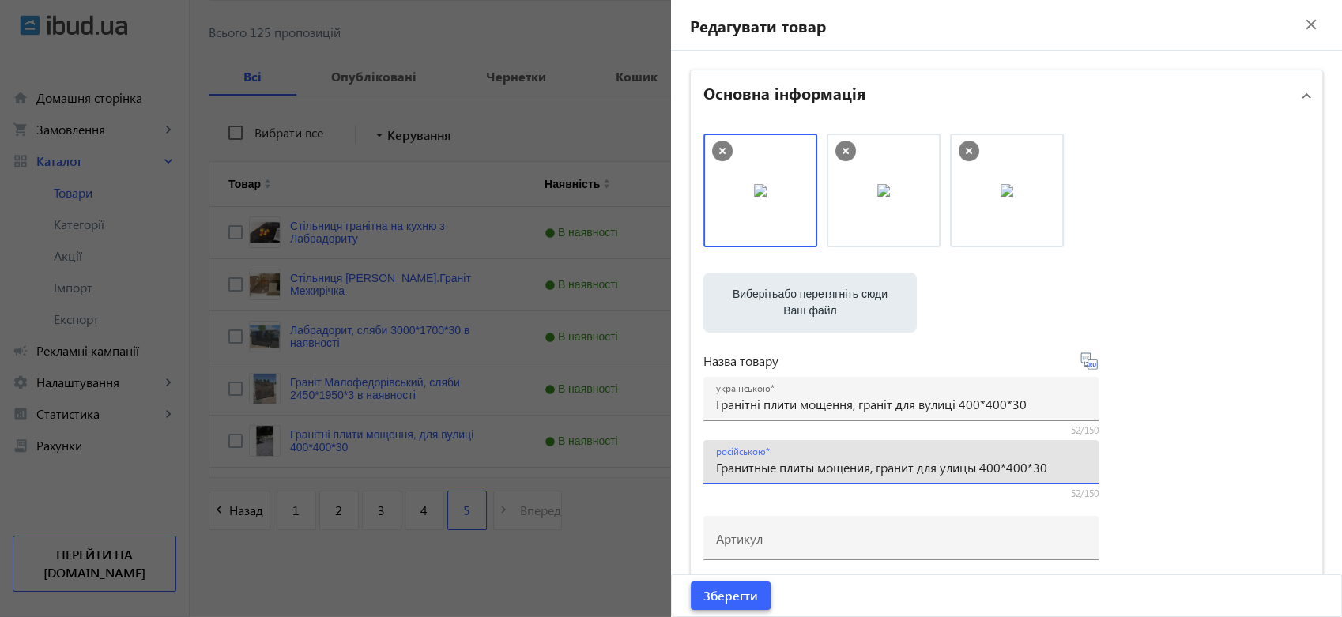
type input "Гранитные плиты мощения, гранит для улицы 400*400*30"
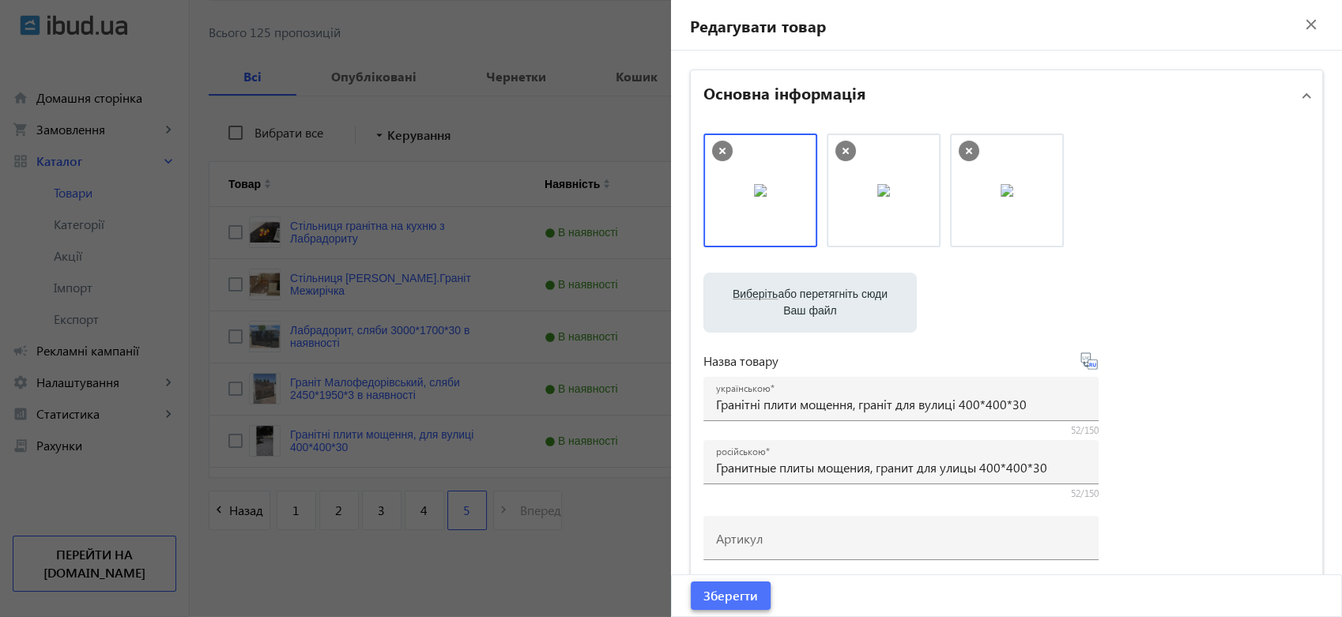
click at [740, 596] on span "Зберегти" at bounding box center [730, 595] width 55 height 17
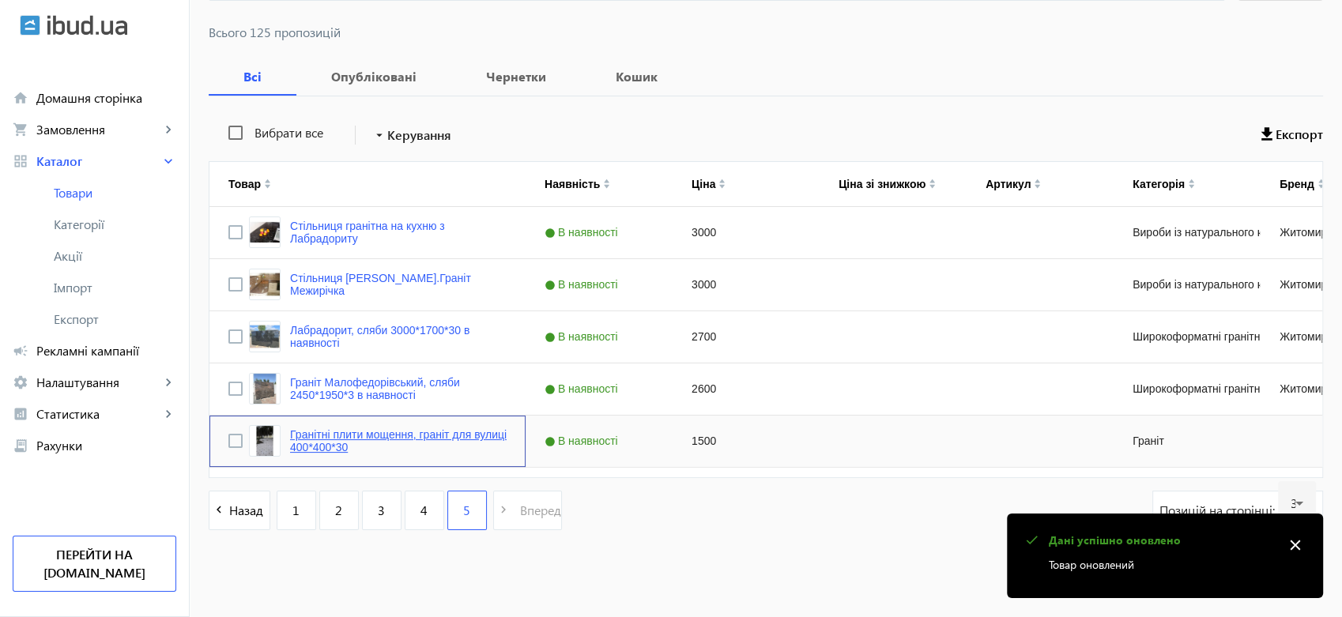
click at [341, 438] on link "Гранітні плити мощення, граніт для вулиці 400*400*30" at bounding box center [398, 440] width 217 height 25
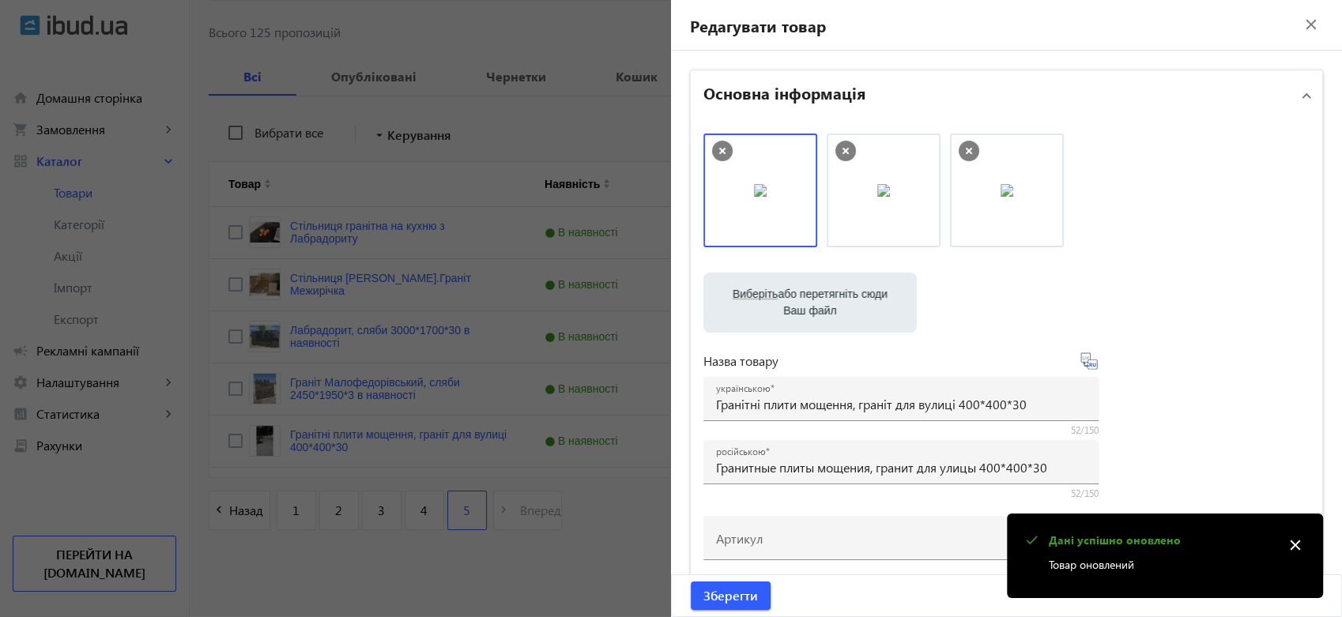
click at [839, 306] on label "Виберіть або перетягніть сюди Ваш файл" at bounding box center [810, 303] width 188 height 44
click at [839, 306] on input "Виберіть або перетягніть сюди Ваш файл" at bounding box center [810, 304] width 188 height 19
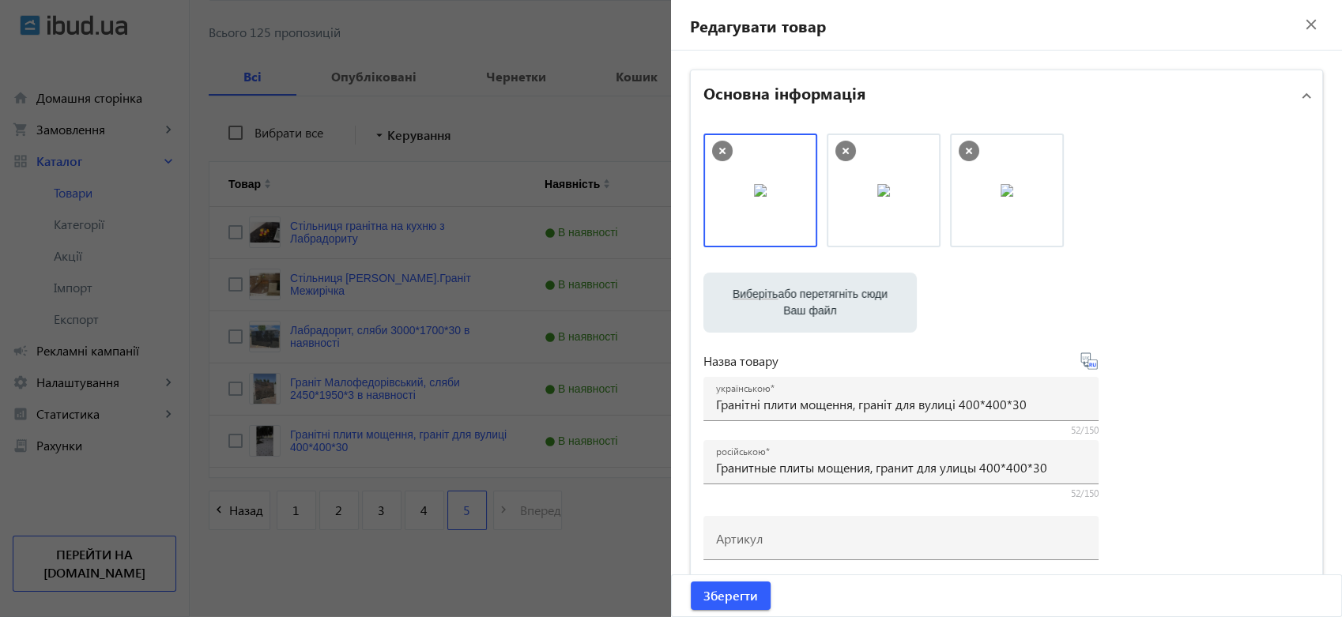
type input "C:\fakepath\Литва Гражвідас.jpg"
click at [779, 289] on label "Виберіть або перетягніть сюди Ваш файл" at bounding box center [810, 303] width 188 height 44
click at [779, 295] on input "Виберіть або перетягніть сюди Ваш файл" at bounding box center [810, 304] width 188 height 19
type input "C:\fakepath\Північні Осники термо.jpg"
click at [798, 290] on label "Виберіть або перетягніть сюди Ваш файл" at bounding box center [810, 303] width 188 height 44
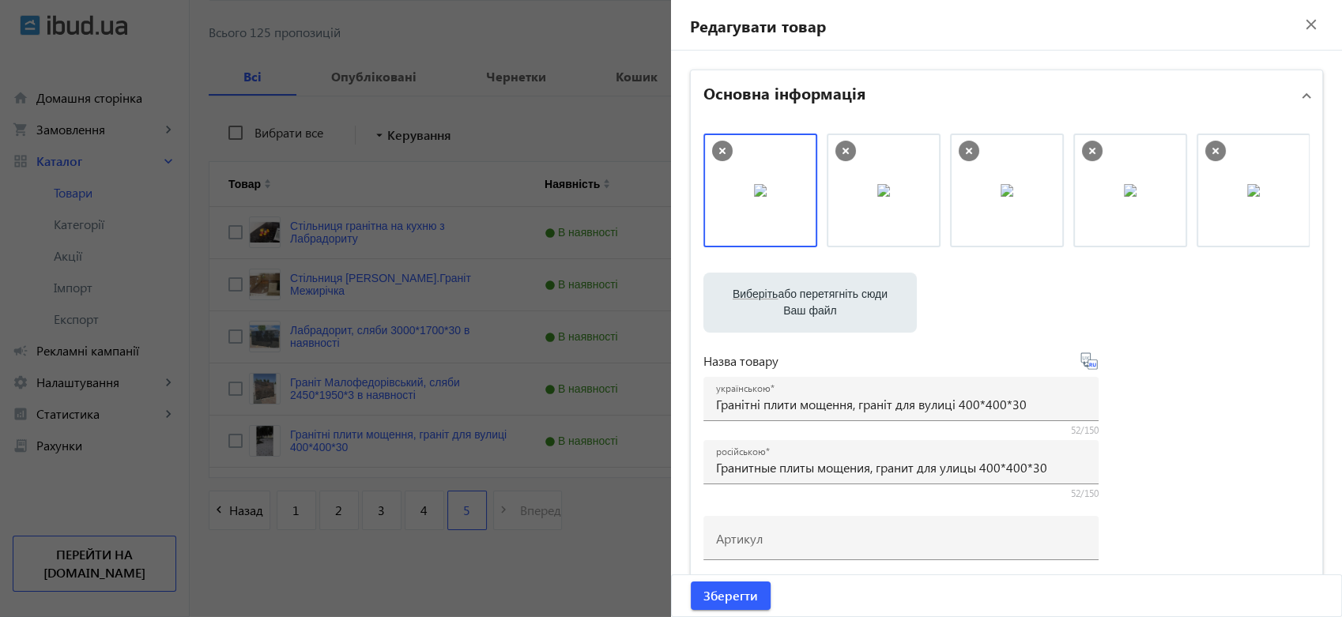
click at [798, 295] on input "Виберіть або перетягніть сюди Ваш файл" at bounding box center [810, 304] width 188 height 19
type input "C:\fakepath\Дідковичі термо 3.jpg"
click at [811, 296] on label "Виберіть або перетягніть сюди Ваш файл" at bounding box center [810, 303] width 188 height 44
click at [811, 296] on input "Виберіть або перетягніть сюди Ваш файл" at bounding box center [810, 304] width 188 height 19
type input "C:\fakepath\IMG-0ea521fa38f775be793e7e9c92027531-V.jpg"
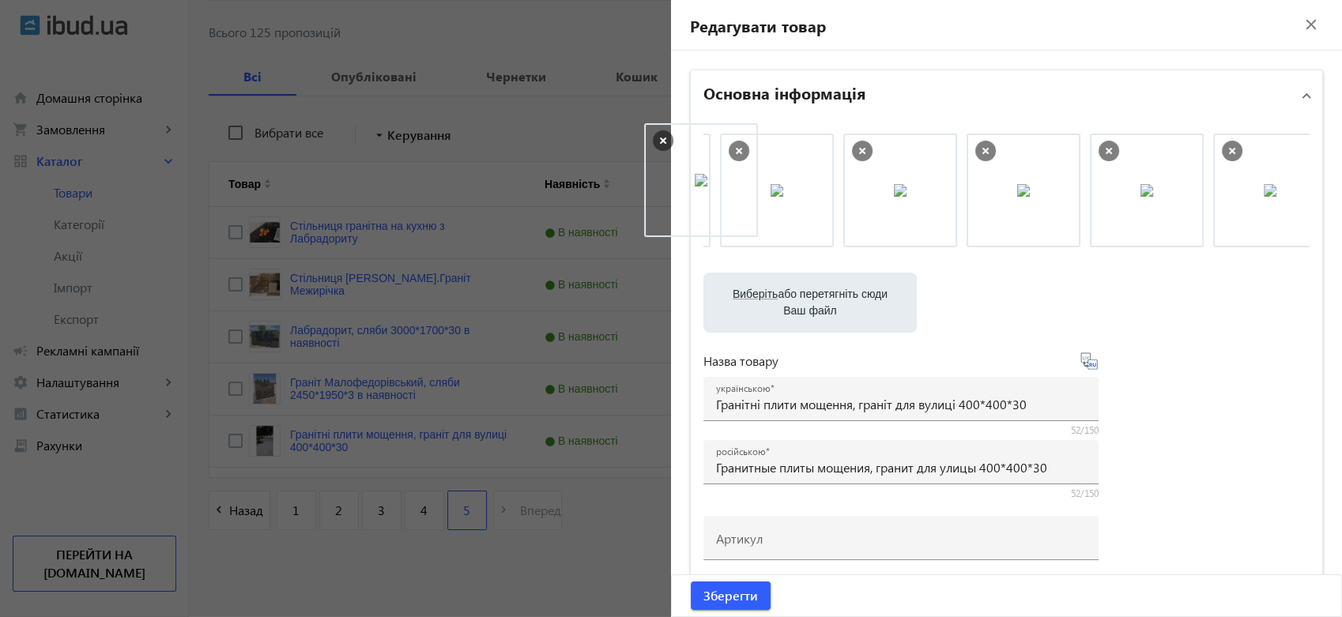
scroll to position [0, 343]
drag, startPoint x: 1112, startPoint y: 201, endPoint x: 702, endPoint y: 191, distance: 410.3
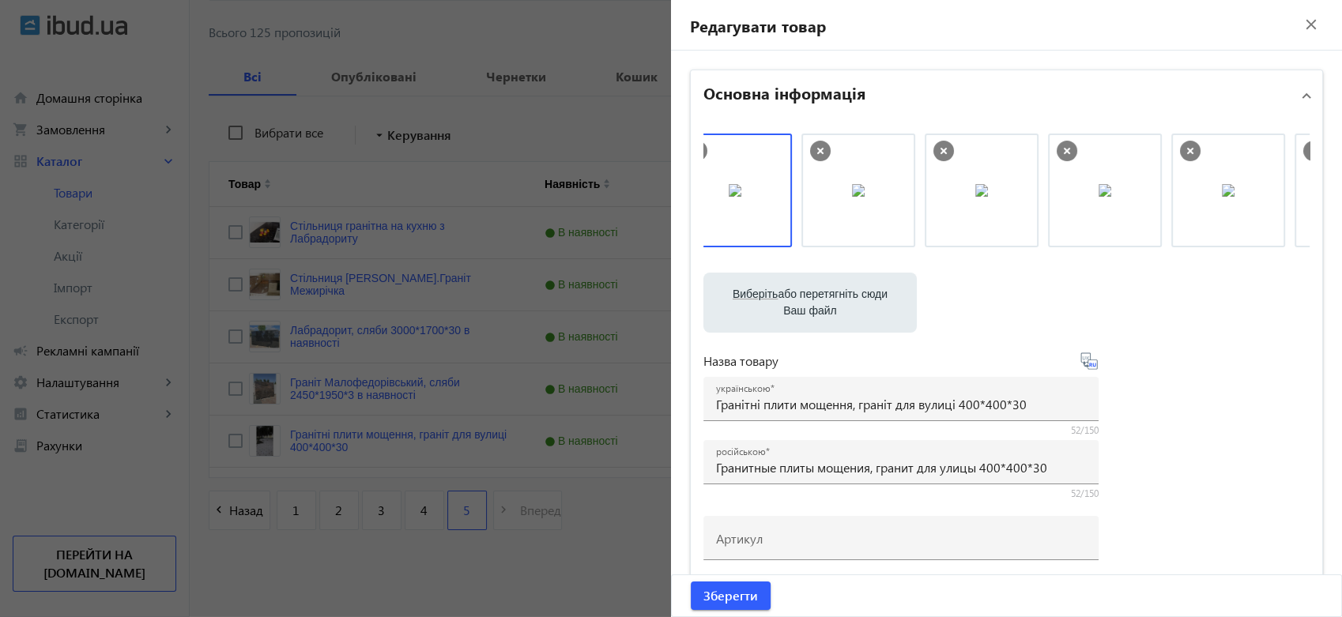
scroll to position [0, 0]
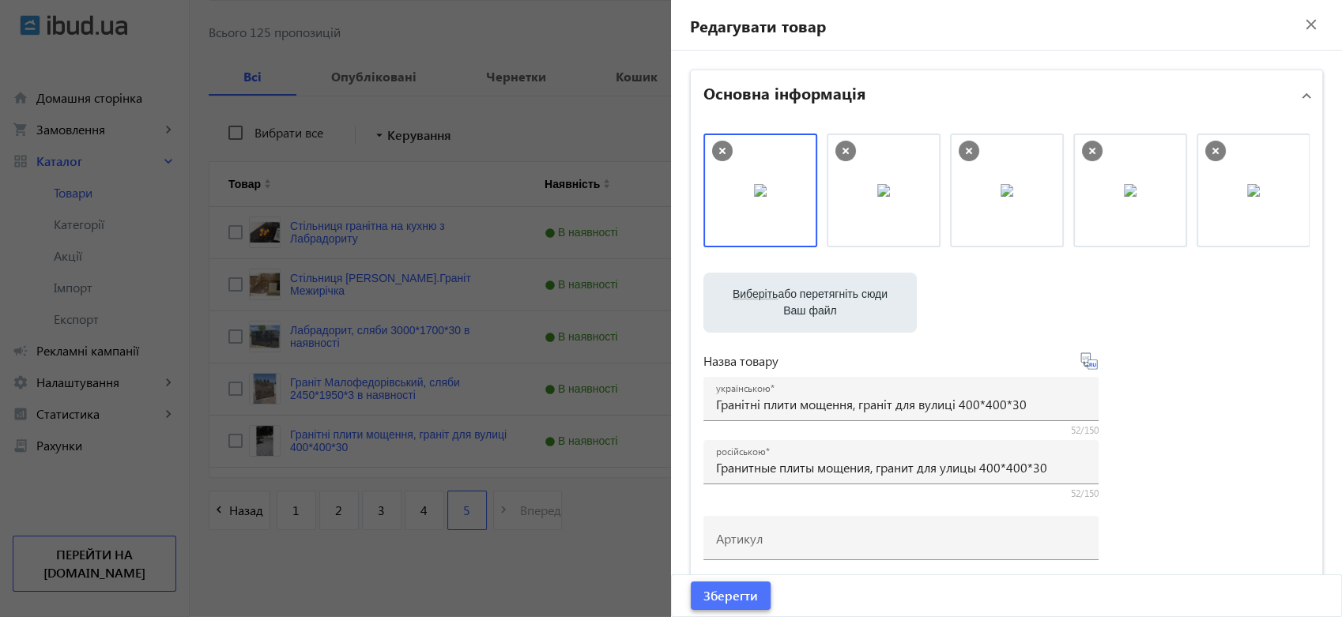
click at [723, 594] on span "Зберегти" at bounding box center [730, 595] width 55 height 17
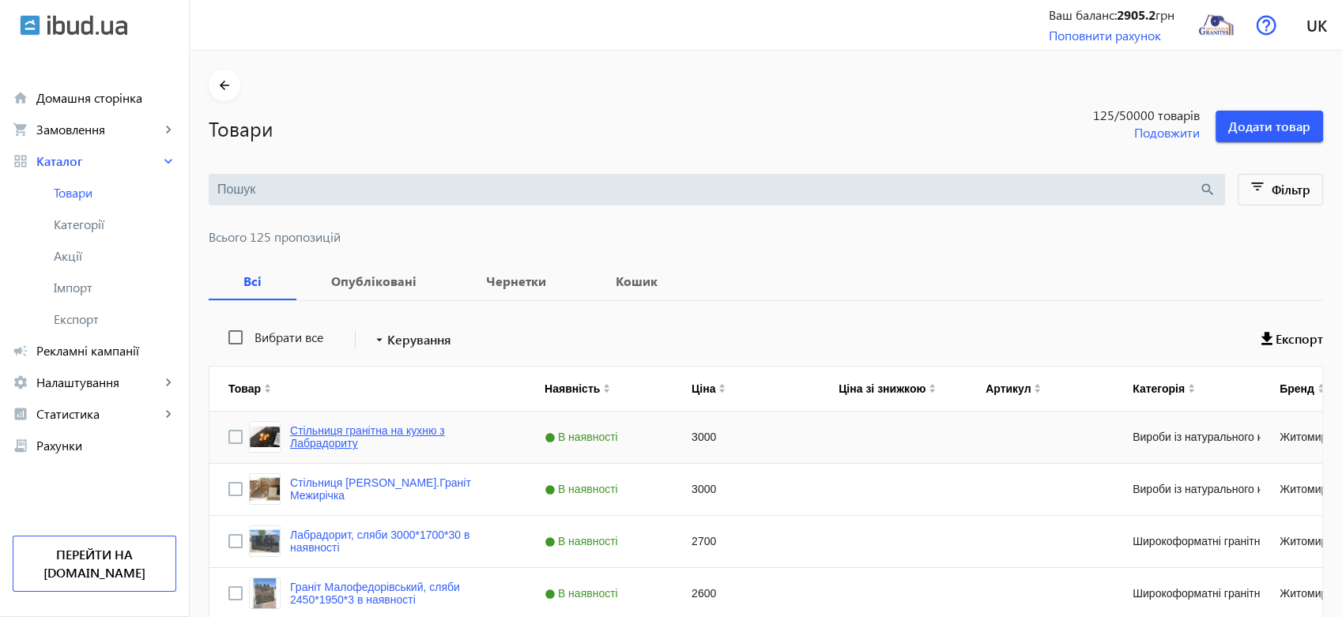
click at [354, 436] on link "Стільниця гранітна на кухню з Лабрадориту" at bounding box center [398, 436] width 217 height 25
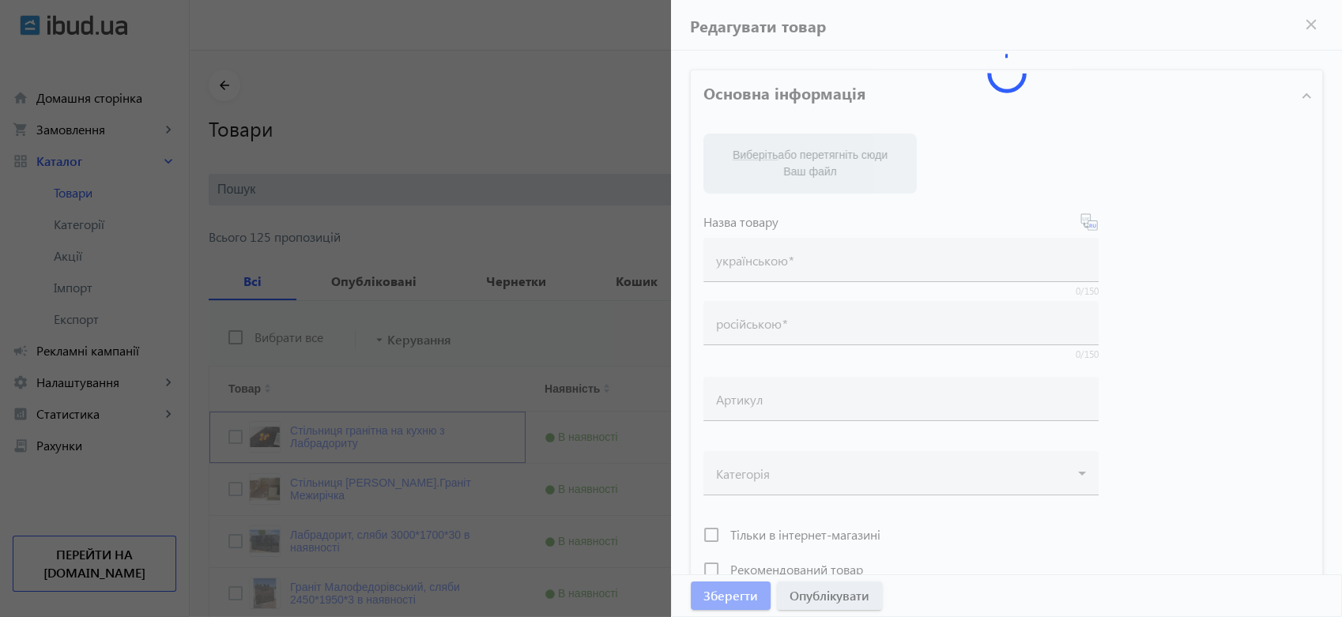
type input "Стільниця гранітна на кухню з Лабрадориту"
type input "Гранитная столешница на кухню из Лабрадорита"
type input "3000"
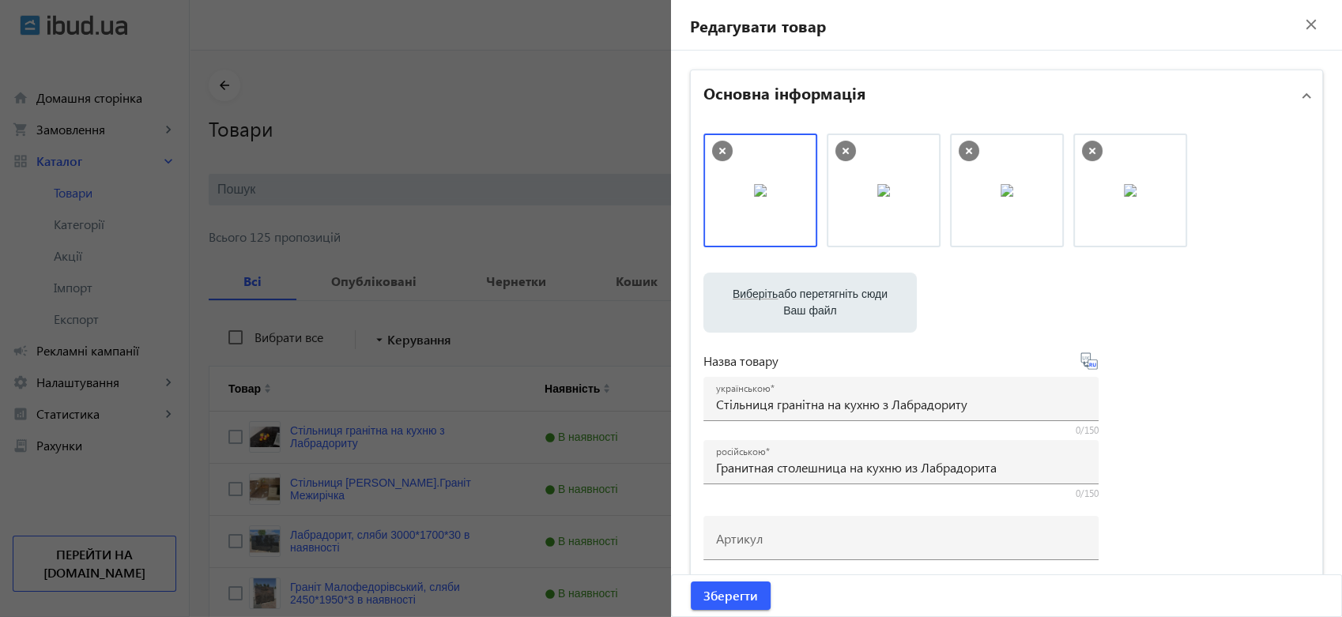
click at [1300, 25] on mat-icon "close" at bounding box center [1311, 25] width 24 height 24
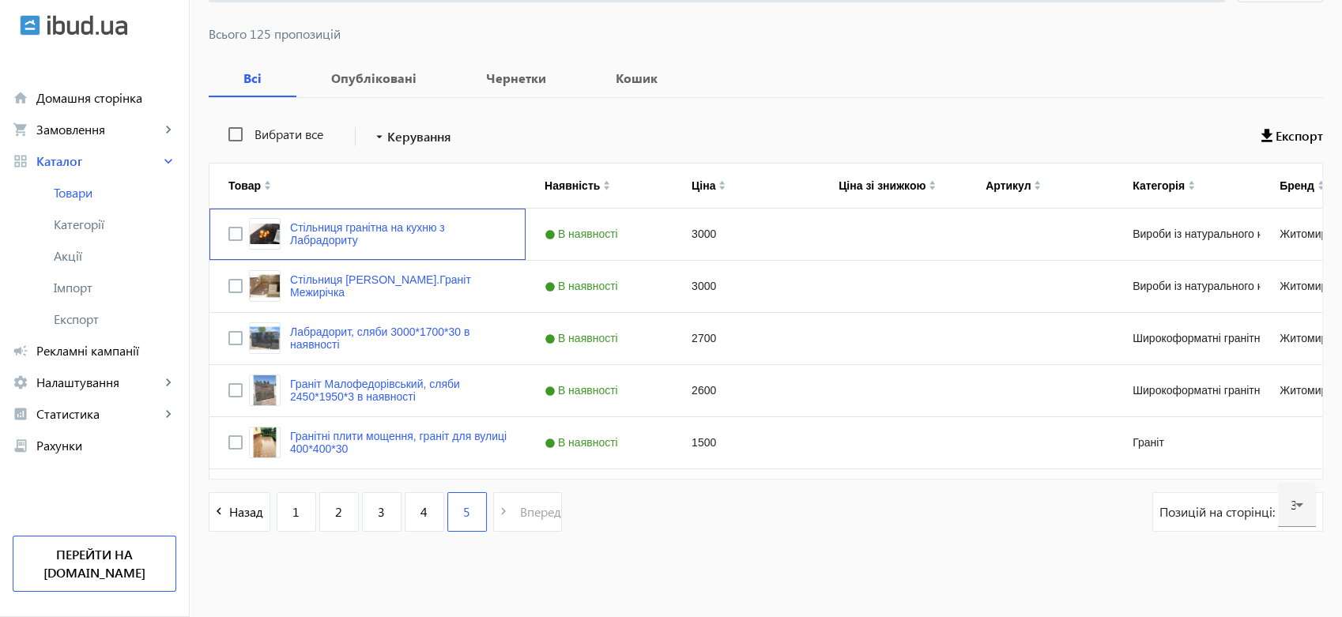
scroll to position [205, 0]
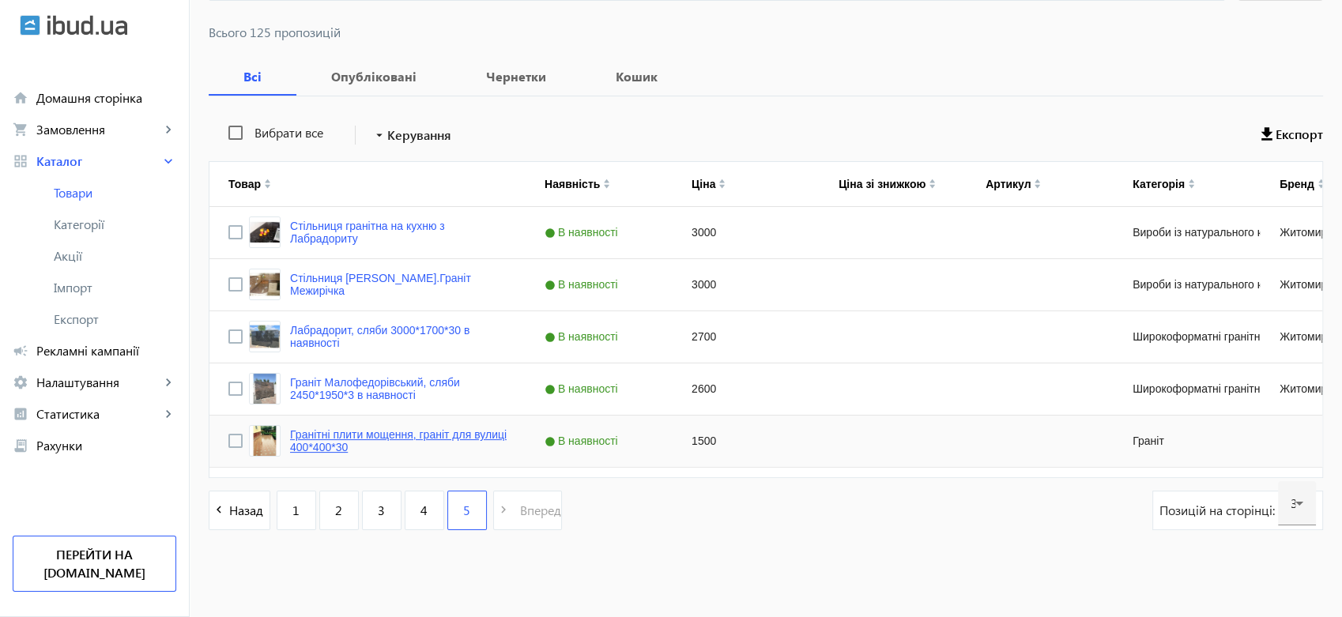
click at [314, 435] on link "Гранітні плити мощення, граніт для вулиці 400*400*30" at bounding box center [398, 440] width 217 height 25
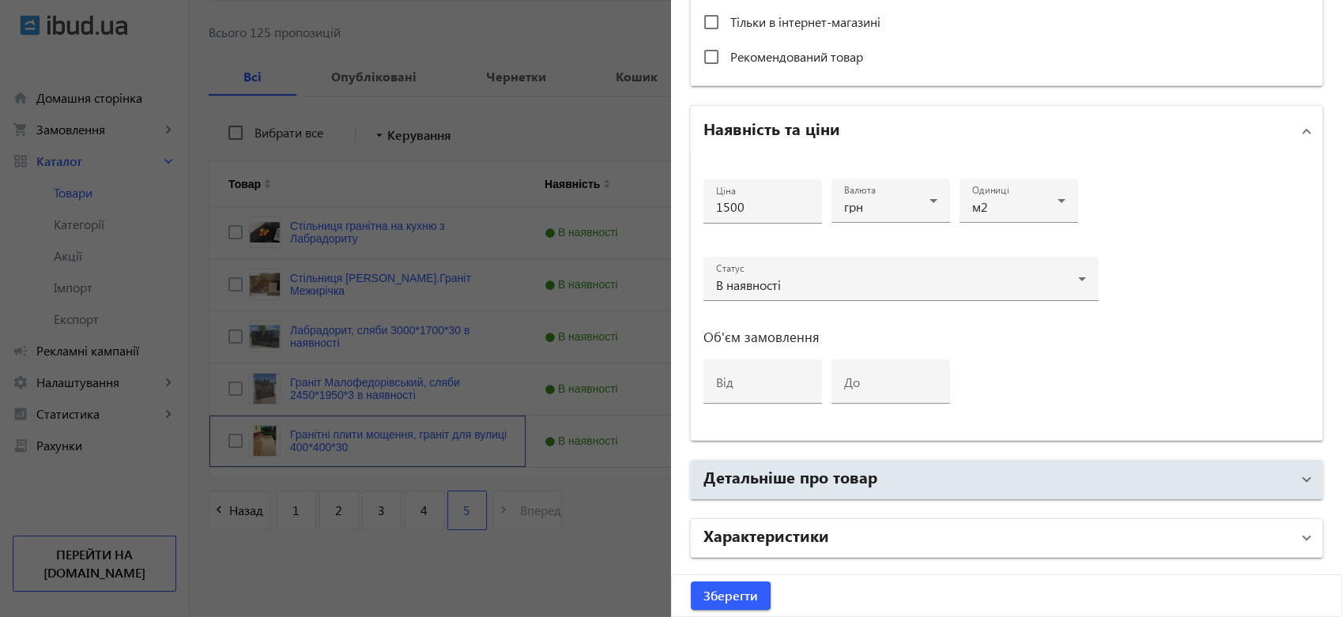
scroll to position [700, 0]
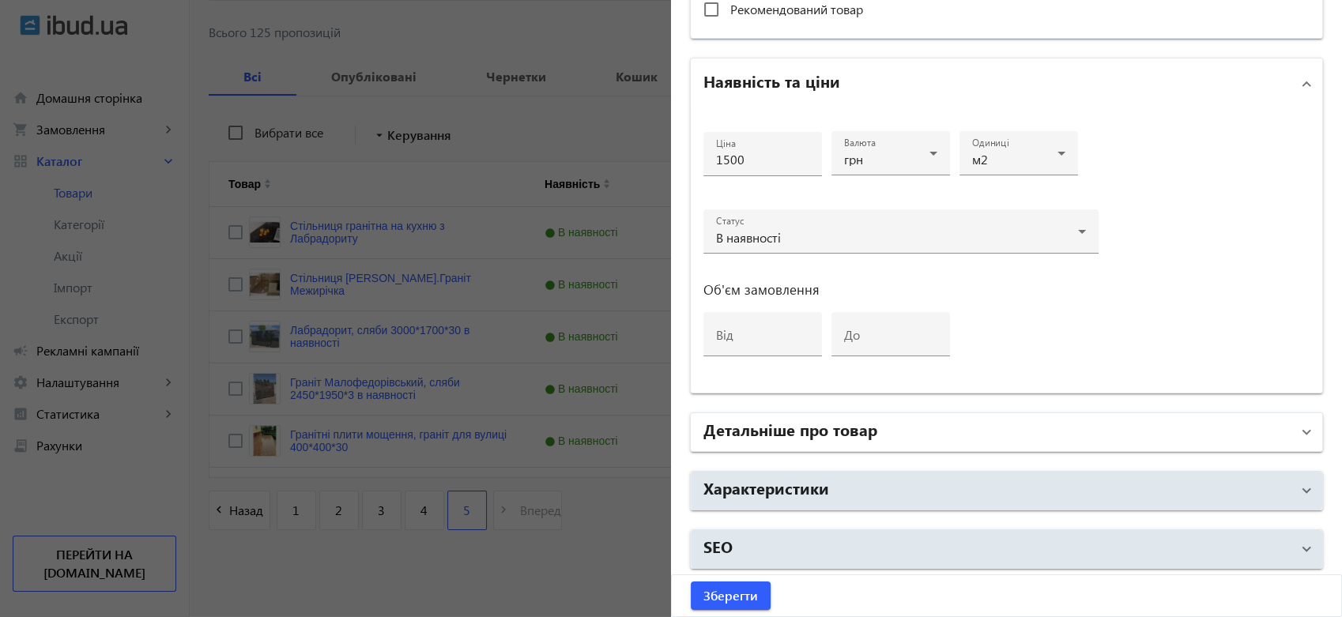
click at [873, 435] on mat-panel-title "Детальніше про товар" at bounding box center [996, 432] width 587 height 28
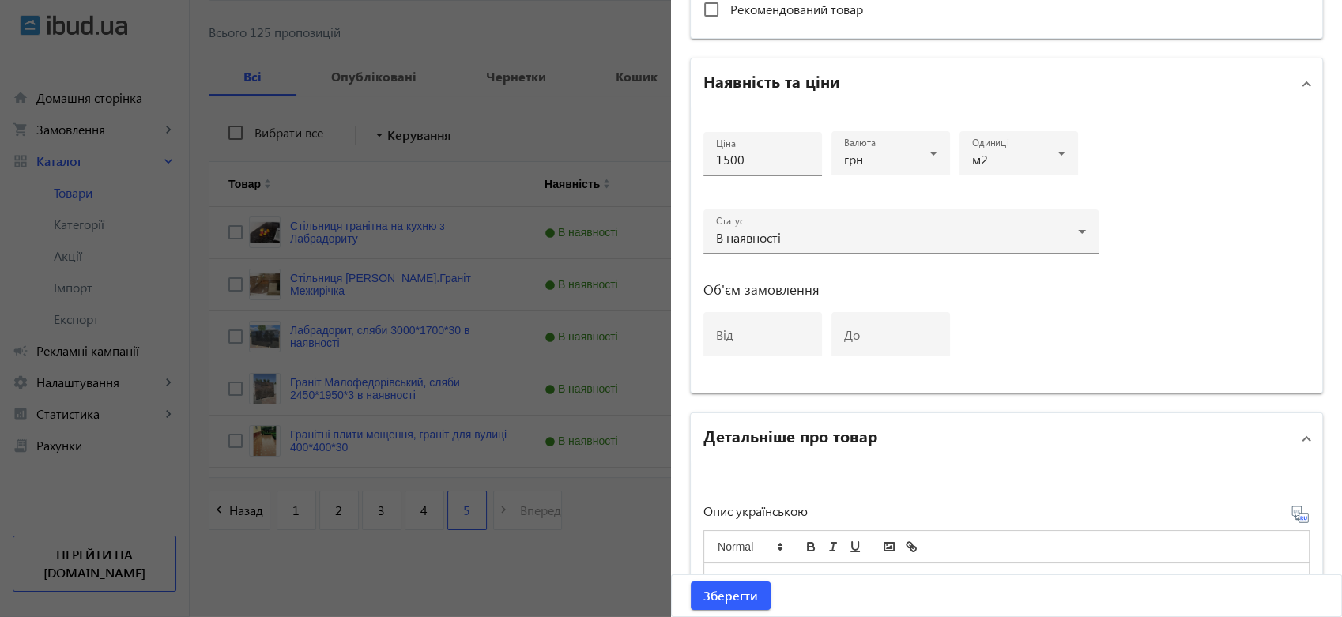
click at [873, 437] on mat-panel-title "Детальніше про товар" at bounding box center [996, 438] width 587 height 28
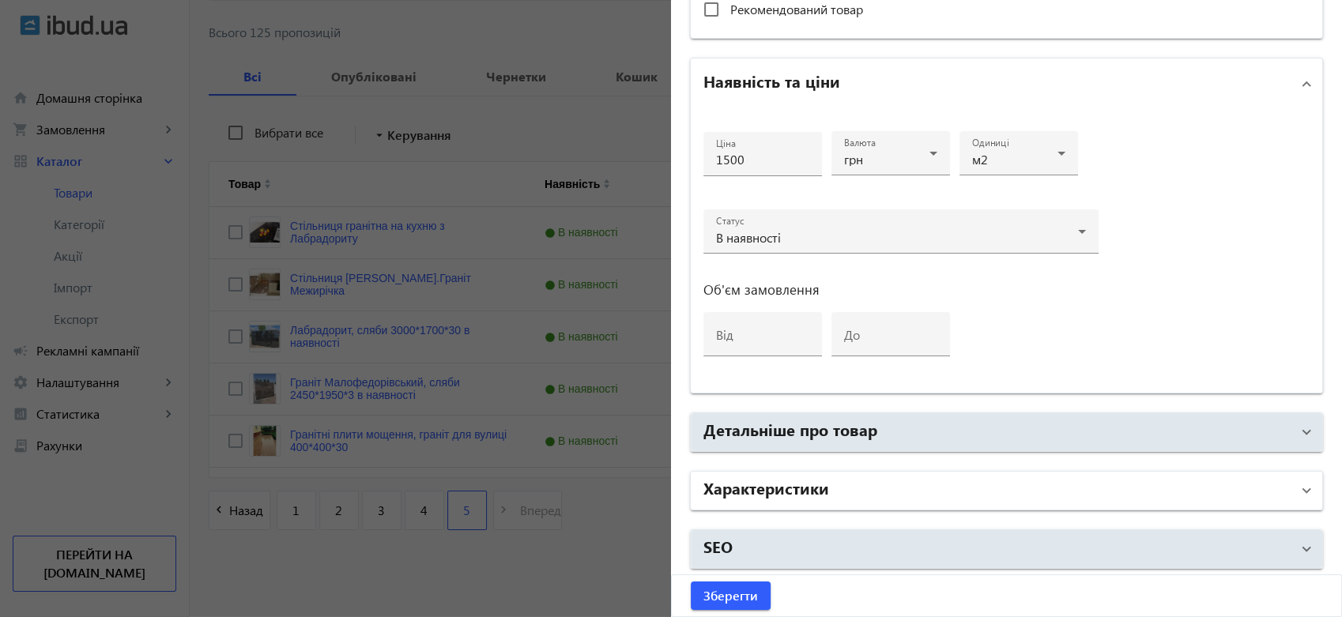
click at [860, 479] on mat-panel-title "Характеристики" at bounding box center [996, 491] width 587 height 28
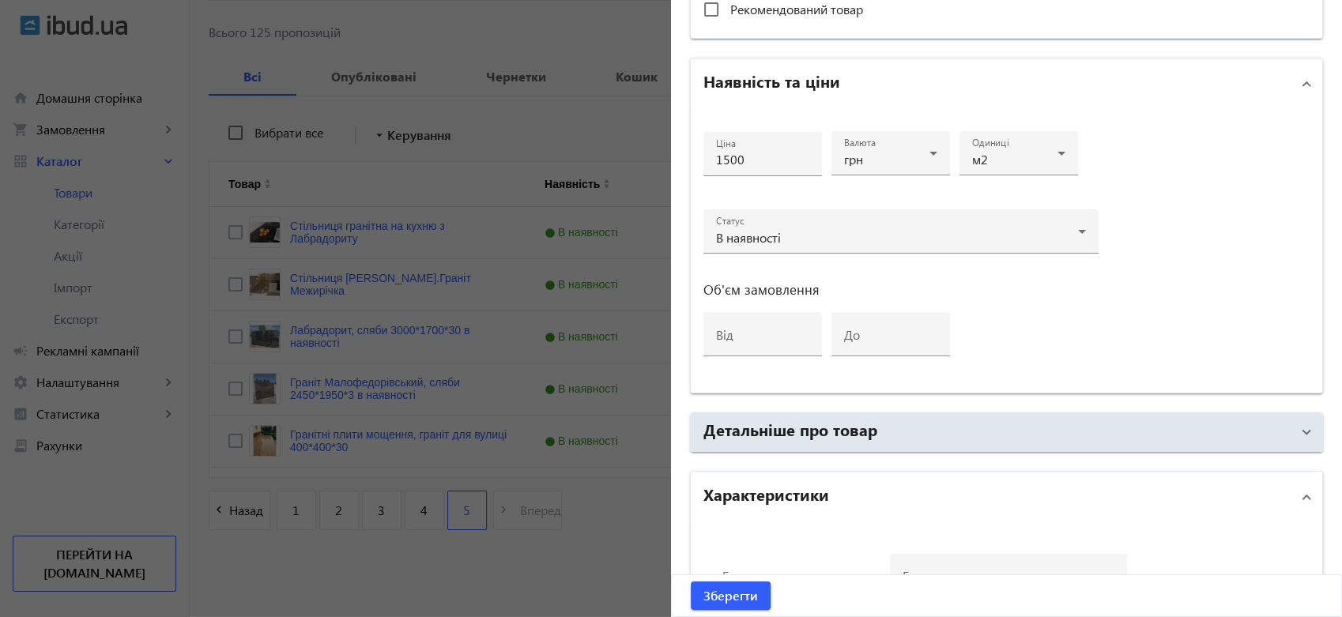
scroll to position [855, 0]
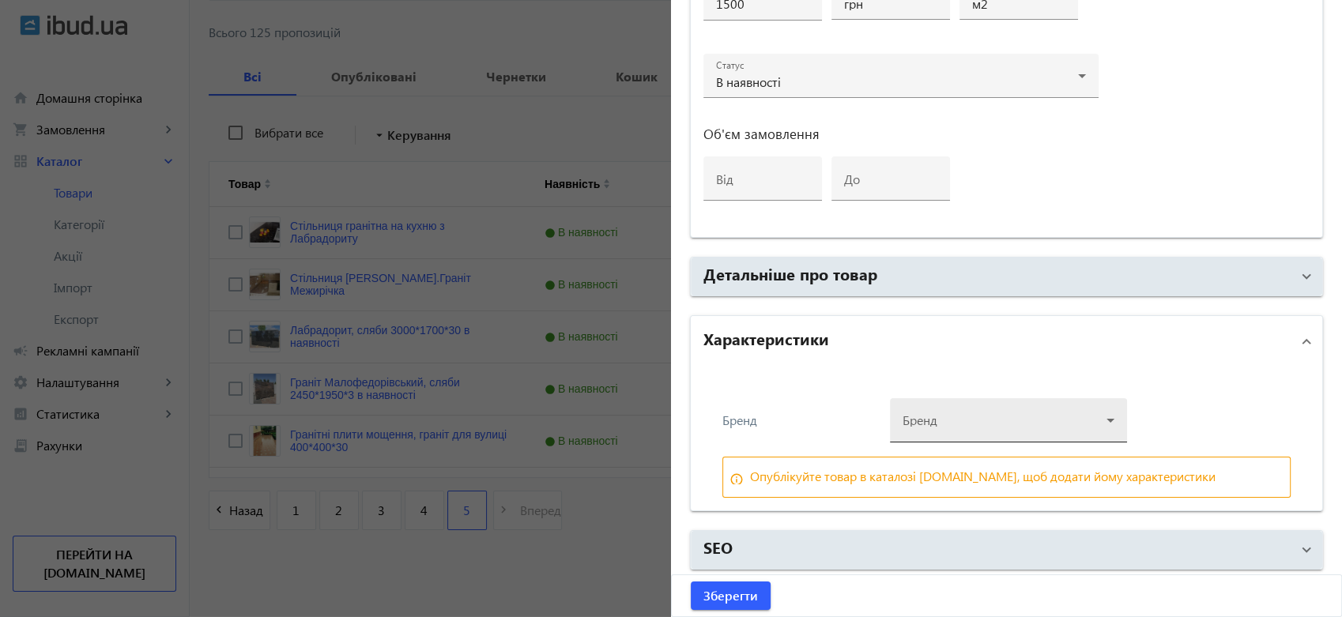
click at [1018, 428] on div at bounding box center [1009, 414] width 212 height 57
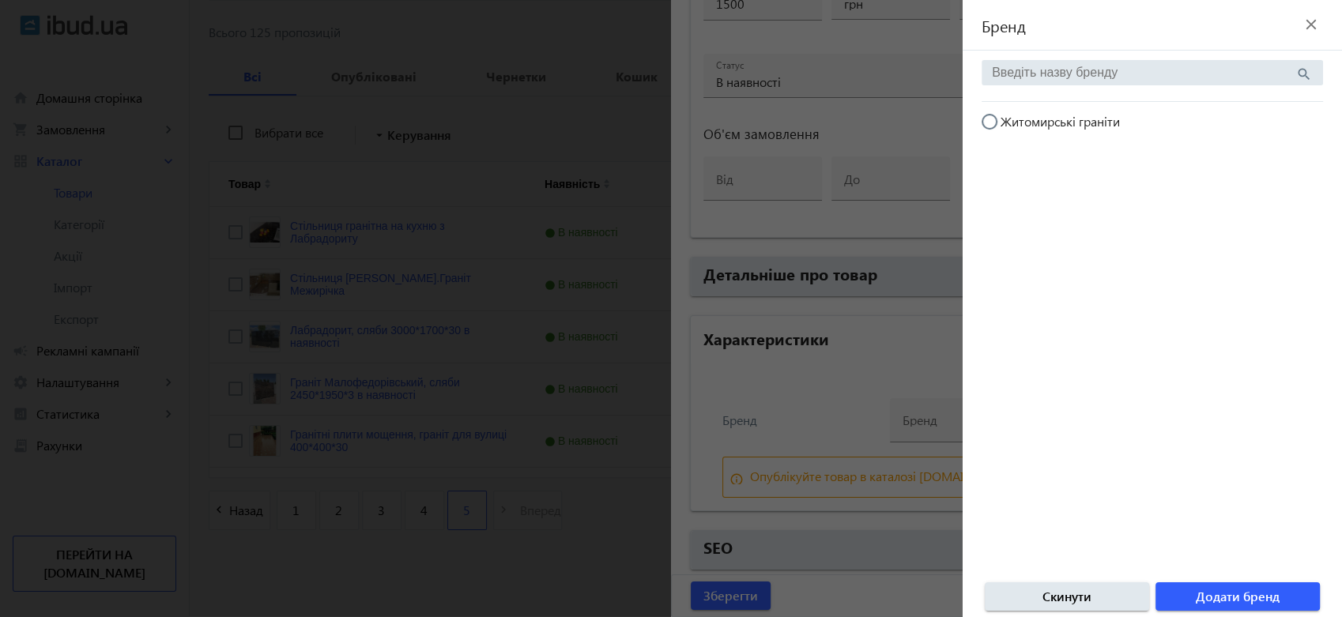
click at [985, 122] on input "Житомирські граніти" at bounding box center [998, 130] width 32 height 32
radio input "true"
click at [1239, 600] on span "Додати бренд" at bounding box center [1238, 596] width 84 height 17
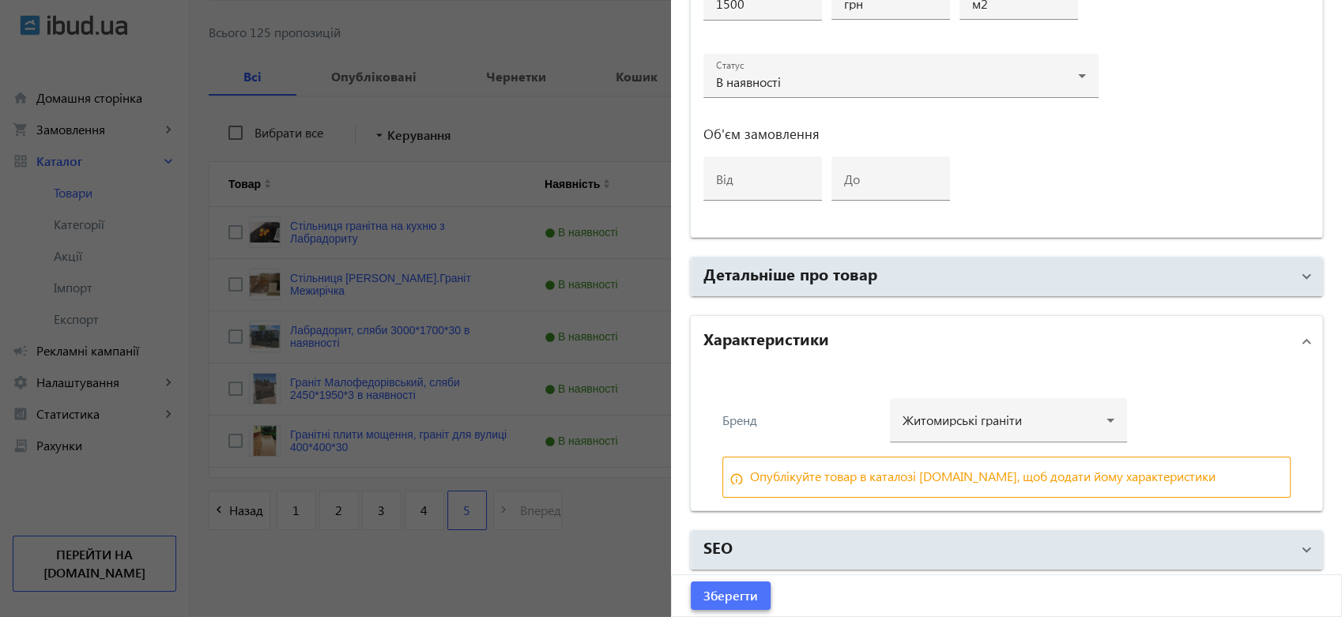
click at [739, 604] on span "Зберегти" at bounding box center [730, 595] width 55 height 17
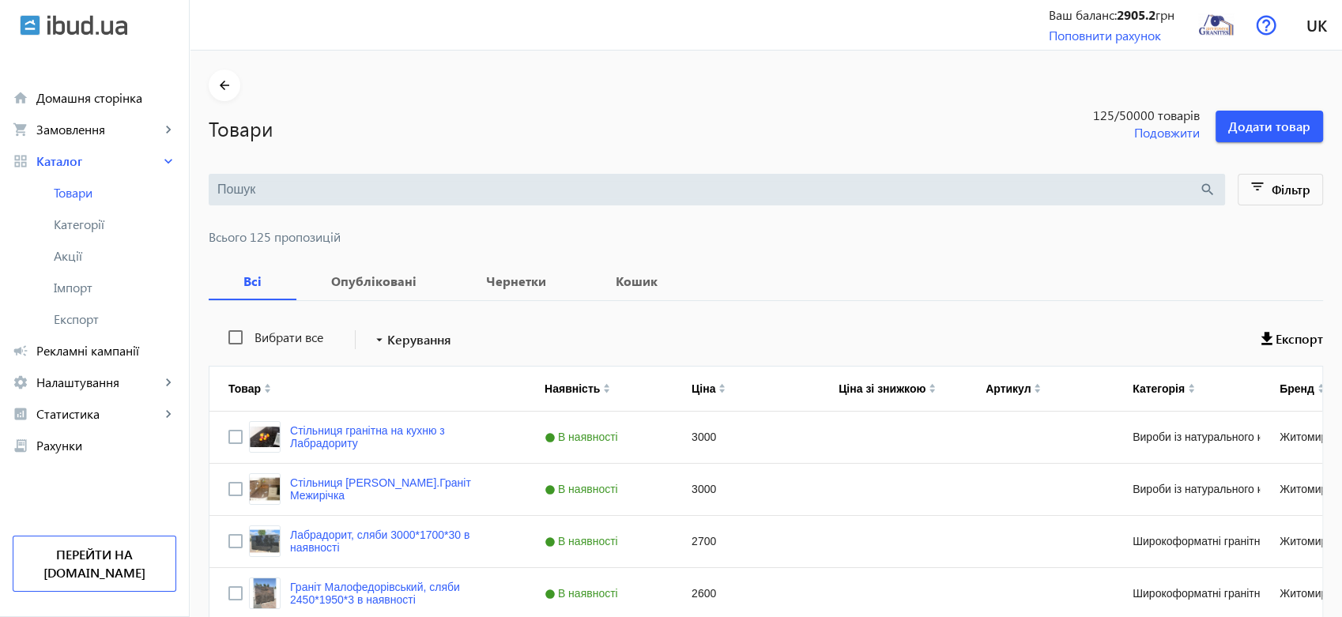
click at [306, 186] on input "search" at bounding box center [708, 189] width 982 height 17
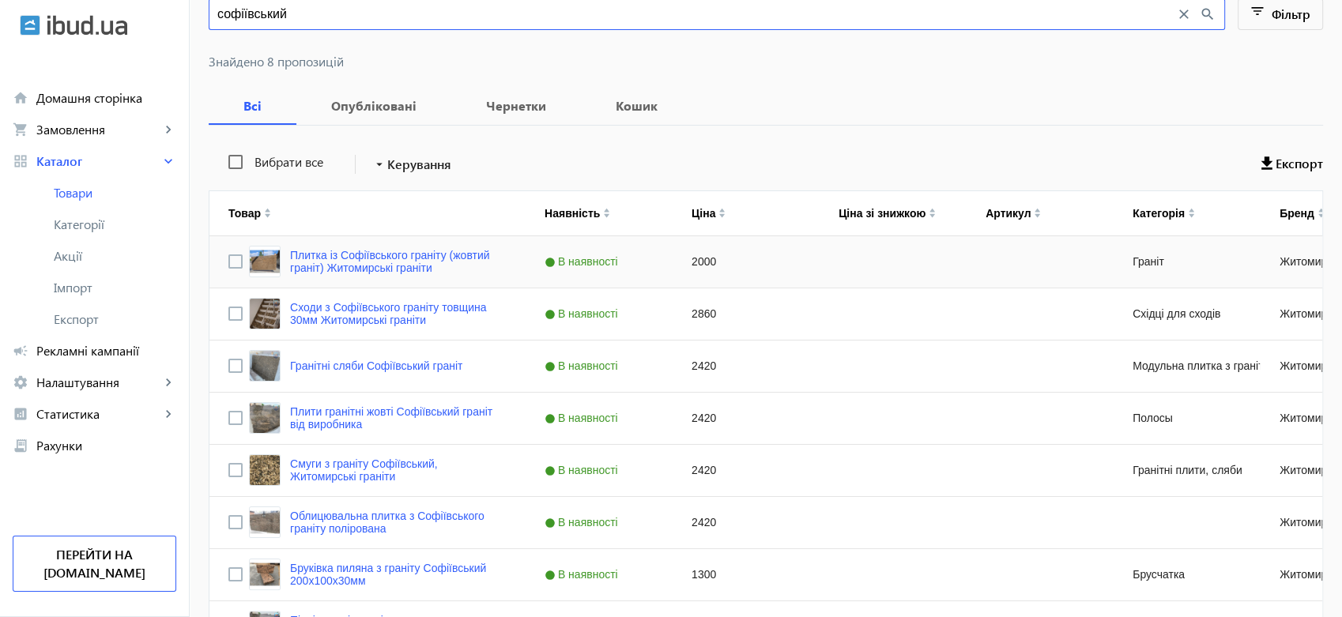
scroll to position [263, 0]
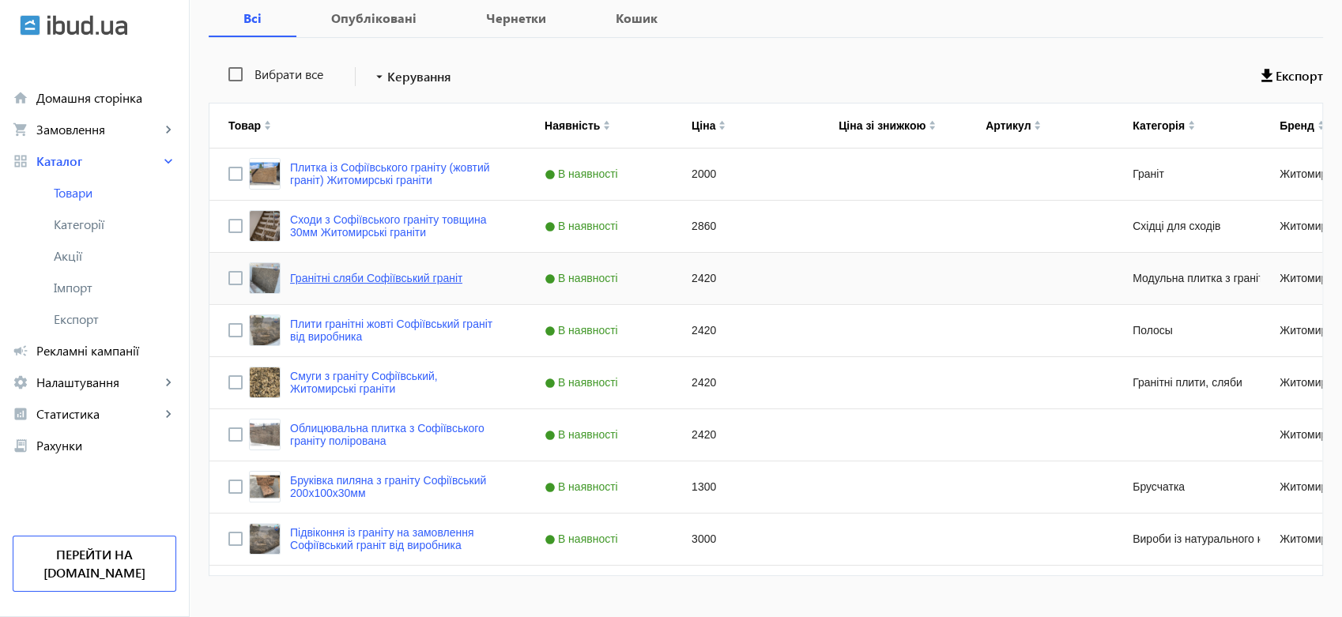
type input "софіївський"
click at [390, 277] on link "Гранітні сляби Софіївський граніт" at bounding box center [376, 278] width 172 height 13
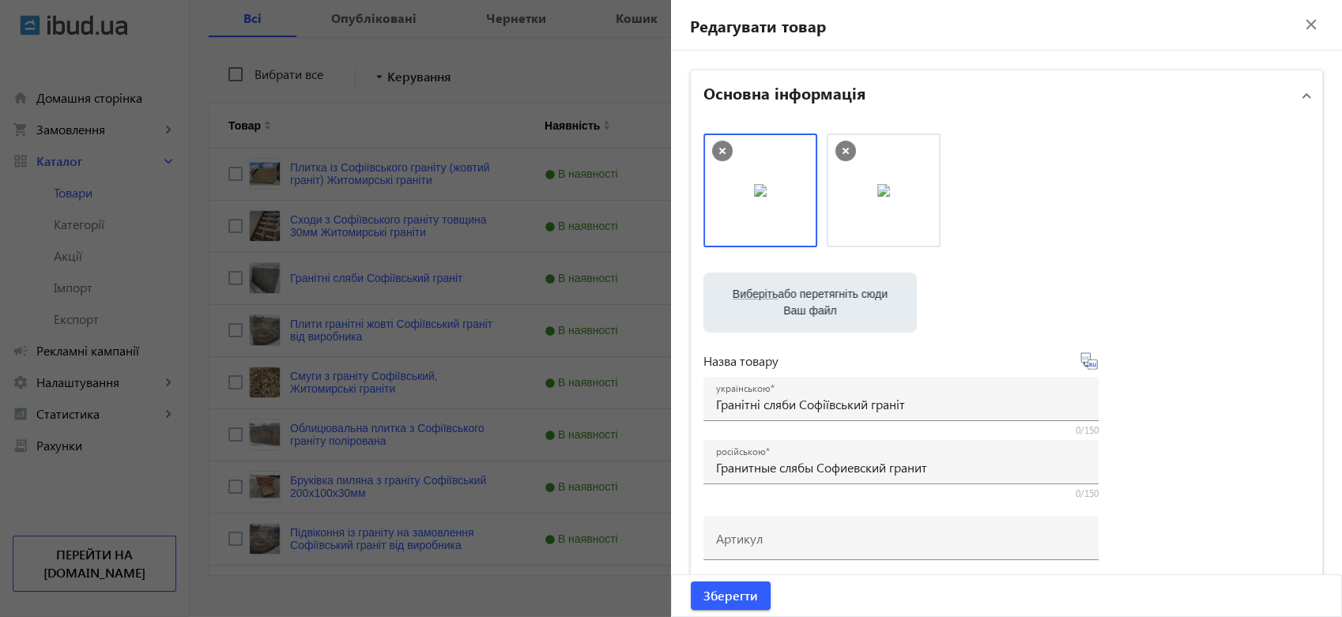
click at [801, 292] on label "Виберіть або перетягніть сюди Ваш файл" at bounding box center [810, 303] width 188 height 44
click at [801, 295] on input "Виберіть або перетягніть сюди Ваш файл" at bounding box center [810, 304] width 188 height 19
type input "C:\fakepath\зображення_viber_2025-09-08_11-31-33-725.jpg"
drag, startPoint x: 1235, startPoint y: 199, endPoint x: 705, endPoint y: 198, distance: 529.6
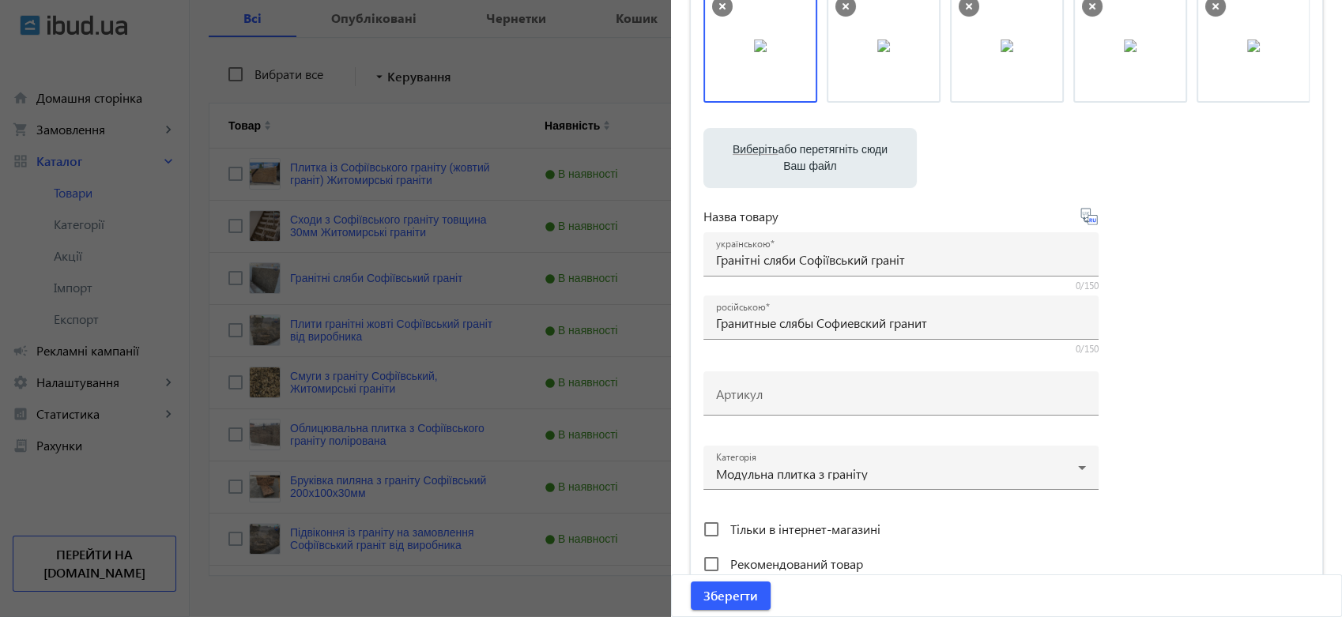
scroll to position [175, 0]
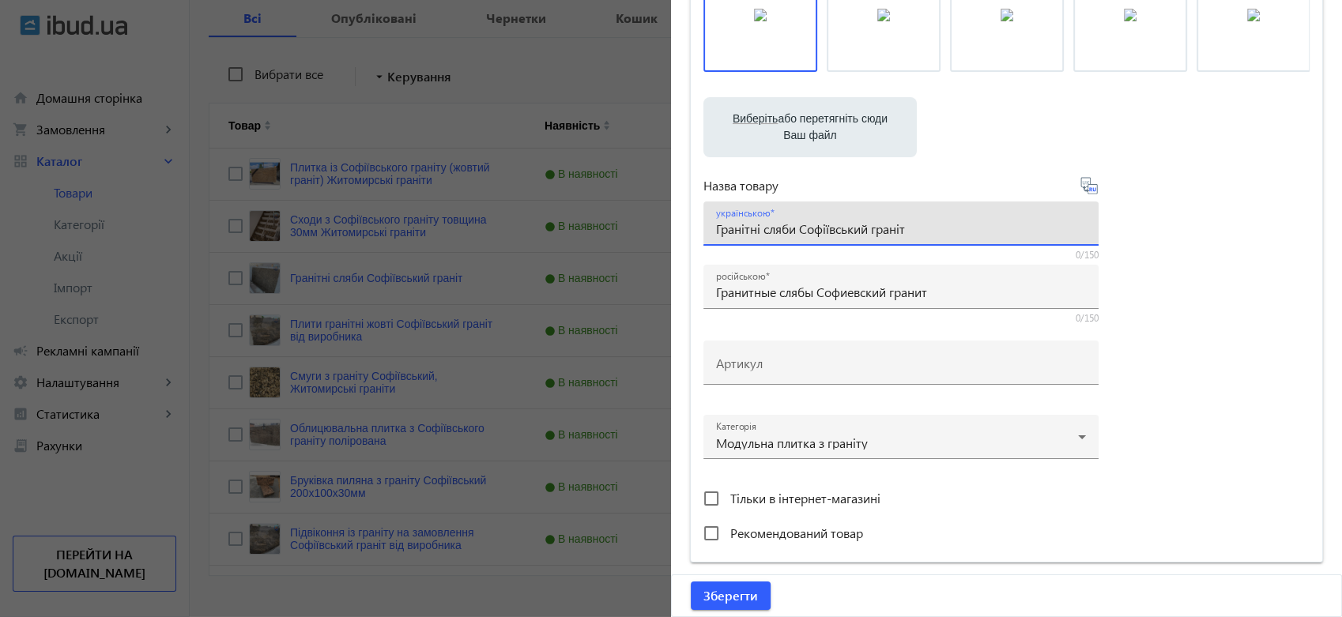
click at [928, 227] on input "Гранітні сляби Софіївський граніт" at bounding box center [901, 229] width 370 height 17
drag, startPoint x: 911, startPoint y: 226, endPoint x: 993, endPoint y: 237, distance: 82.9
click at [993, 237] on div "українською Гранітні сляби Софіївський граніт 3000*1630*30 в навяності" at bounding box center [901, 224] width 370 height 44
type input "Гранітні сляби Софіївський граніт 3000*1630*30 в навяності"
click at [984, 294] on input "Гранитные слябы Софиевский гранит" at bounding box center [901, 292] width 370 height 17
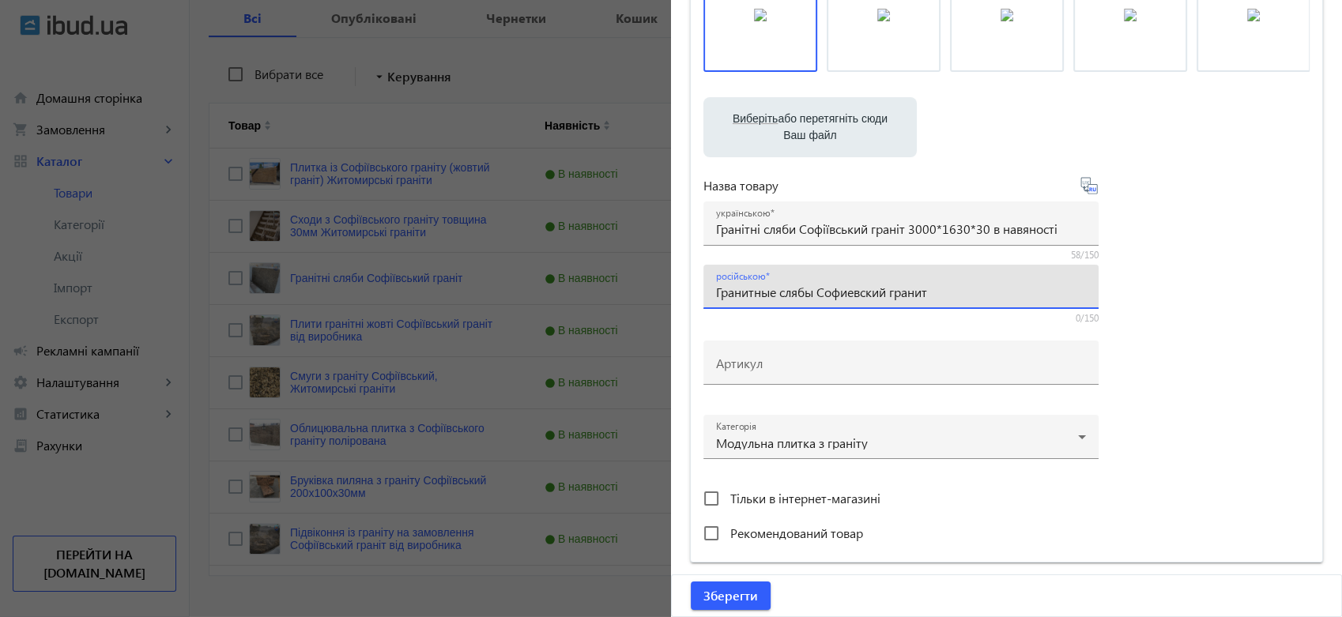
paste input "3000*1630*30 в"
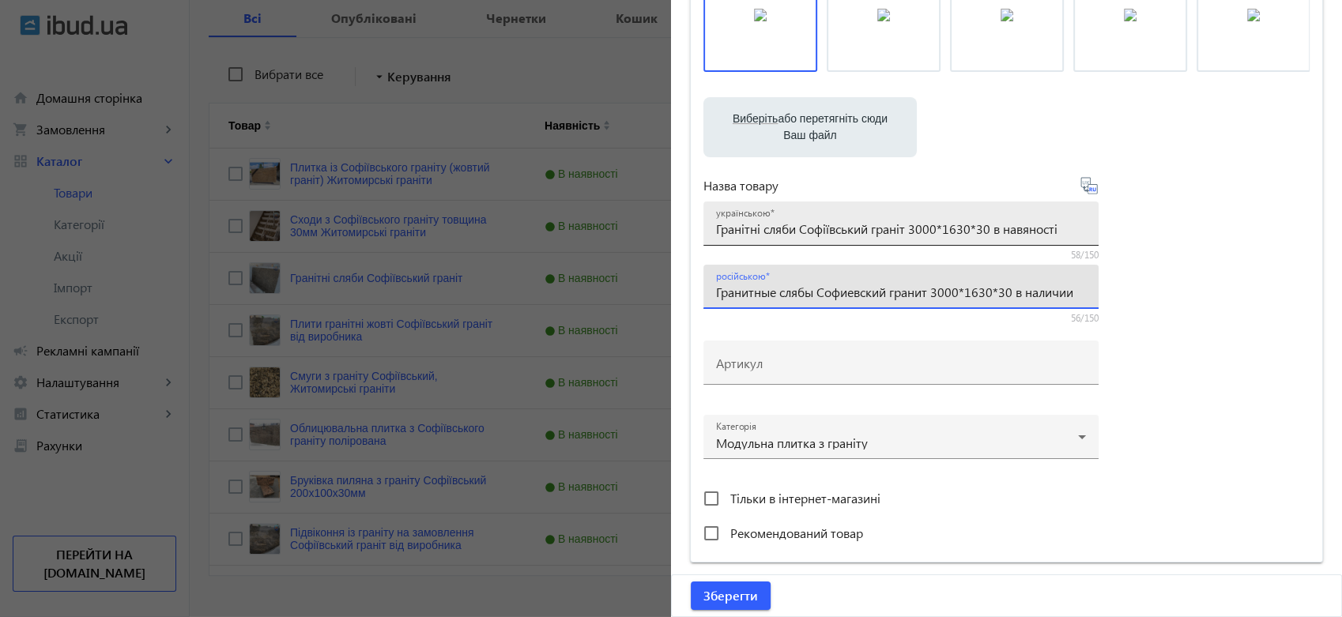
type input "Гранитные слябы Софиевский гранит 3000*1630*30 в наличии"
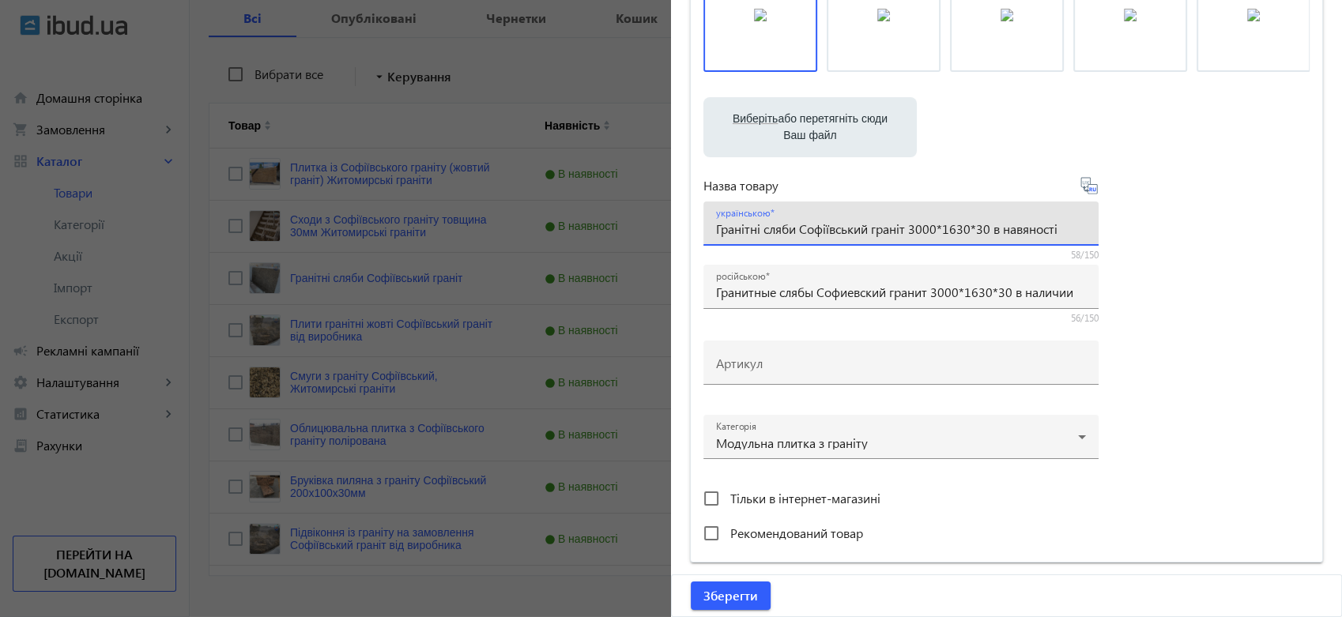
drag, startPoint x: 1065, startPoint y: 226, endPoint x: 1012, endPoint y: 226, distance: 53.0
click at [1012, 226] on input "Гранітні сляби Софіївський граніт 3000*1630*30 в навяності" at bounding box center [901, 229] width 370 height 17
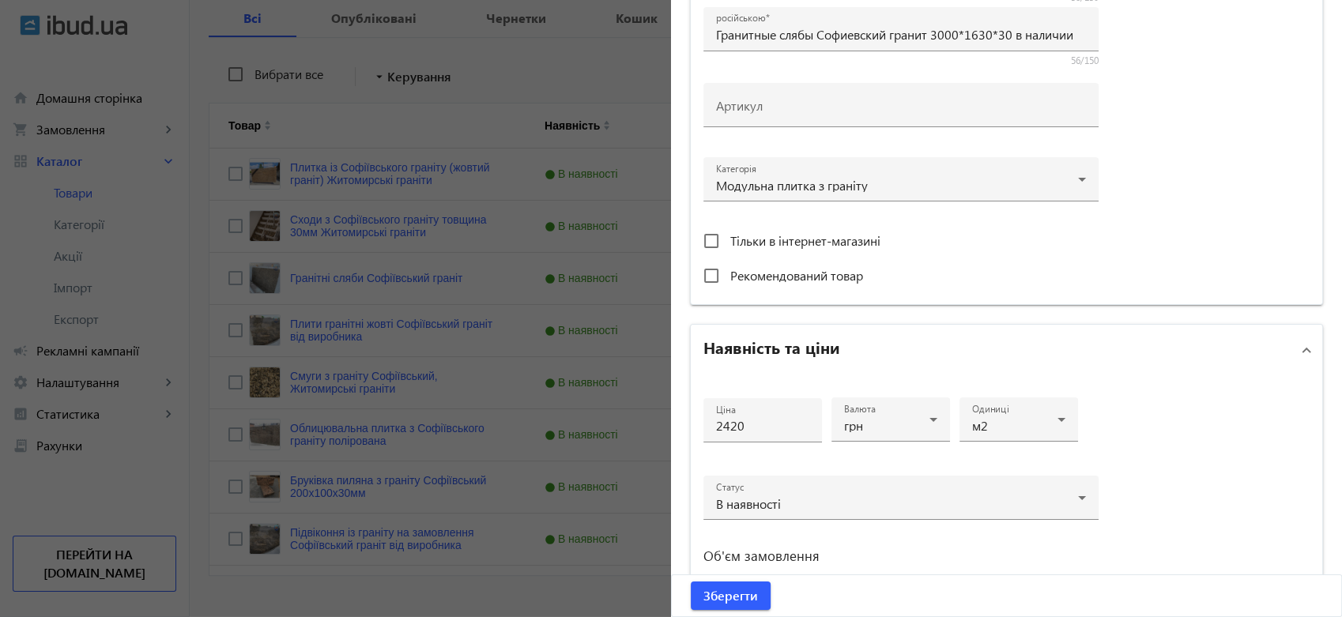
scroll to position [439, 0]
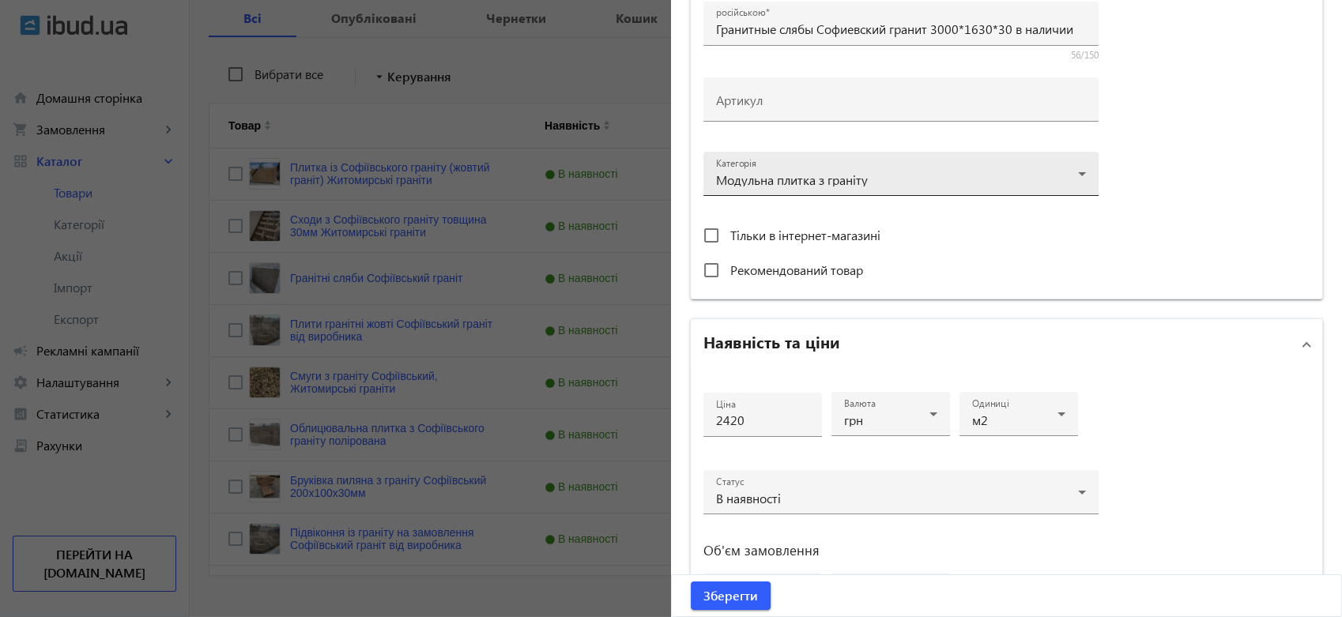
type input "Гранітні сляби Софіївський граніт 3000*1630*30 в наявності"
click at [870, 177] on div at bounding box center [901, 167] width 370 height 57
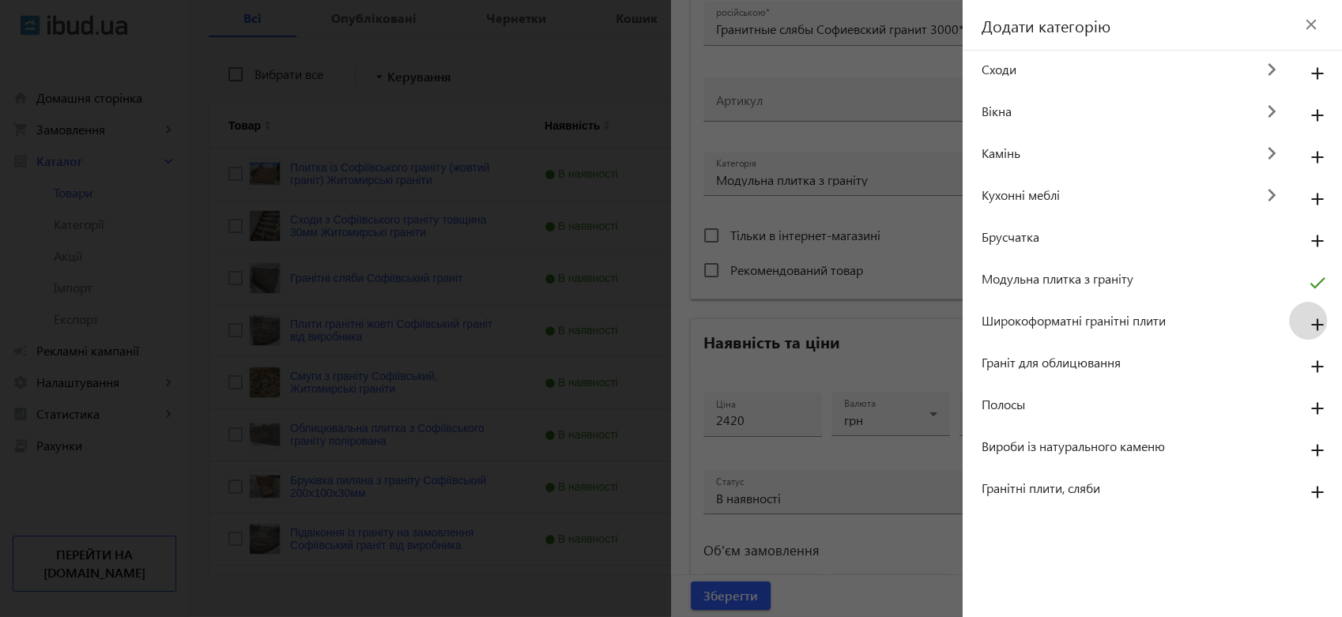
click at [1311, 322] on mat-icon "add" at bounding box center [1318, 325] width 38 height 28
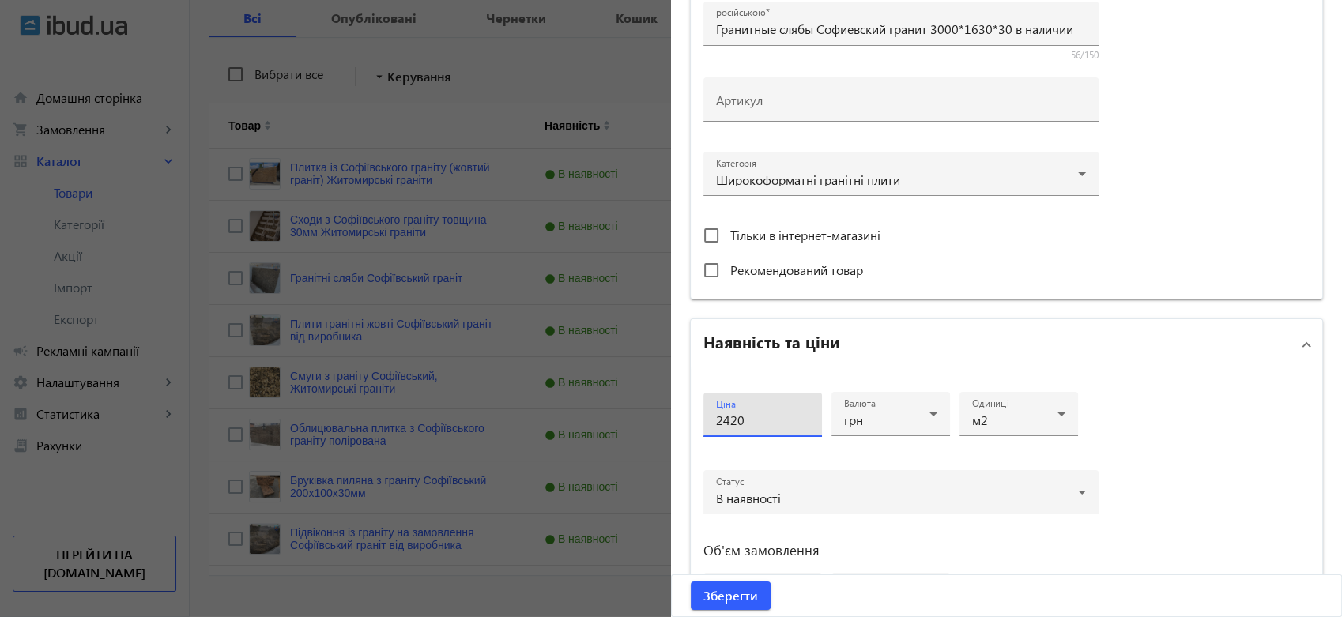
drag, startPoint x: 770, startPoint y: 417, endPoint x: 689, endPoint y: 421, distance: 80.8
click at [691, 421] on div "Ціна 2420 Валюта грн Одиниці м2 Статус В наявності Об'єм замовлення від 5 до 50…" at bounding box center [1007, 512] width 632 height 284
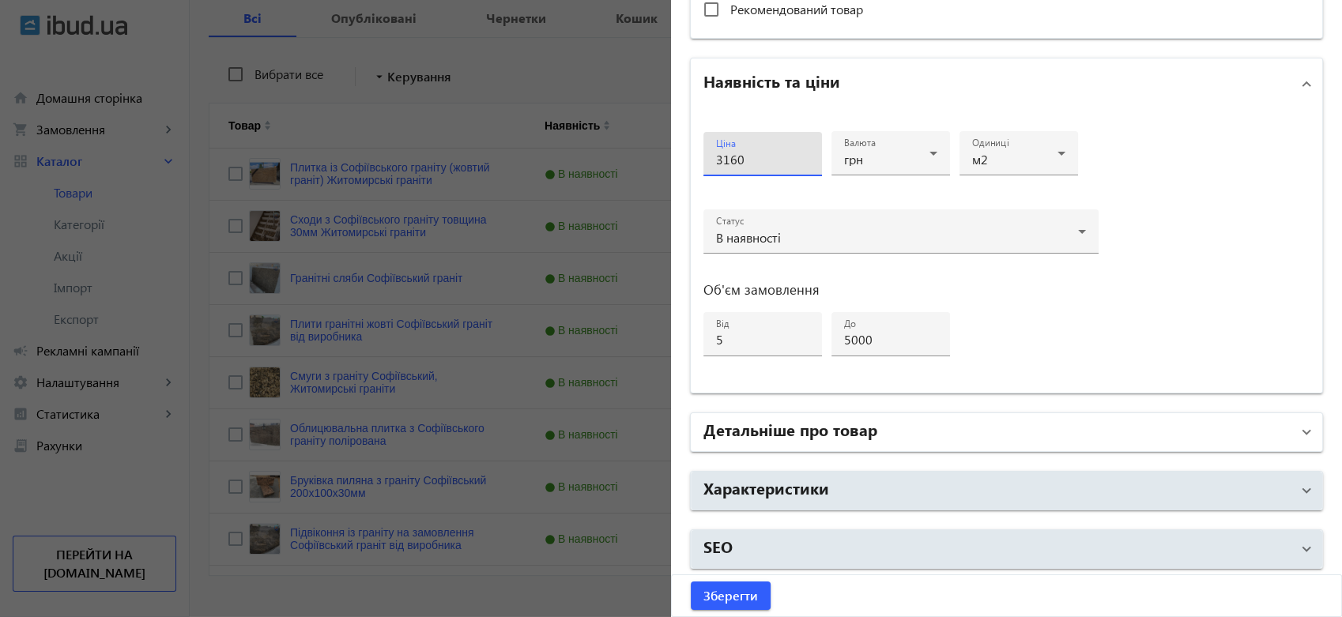
scroll to position [293, 0]
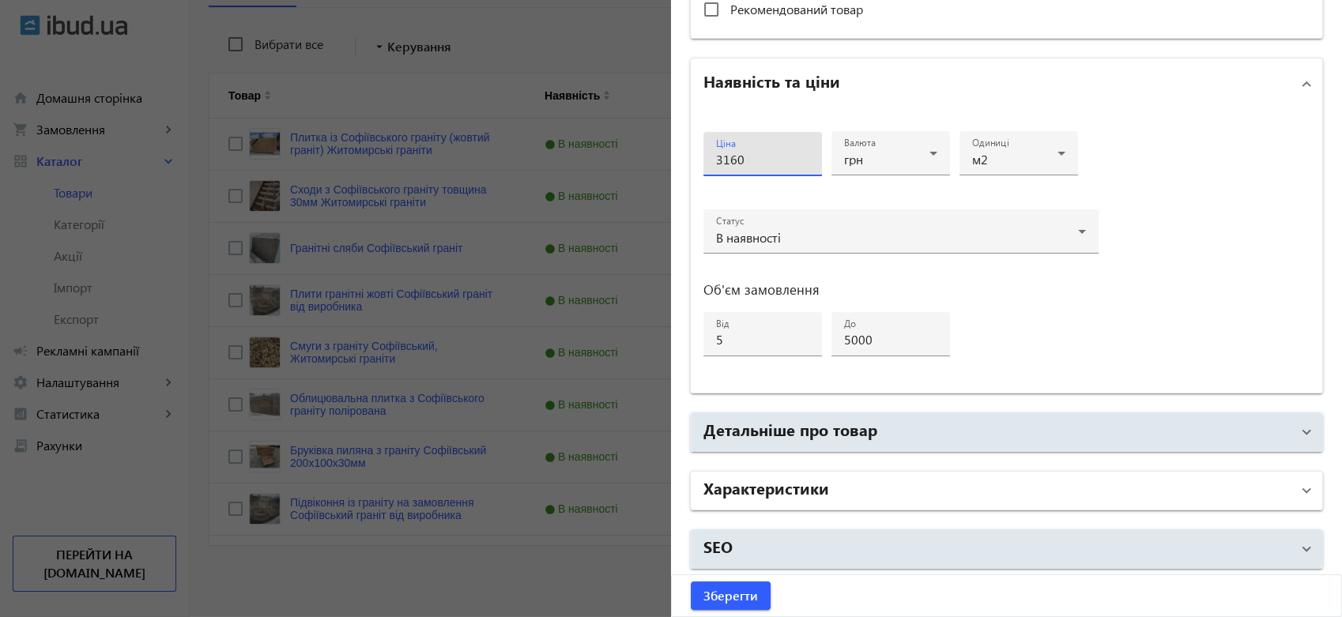
type input "3160"
click at [805, 485] on h2 "Характеристики" at bounding box center [766, 488] width 126 height 22
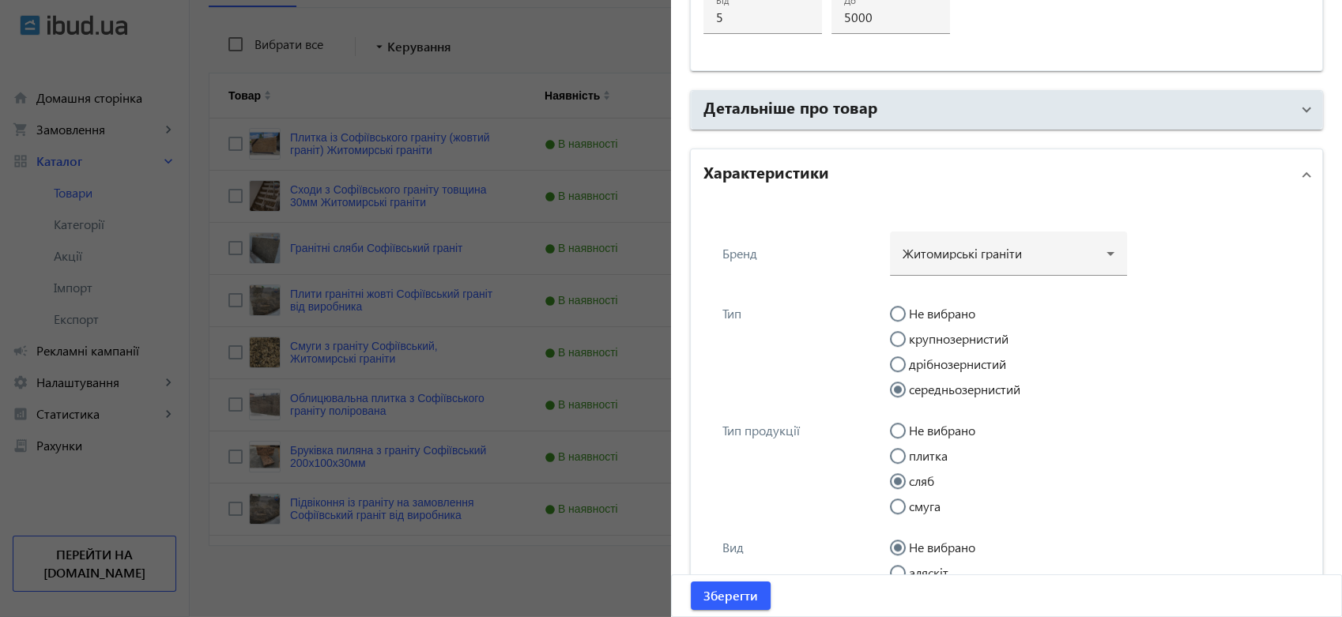
scroll to position [1050, 0]
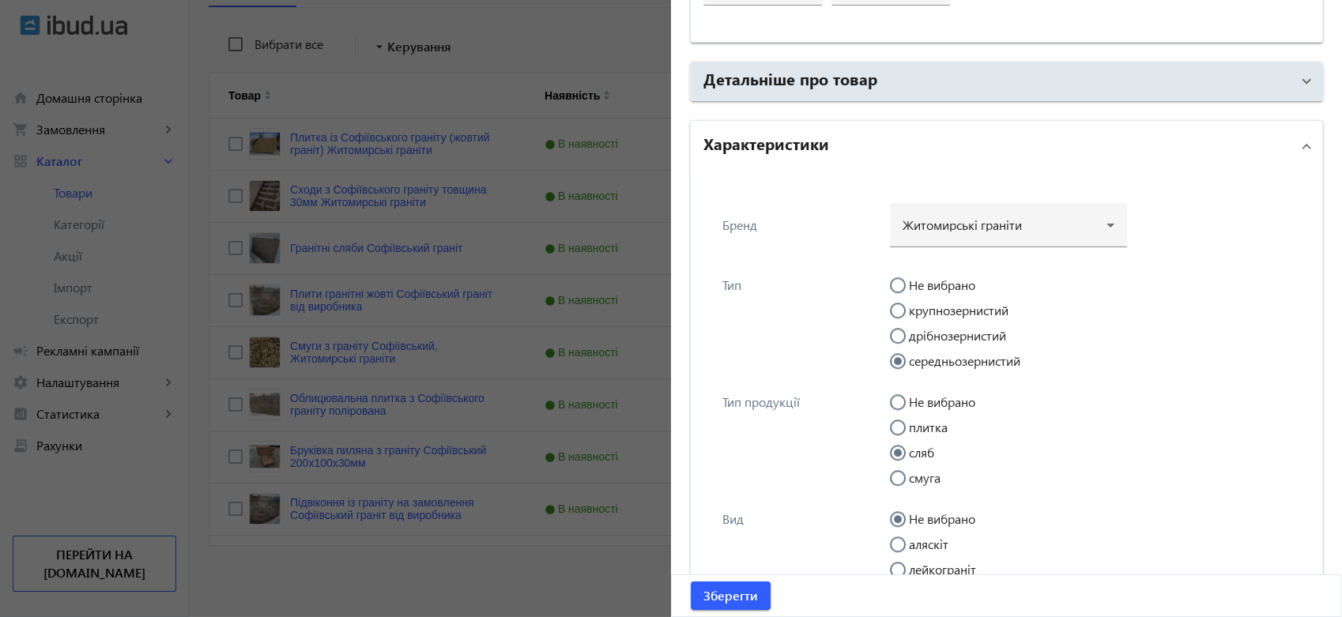
click at [1303, 141] on span at bounding box center [1306, 146] width 6 height 17
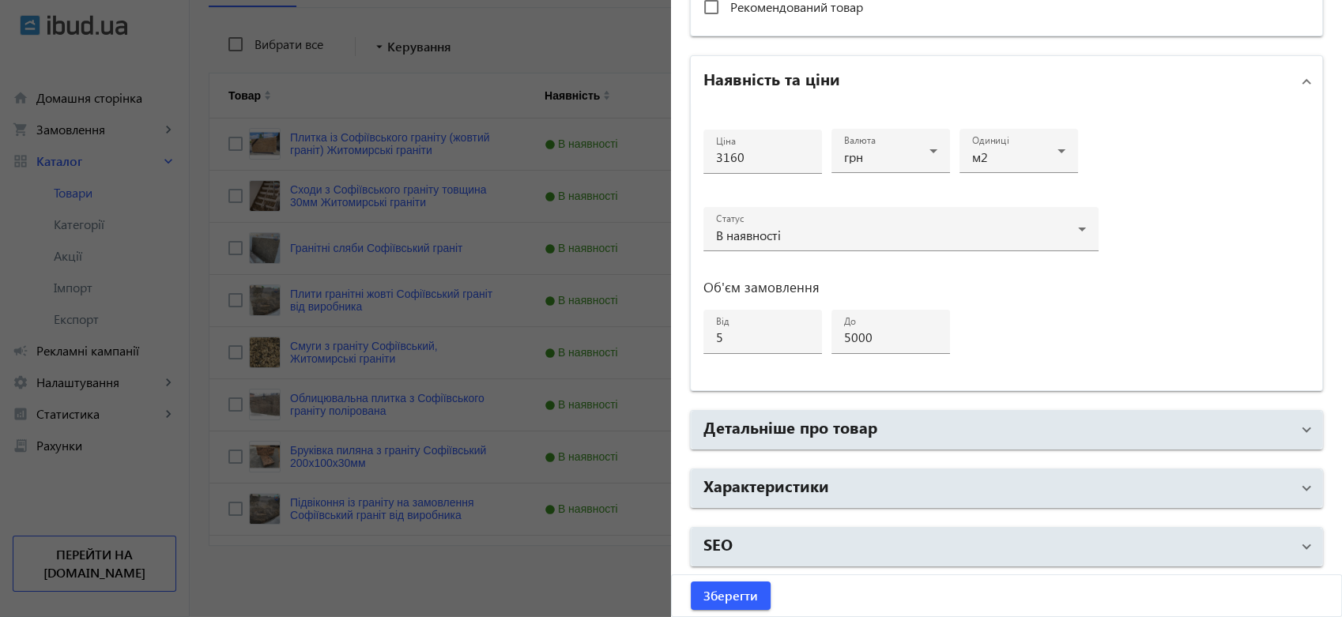
scroll to position [700, 0]
click at [712, 594] on span "Зберегти" at bounding box center [730, 595] width 55 height 17
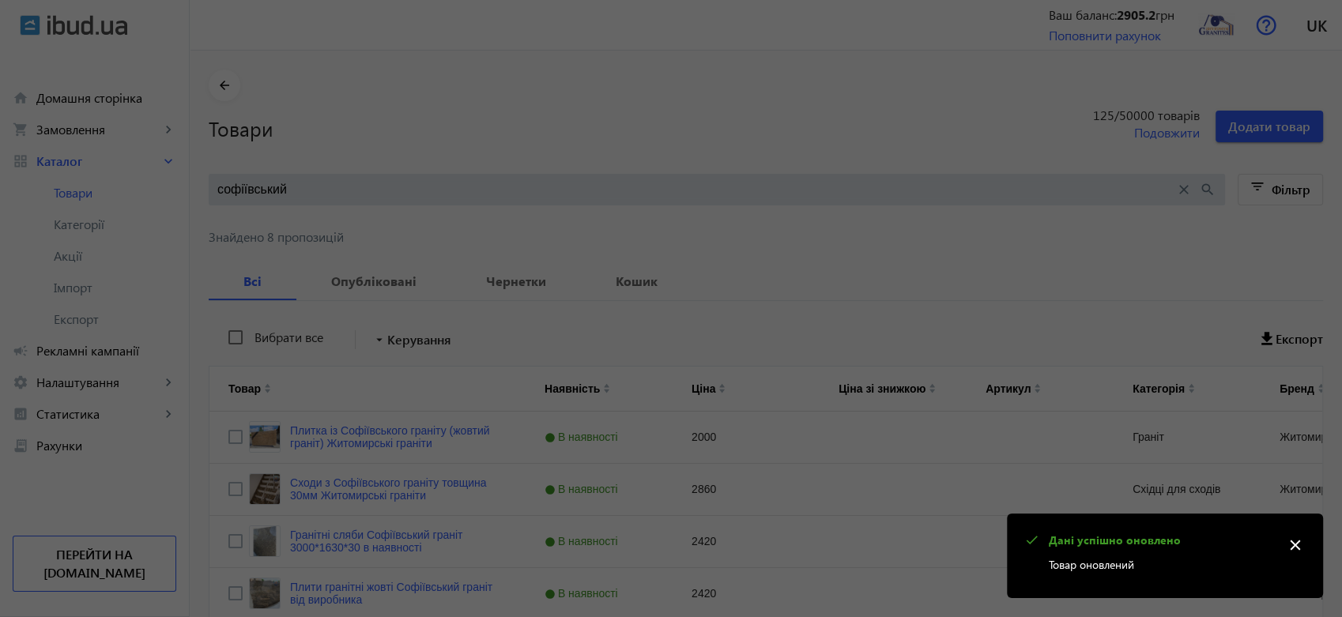
scroll to position [0, 0]
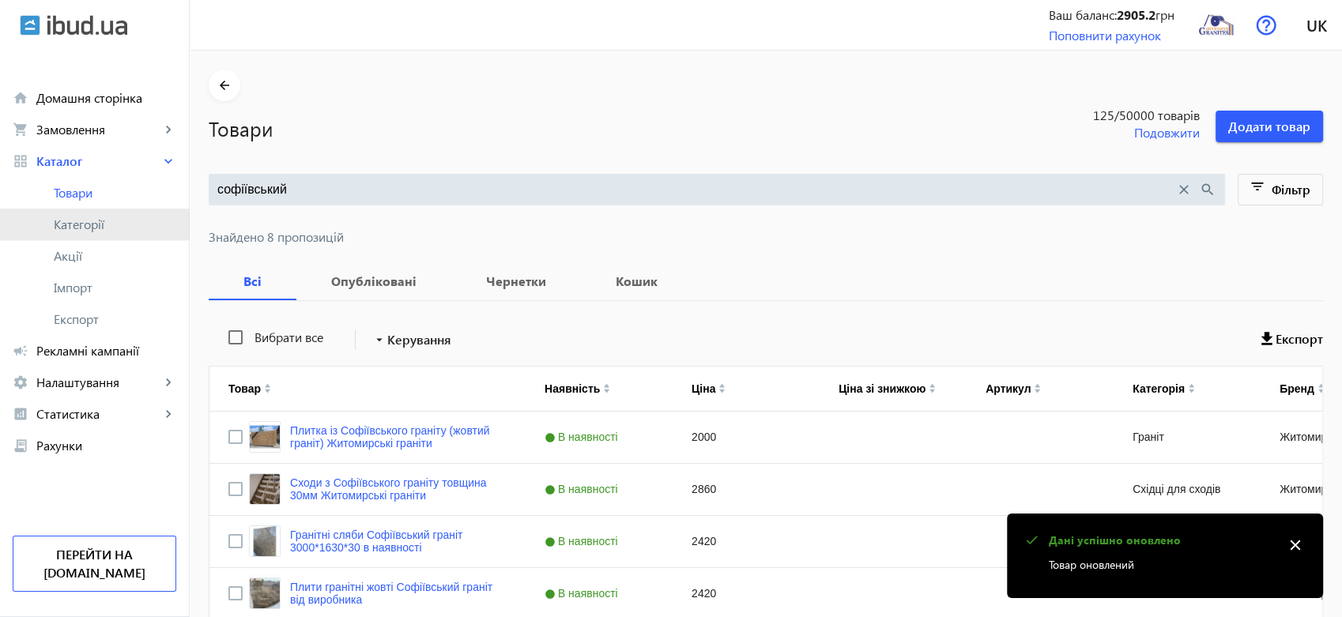
click at [87, 226] on span "Категорії" at bounding box center [115, 225] width 123 height 16
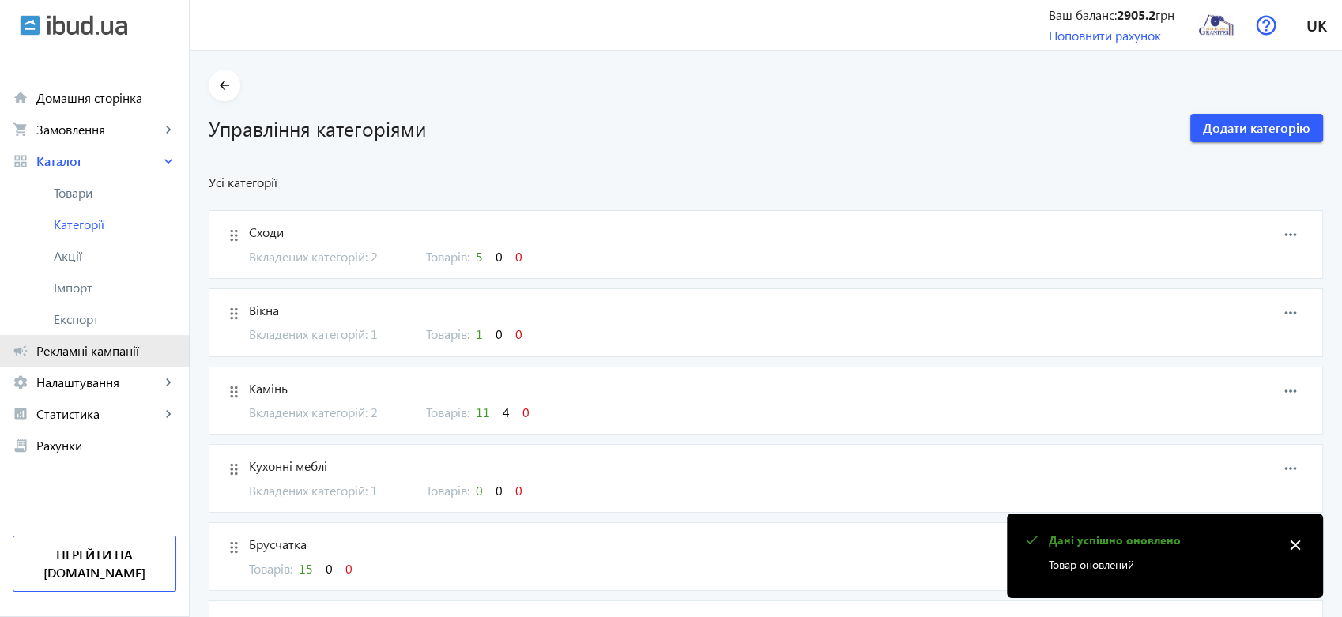
click at [89, 351] on span "Рекламні кампанії" at bounding box center [106, 351] width 140 height 16
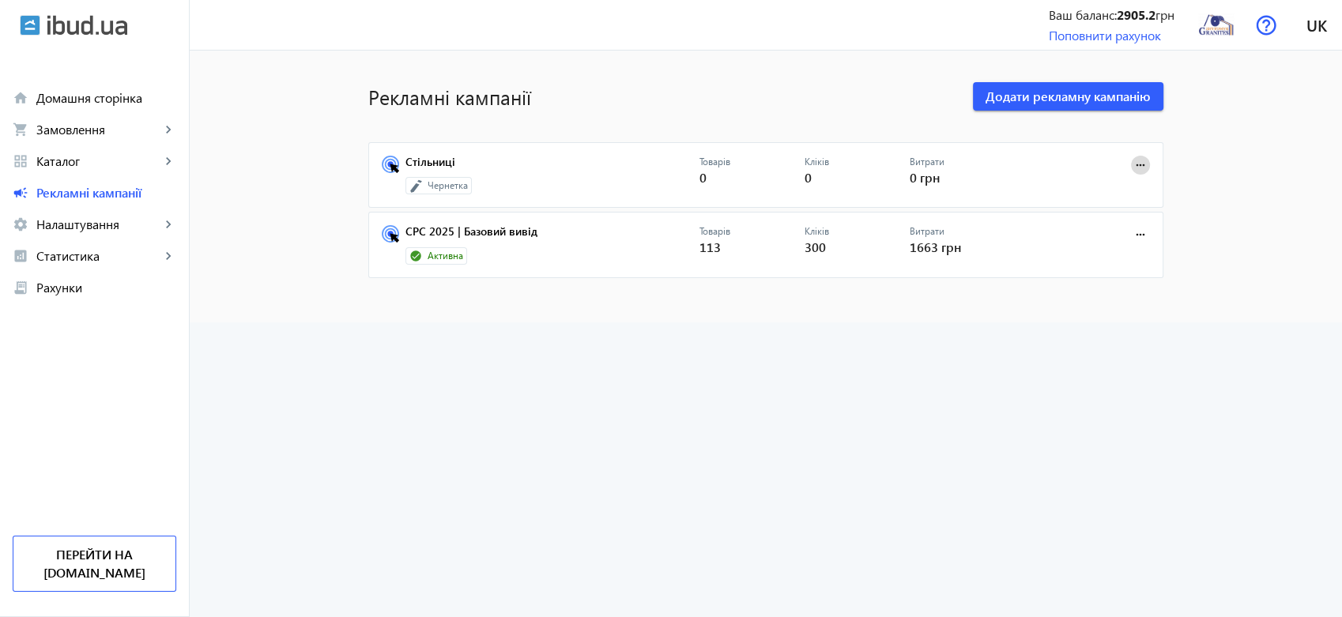
click at [1133, 160] on mat-icon "more_horiz" at bounding box center [1140, 164] width 17 height 17
click at [1102, 270] on span "Видалити" at bounding box center [1100, 276] width 63 height 13
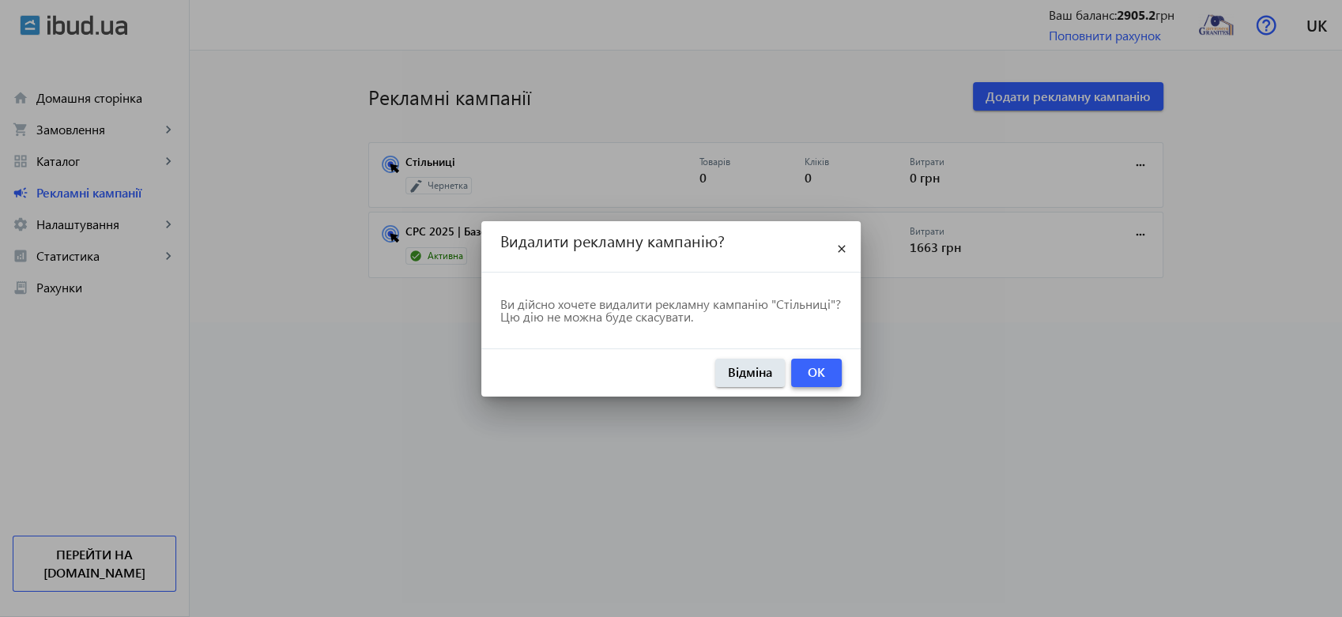
click at [822, 370] on span "OK" at bounding box center [816, 372] width 17 height 17
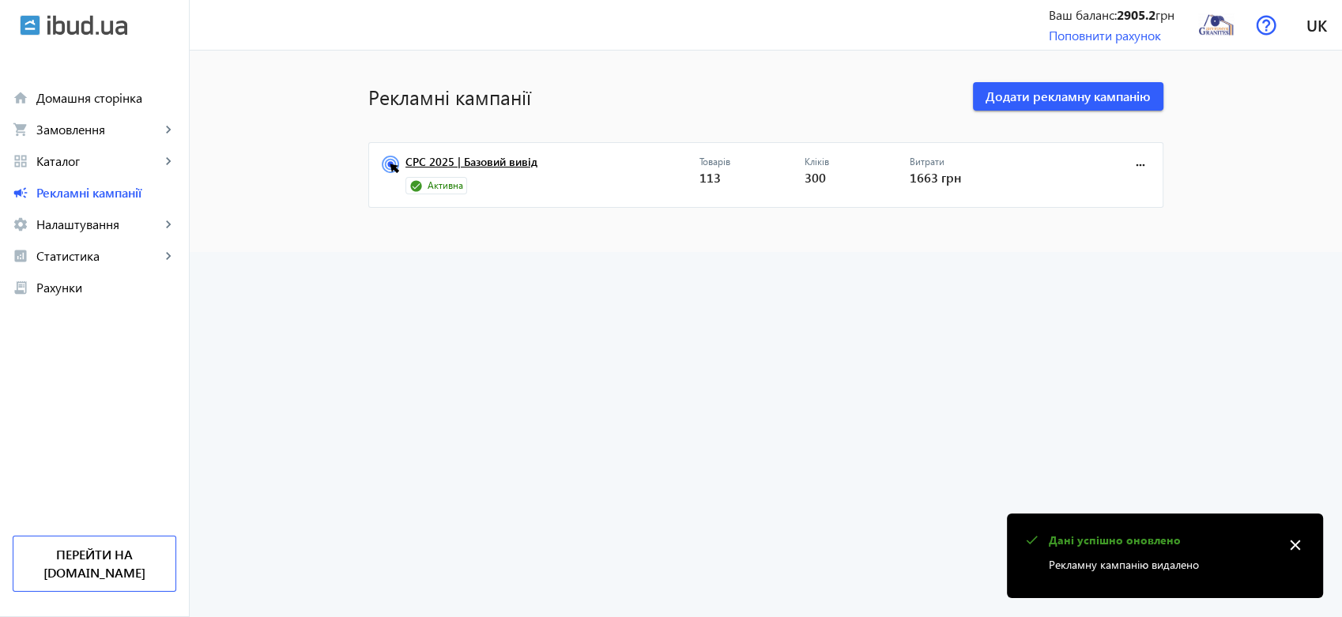
click at [487, 156] on link "CPC 2025 | Базовий вивід" at bounding box center [552, 167] width 294 height 22
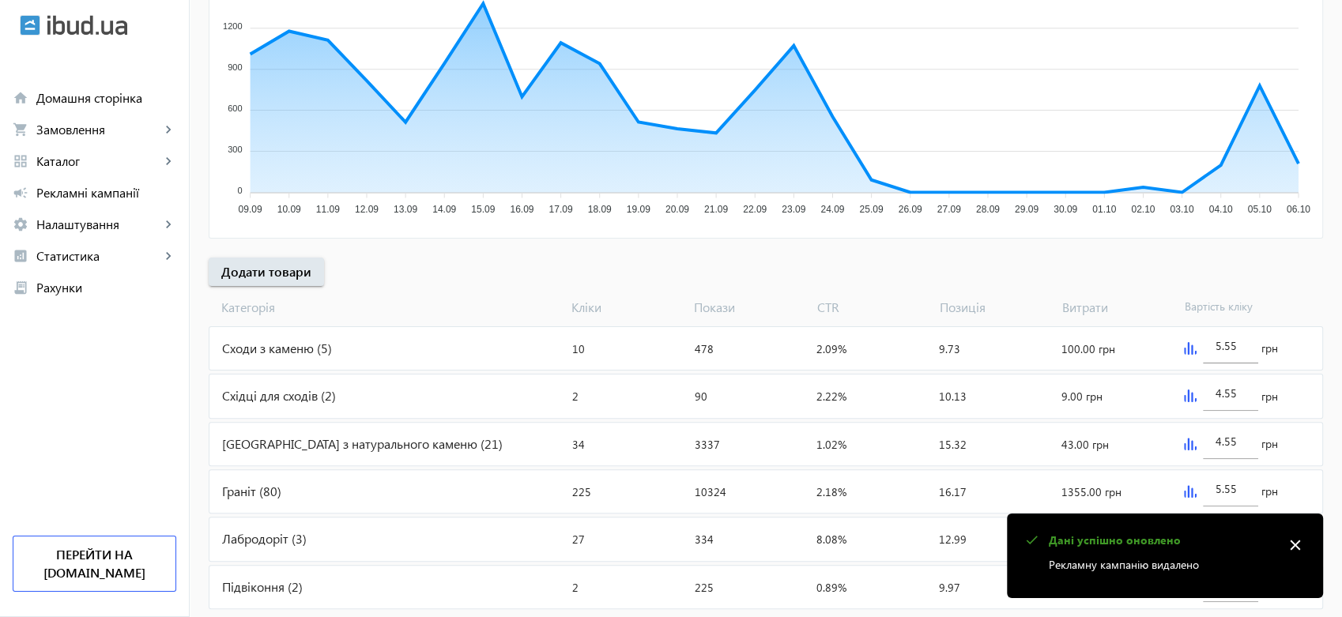
scroll to position [385, 0]
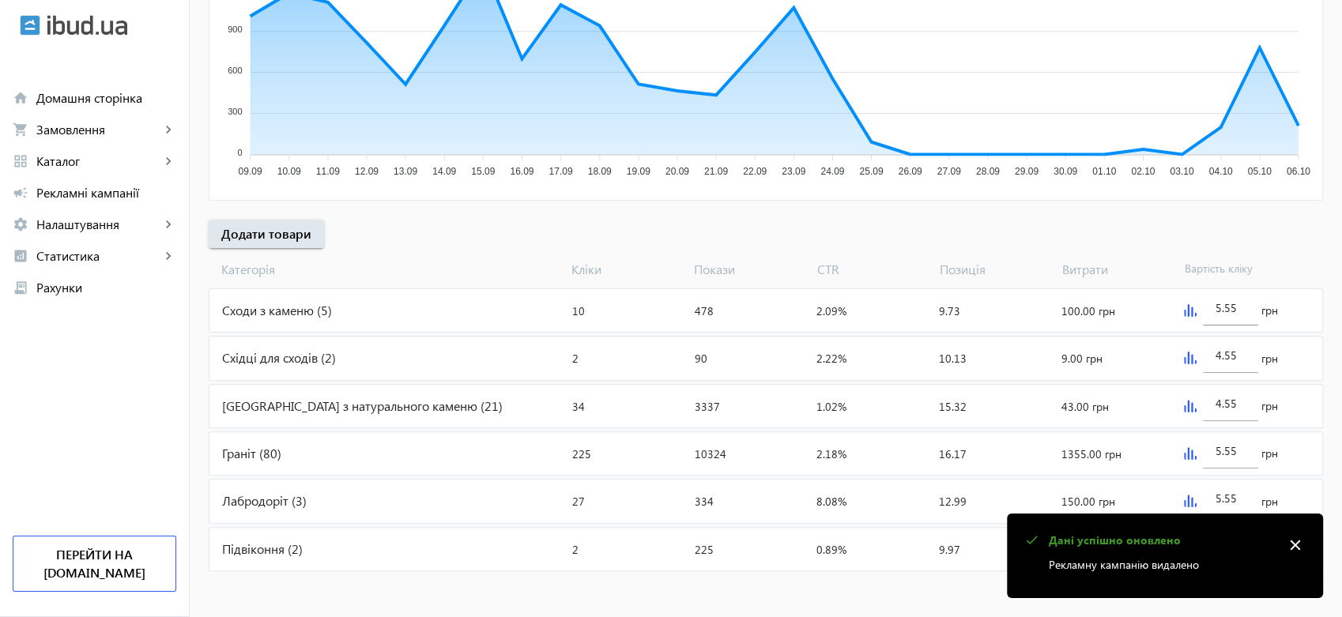
click at [1292, 546] on mat-icon "close" at bounding box center [1296, 546] width 24 height 24
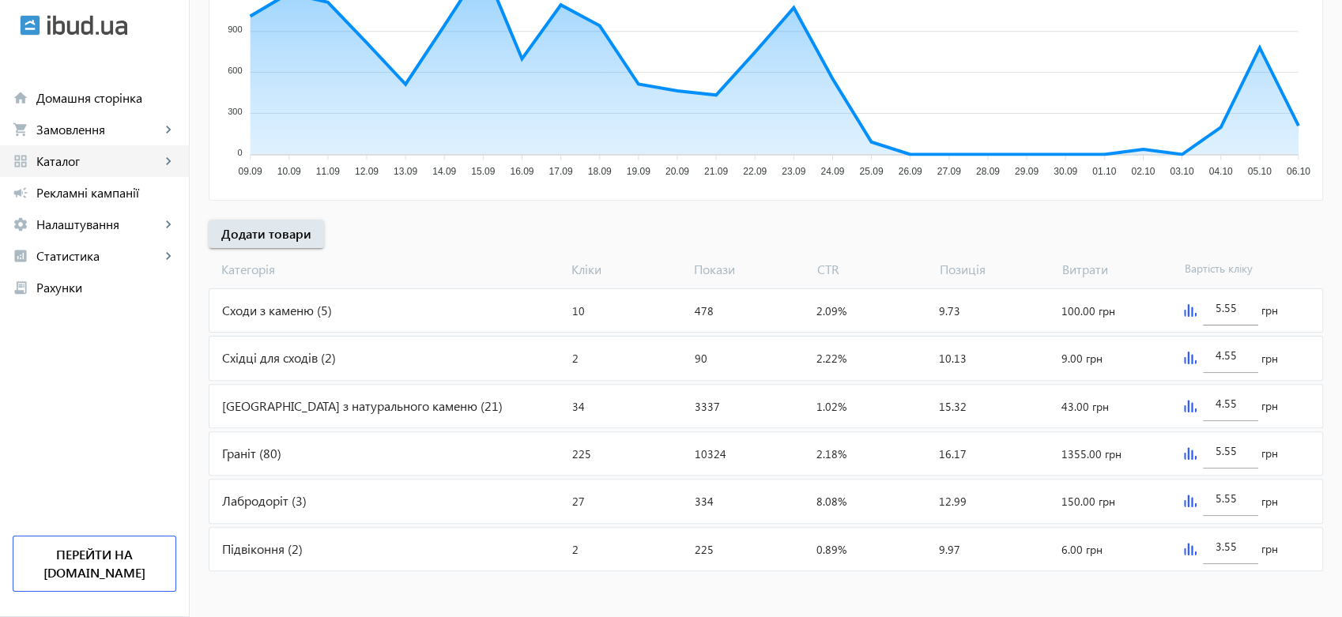
click at [85, 155] on span "Каталог" at bounding box center [98, 161] width 124 height 16
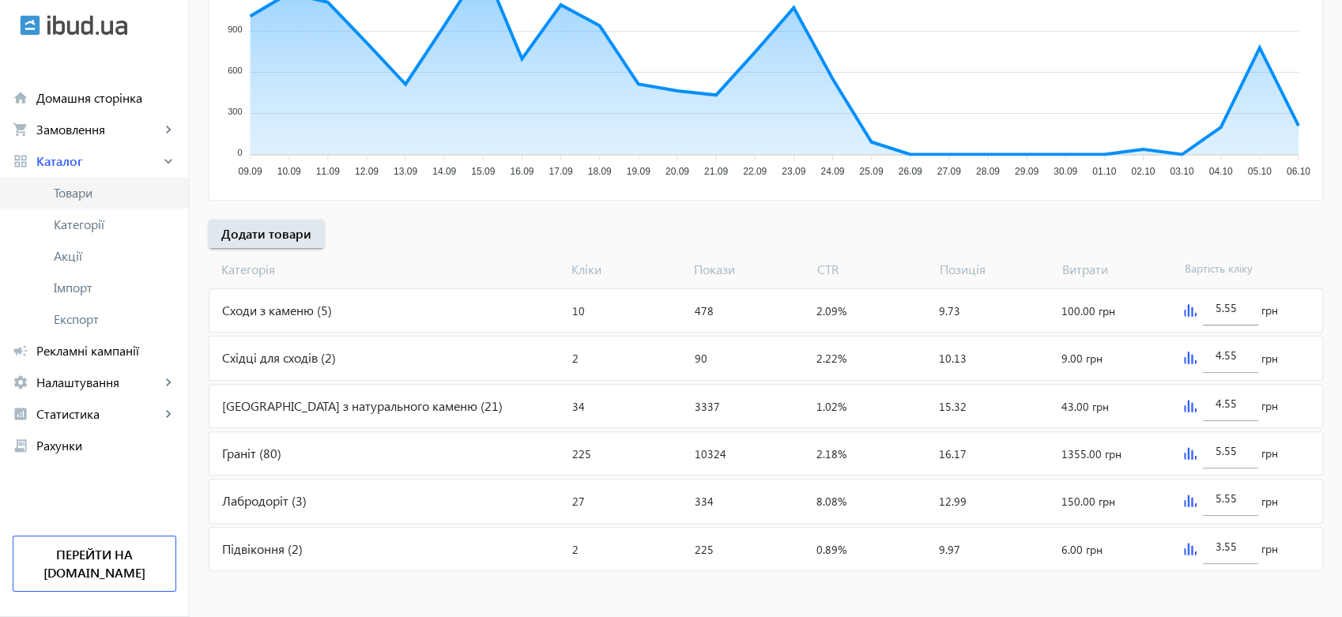
click at [81, 186] on span "Товари" at bounding box center [115, 193] width 123 height 16
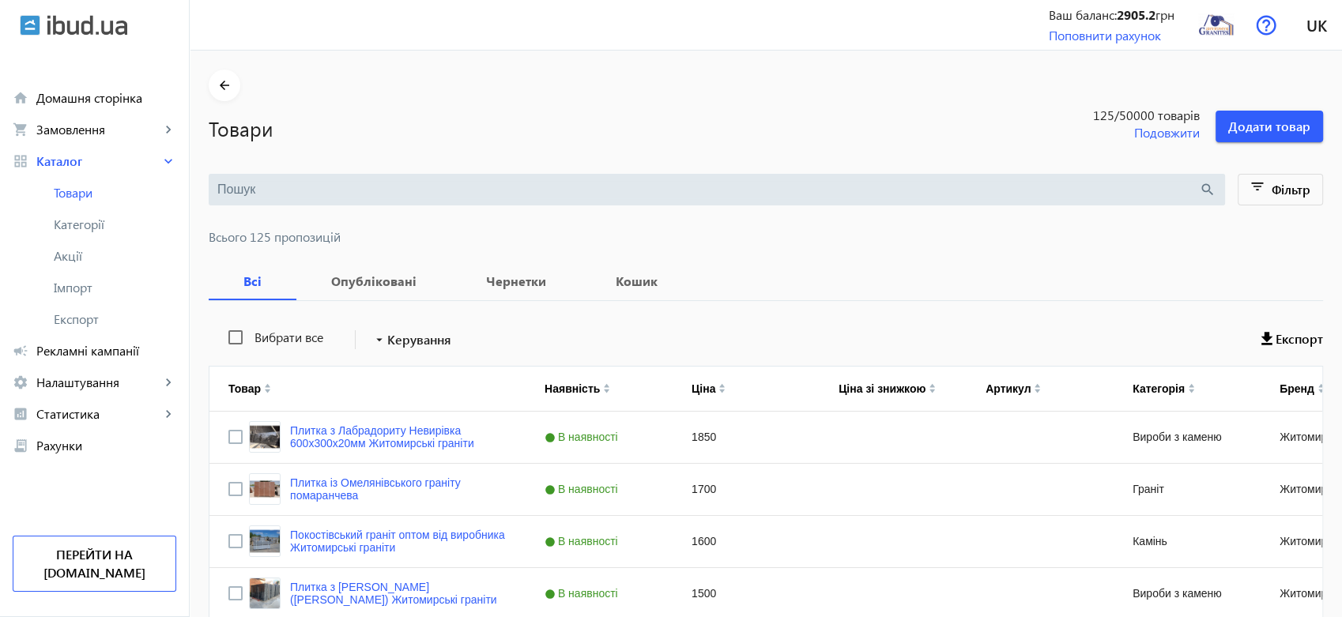
click at [321, 187] on input "search" at bounding box center [708, 189] width 982 height 17
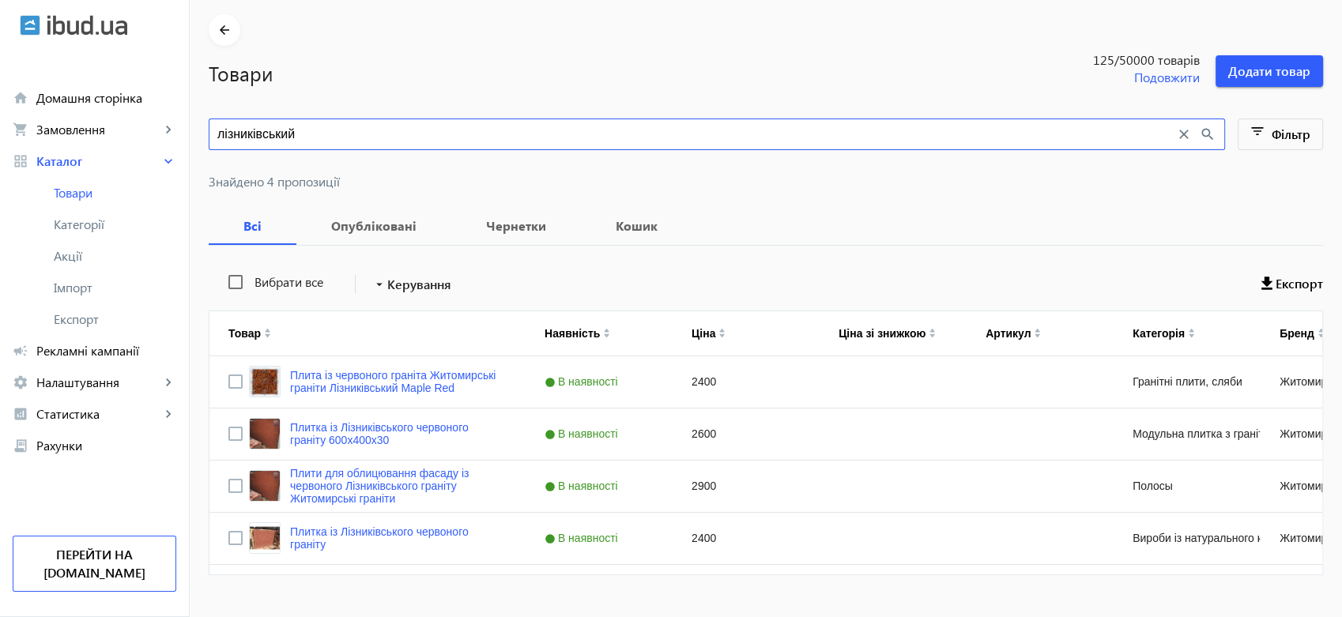
scroll to position [85, 0]
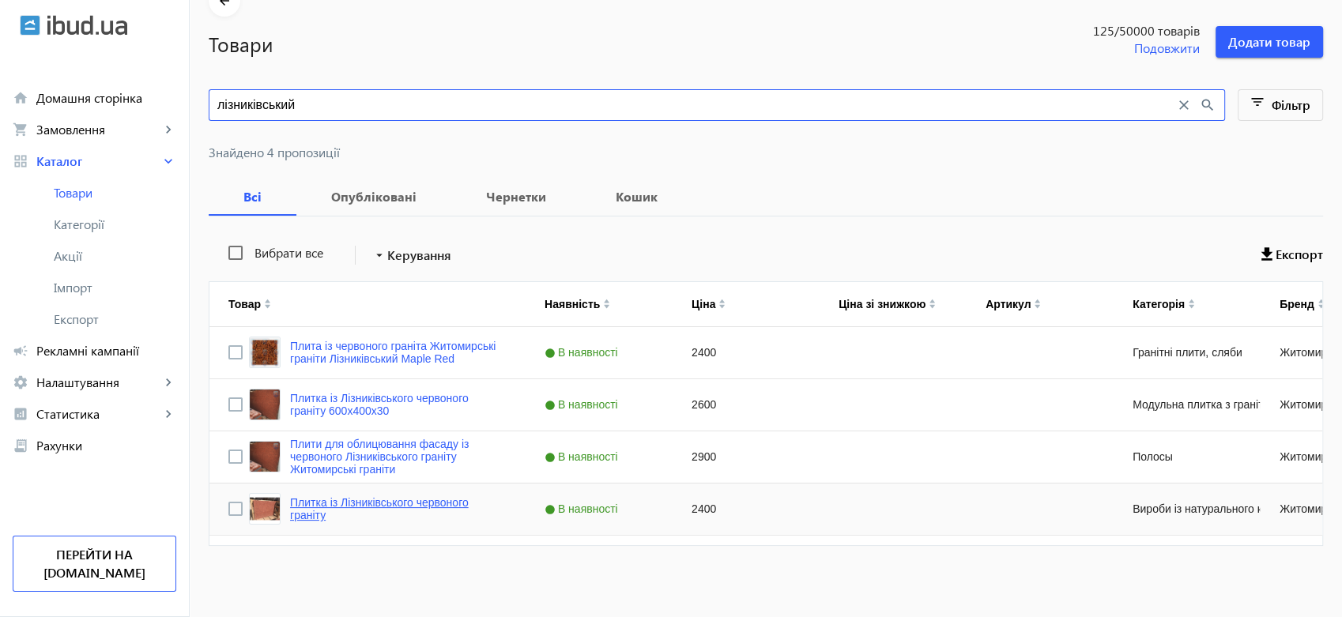
type input "лізниківський"
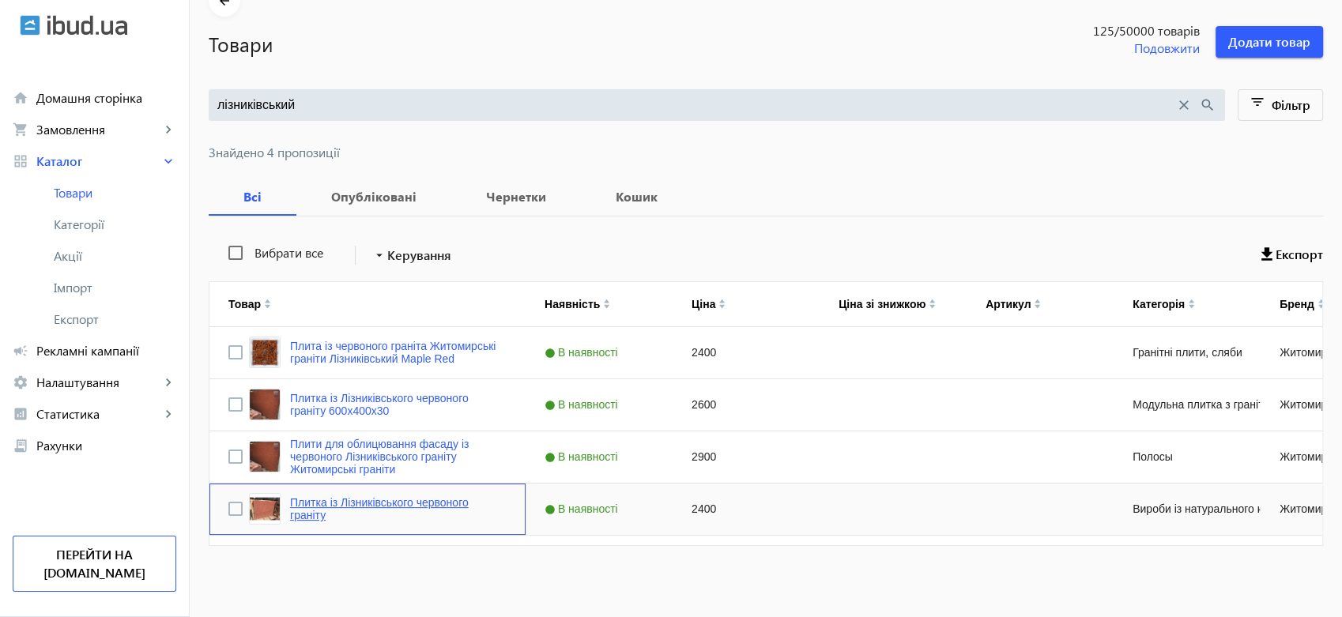
click at [329, 502] on link "Плитка із Лізниківського червоного граніту" at bounding box center [398, 508] width 217 height 25
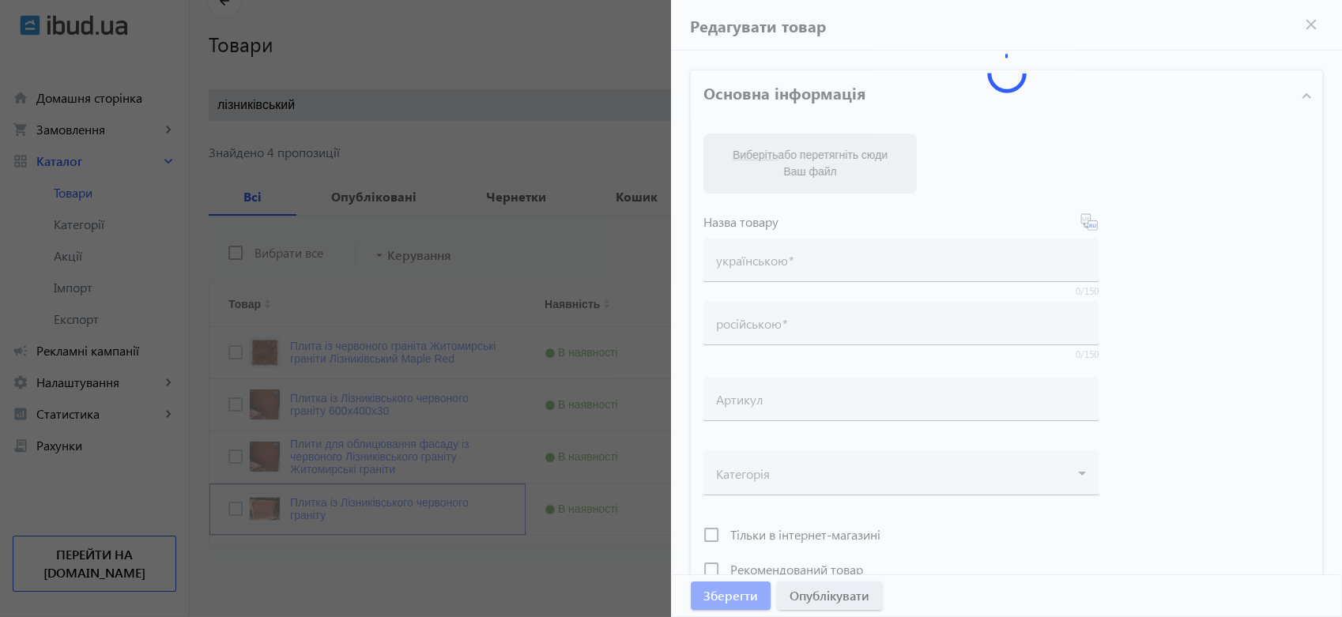
type input "Плитка із Лізниківського червоного граніту"
type input "Плитка из Лезниковского красного гранита"
type input "2400"
type input "Плитка із червоного граніту. Лезніковський граніт"
type input "Плитка из красного гранита. Лезниковский гранит"
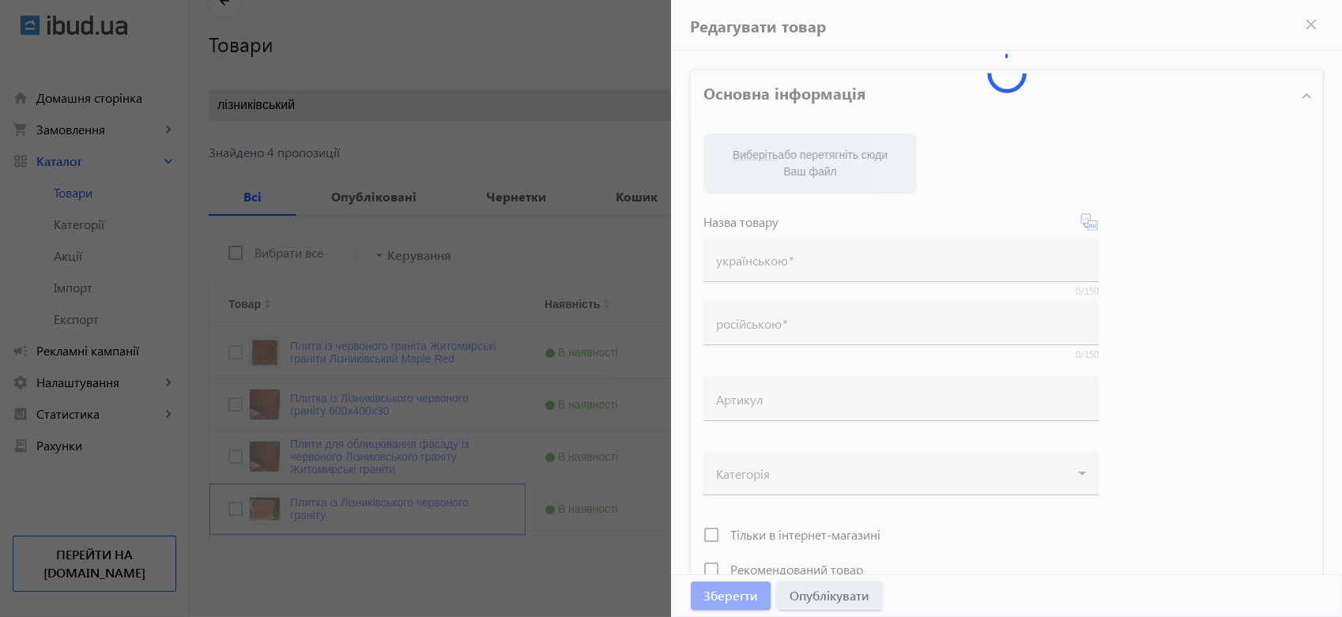
type textarea "Червоний (Лєзніковський) граніт від виробника з доставкою в будь-яку точку. Інд…"
type textarea "Красный (Лезниковский) гранит от производителя с доставкой в любую точку. Индив…"
type input "плитка з червоного граніту, граніт для облицювання, лезніковський граніт, грані…"
type input "плитка из красного гранита, красный гранит для облицовки, лезниковский гранит, …"
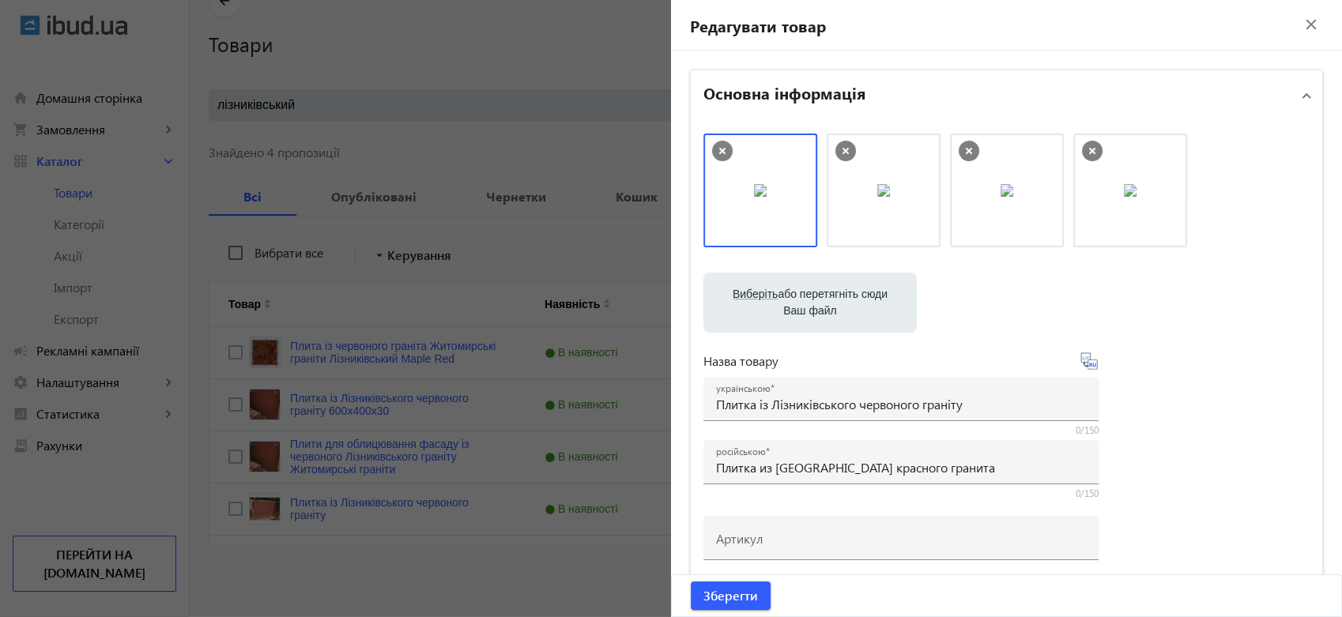
click at [821, 296] on label "Виберіть або перетягніть сюди Ваш файл" at bounding box center [810, 303] width 188 height 44
click at [821, 296] on input "Виберіть або перетягніть сюди Ваш файл" at bounding box center [810, 304] width 188 height 19
